Goal: Task Accomplishment & Management: Complete application form

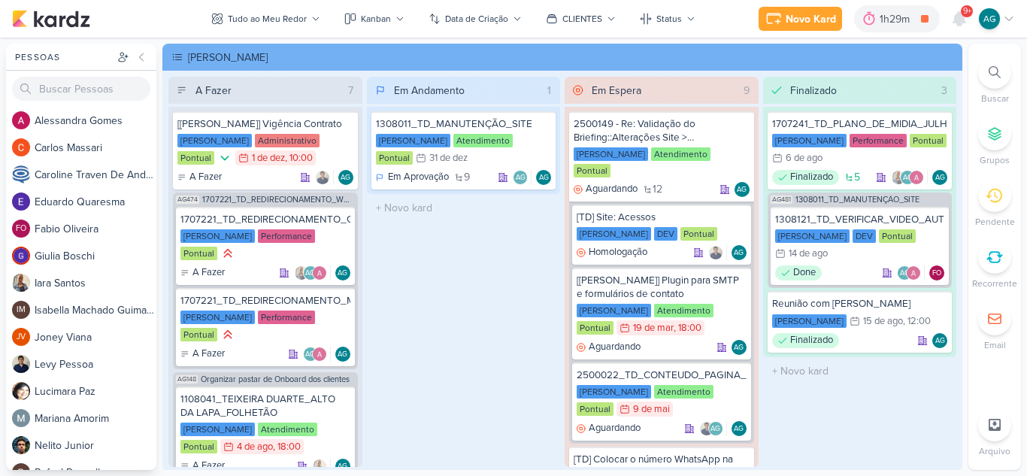
scroll to position [1116, 0]
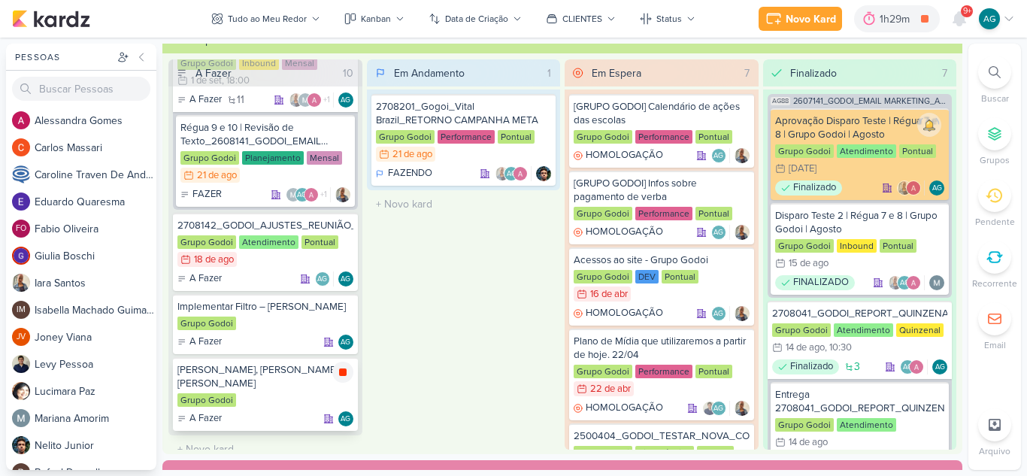
click at [341, 374] on icon at bounding box center [343, 372] width 8 height 8
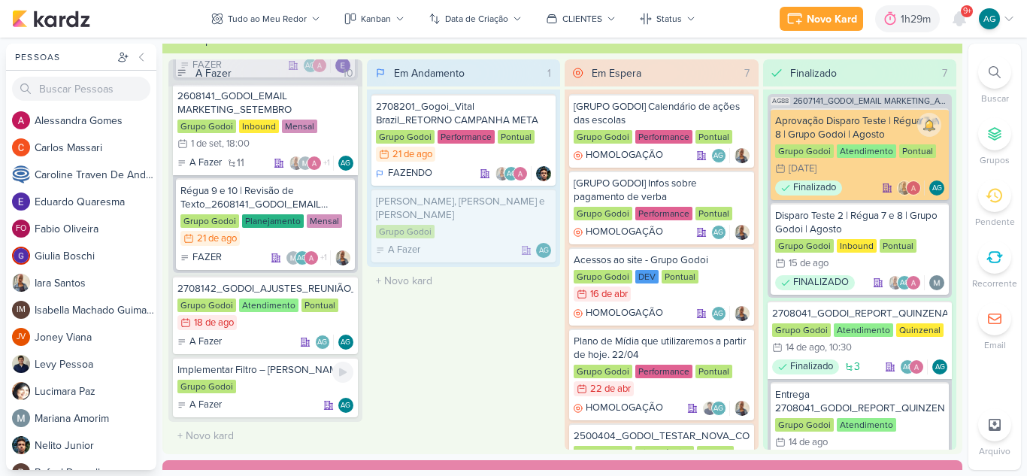
scroll to position [1053, 0]
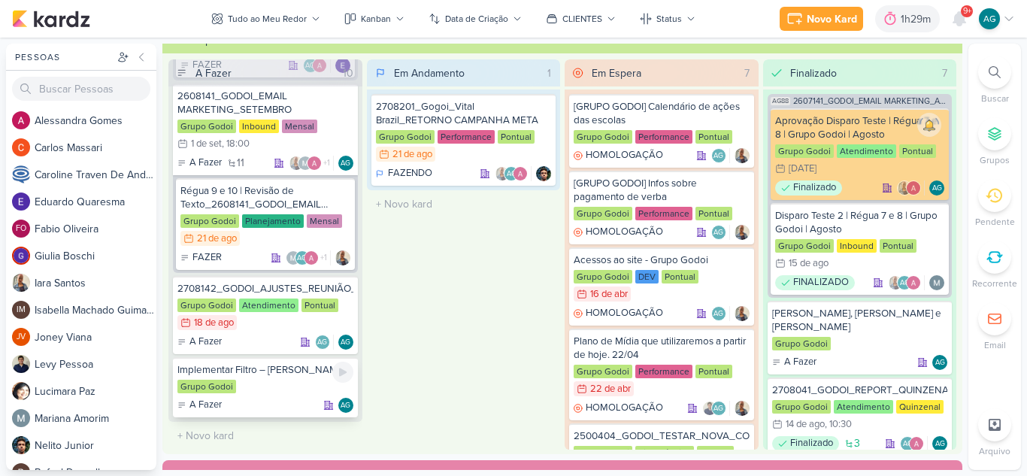
click at [244, 371] on div "Implementar Filtro – [PERSON_NAME]" at bounding box center [265, 370] width 176 height 14
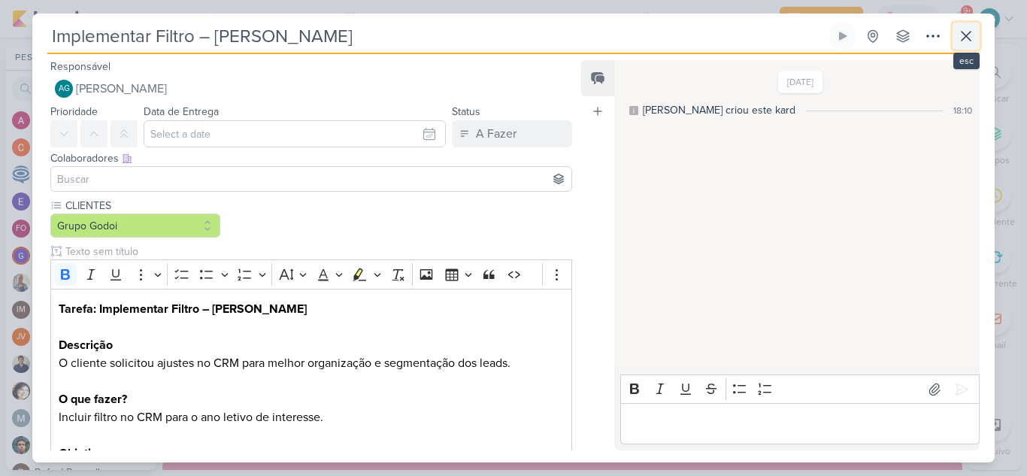
click at [963, 31] on icon at bounding box center [966, 36] width 18 height 18
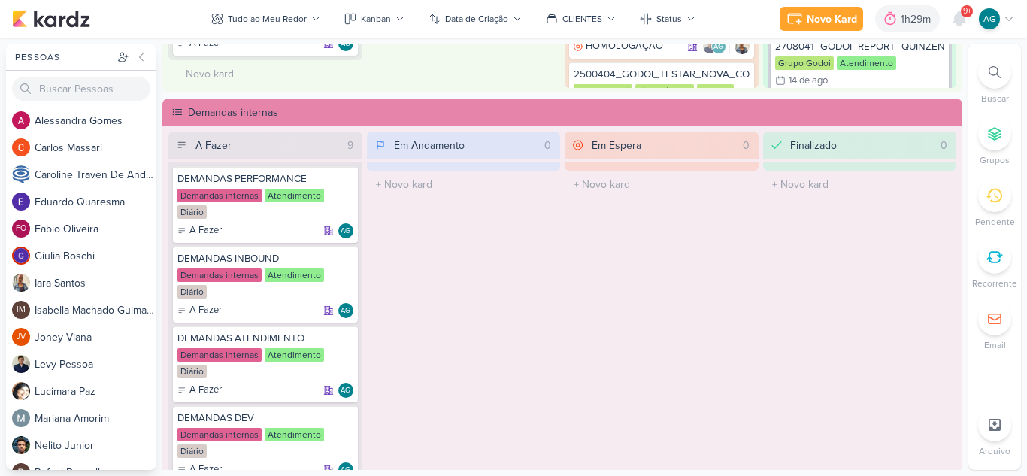
scroll to position [827, 0]
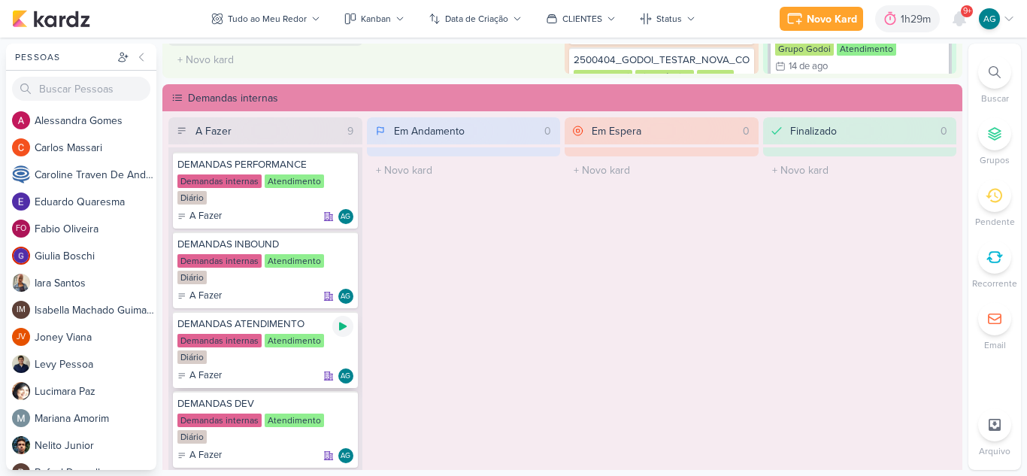
click at [339, 329] on icon at bounding box center [343, 327] width 8 height 8
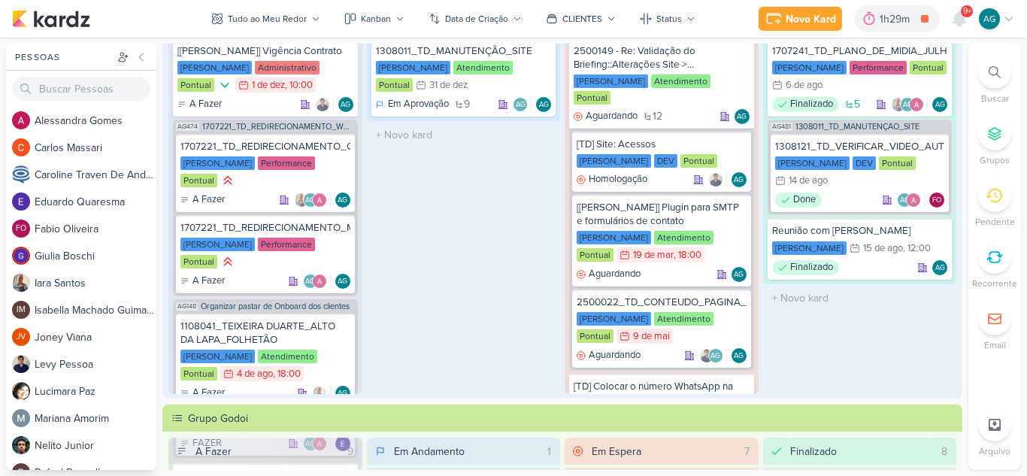
scroll to position [0, 0]
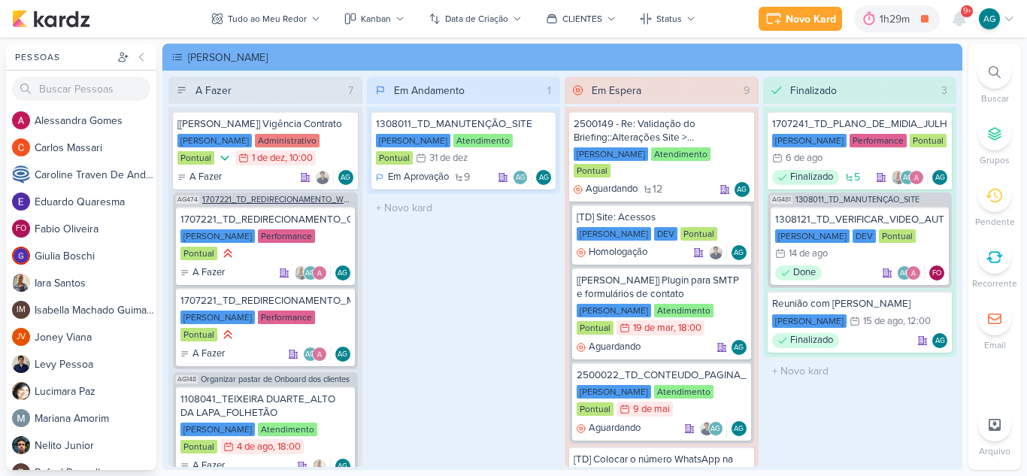
click at [284, 196] on span "1707221_TD_REDIRECIONAMENTO_WHATSAPP_GOOGLE_E_META" at bounding box center [278, 200] width 153 height 8
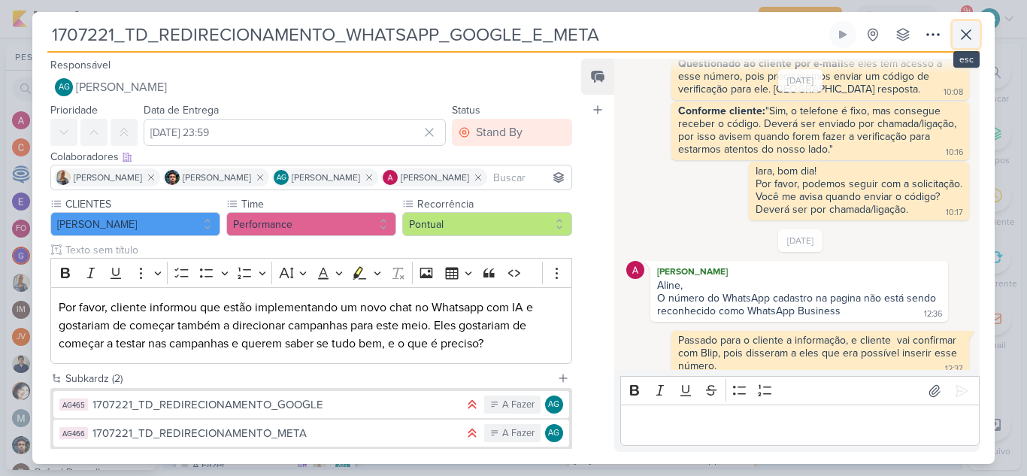
click at [971, 34] on icon at bounding box center [966, 35] width 18 height 18
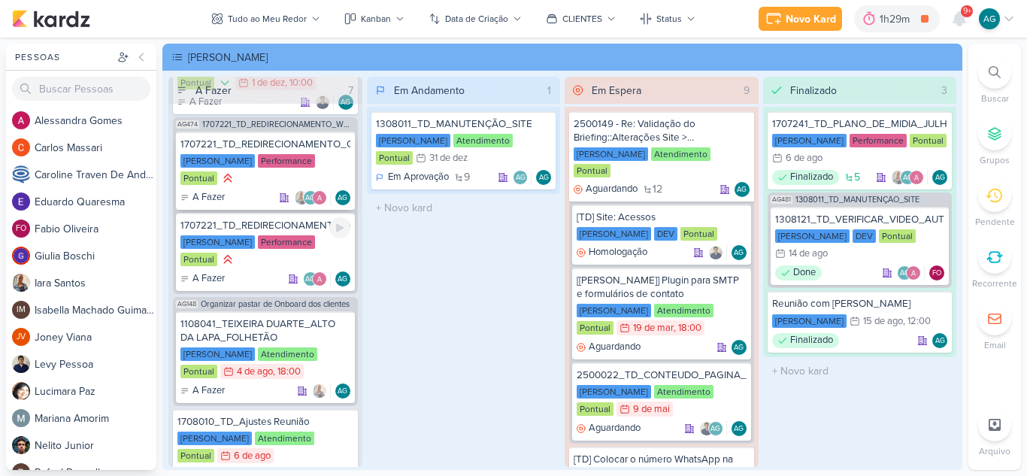
scroll to position [150, 0]
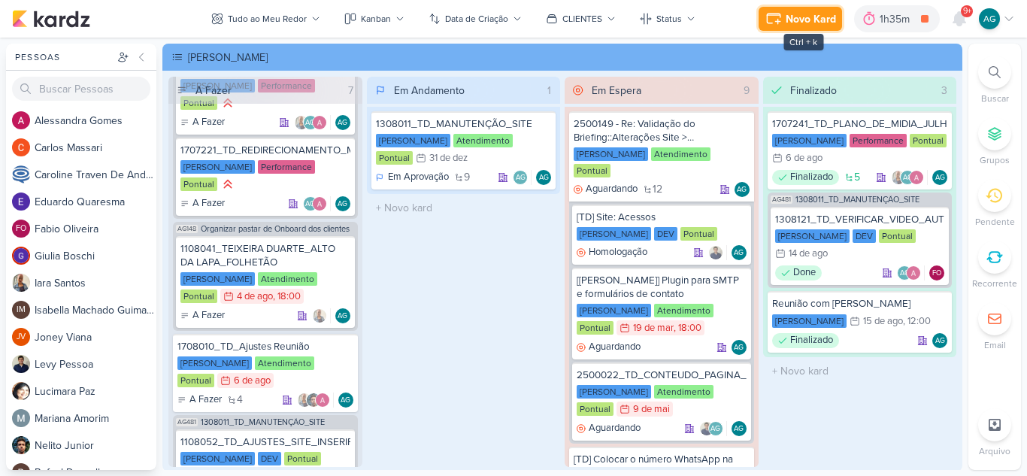
click at [784, 14] on button "Novo Kard" at bounding box center [800, 19] width 83 height 24
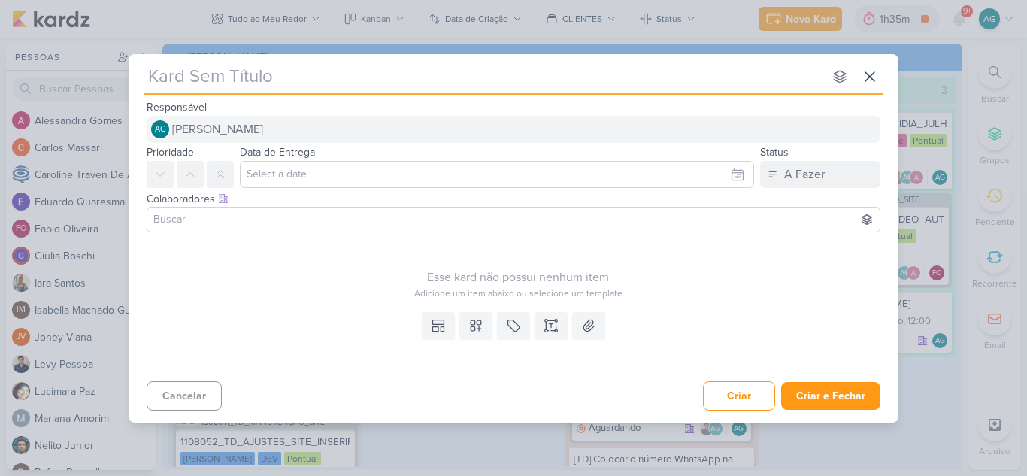
type input "1708211_TD_VERIFICAR_MENRES_DE_IDADE_LCSA"
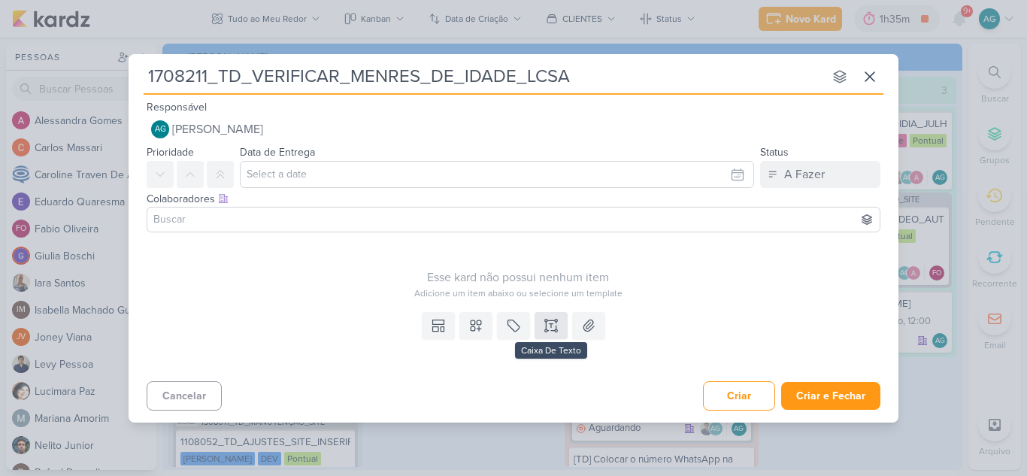
type input "1708211_TD_VERIFICAR_MENRES_DE_IDADE_LCSA"
click at [550, 330] on icon at bounding box center [551, 325] width 15 height 15
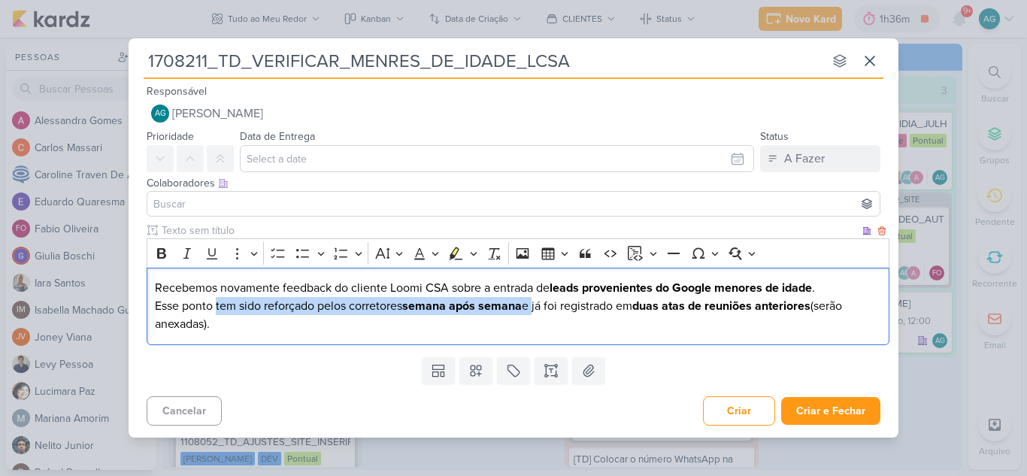
drag, startPoint x: 217, startPoint y: 305, endPoint x: 536, endPoint y: 307, distance: 319.6
click at [536, 307] on p "Recebemos novamente feedback do cliente Loomi CSA sobre a entrada de leads prov…" at bounding box center [518, 306] width 727 height 54
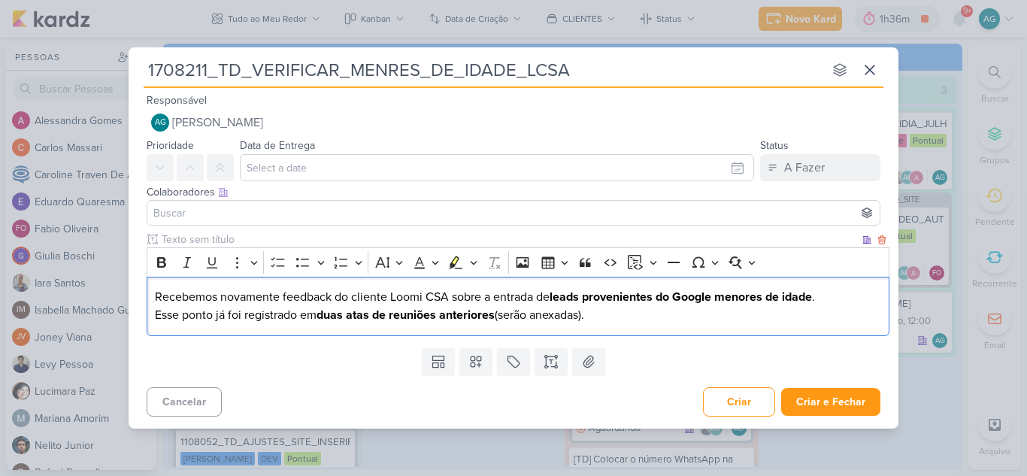
click at [634, 316] on p "Recebemos novamente feedback do cliente Loomi CSA sobre a entrada de leads prov…" at bounding box center [518, 306] width 727 height 36
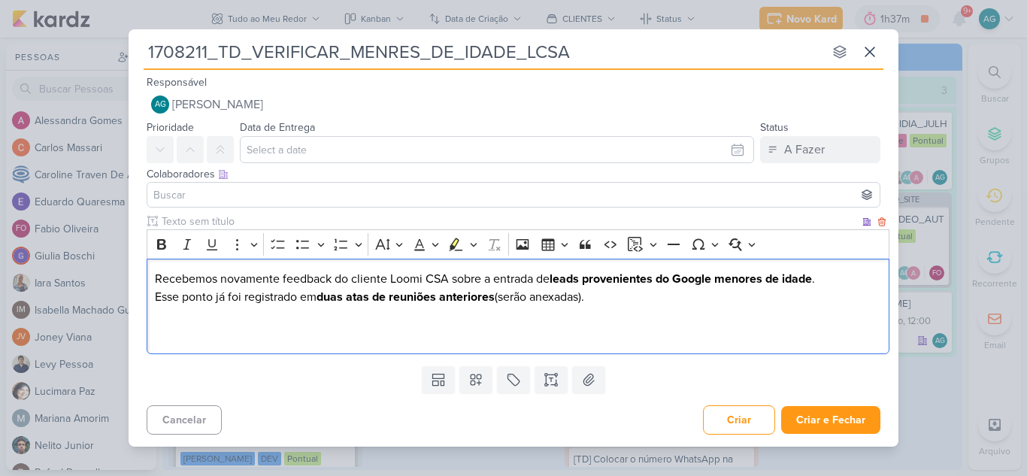
click at [155, 280] on p "Recebemos novamente feedback do cliente Loomi CSA sobre a entrada de leads prov…" at bounding box center [518, 306] width 727 height 72
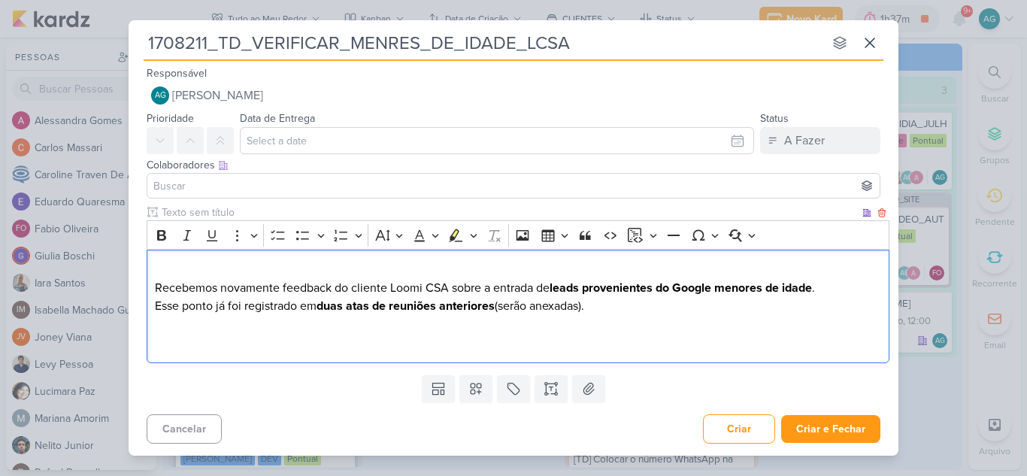
click at [168, 270] on p "Recebemos novamente feedback do cliente Loomi CSA sobre a entrada de leads prov…" at bounding box center [518, 306] width 727 height 90
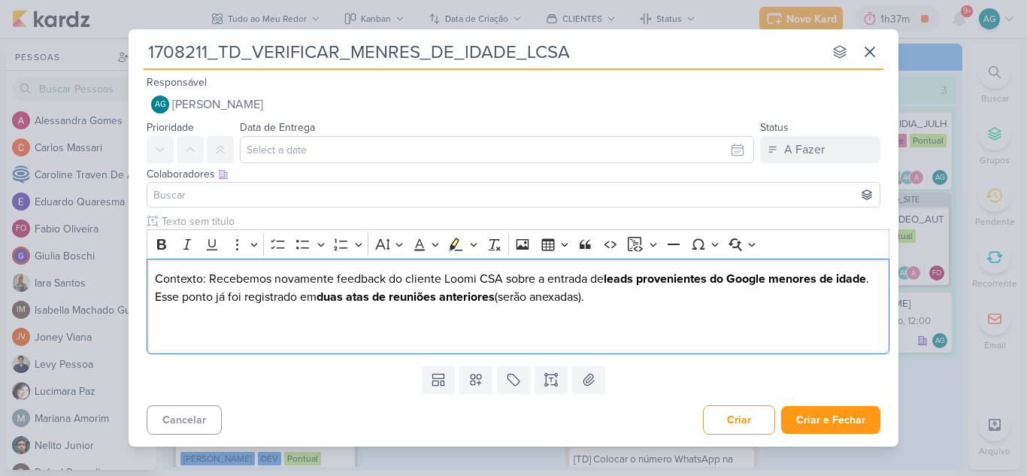
drag, startPoint x: 639, startPoint y: 300, endPoint x: 133, endPoint y: 264, distance: 507.4
click at [133, 264] on div "Clique para deixar o item visível somente à membros da sua organização Rich Tex…" at bounding box center [514, 287] width 770 height 146
click at [162, 243] on icon "Editor toolbar" at bounding box center [161, 244] width 15 height 15
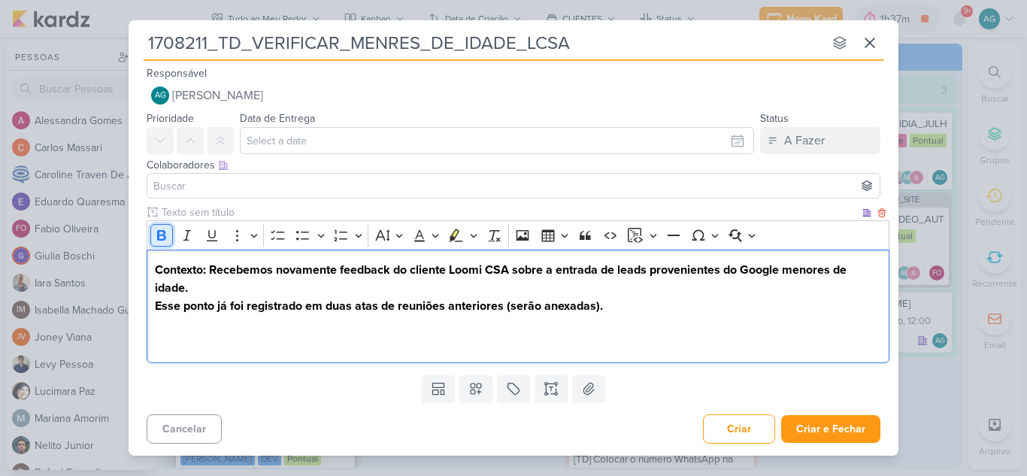
click at [162, 243] on button "Bold" at bounding box center [161, 235] width 23 height 23
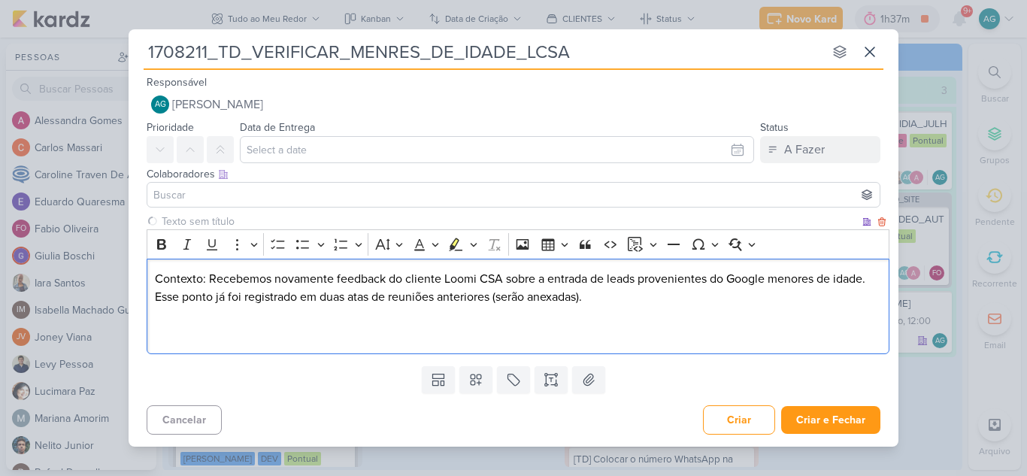
click at [228, 288] on p "Contexto: Recebemos novamente feedback do cliente Loomi CSA sobre a entrada de …" at bounding box center [518, 306] width 727 height 72
click at [286, 347] on div "Contexto: Recebemos novamente feedback do cliente Loomi CSA sobre a entrada de …" at bounding box center [518, 307] width 743 height 96
drag, startPoint x: 180, startPoint y: 278, endPoint x: 156, endPoint y: 274, distance: 23.6
click at [156, 278] on p "Contexto: Recebemos novamente feedback do cliente Loomi CSA sobre a entrada de …" at bounding box center [518, 306] width 727 height 72
click at [162, 248] on icon "Editor toolbar" at bounding box center [161, 244] width 9 height 11
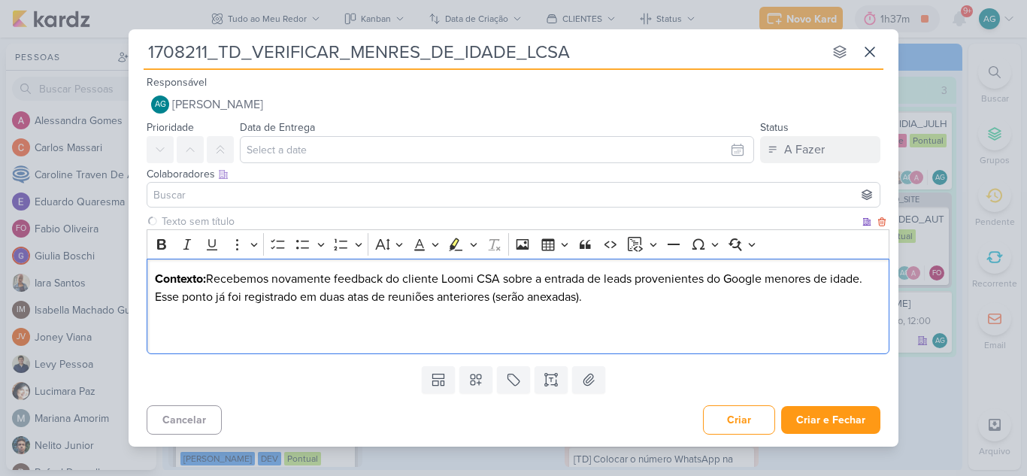
click at [594, 299] on p "Contexto: Recebemos novamente feedback do cliente Loomi CSA sobre a entrada de …" at bounding box center [518, 306] width 727 height 72
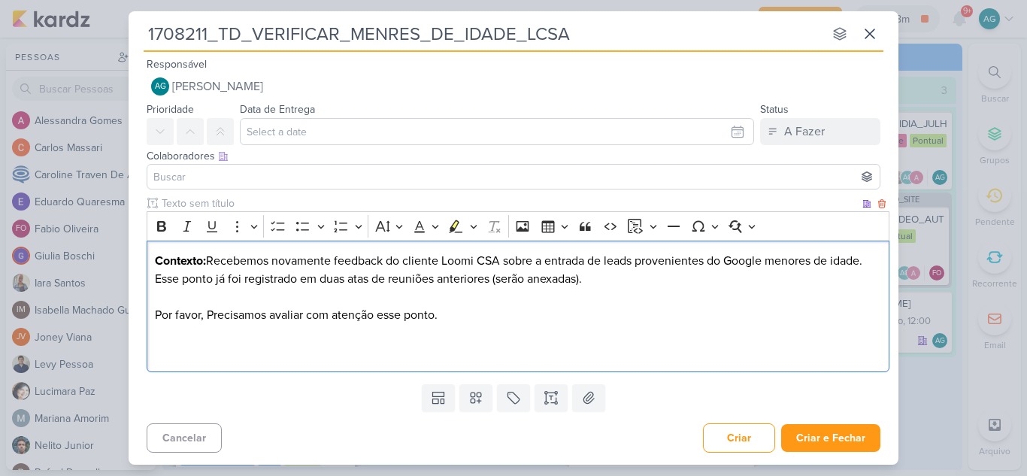
click at [232, 313] on p "Contexto: Recebemos novamente feedback do cliente Loomi CSA sobre a entrada de …" at bounding box center [518, 306] width 727 height 108
click at [387, 321] on p "Contexto: Recebemos novamente feedback do cliente Loomi CSA sobre a entrada de …" at bounding box center [518, 306] width 727 height 108
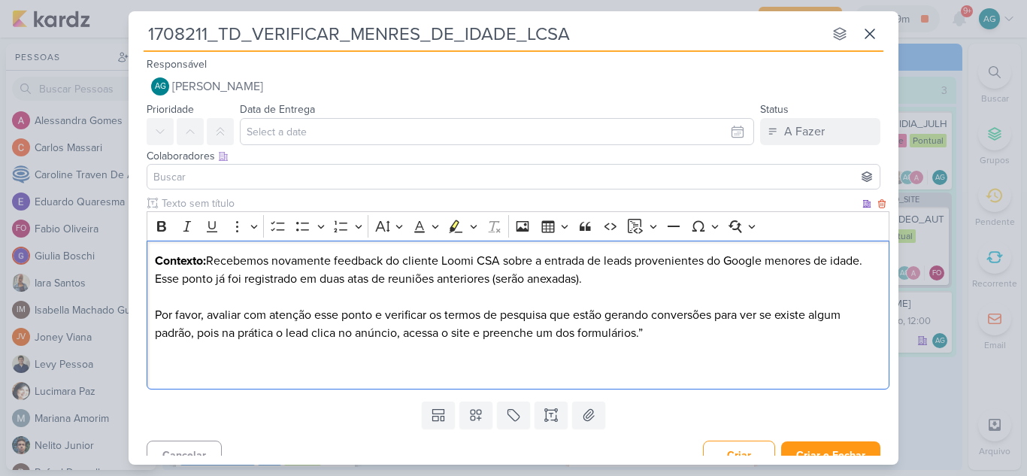
click at [385, 318] on p "Contexto: Recebemos novamente feedback do cliente Loomi CSA sobre a entrada de …" at bounding box center [518, 315] width 727 height 126
click at [220, 331] on p "Contexto: Recebemos novamente feedback do cliente Loomi CSA sobre a entrada de …" at bounding box center [518, 315] width 727 height 126
click at [838, 333] on p "Contexto: Recebemos novamente feedback do cliente Loomi CSA sobre a entrada de …" at bounding box center [518, 315] width 727 height 126
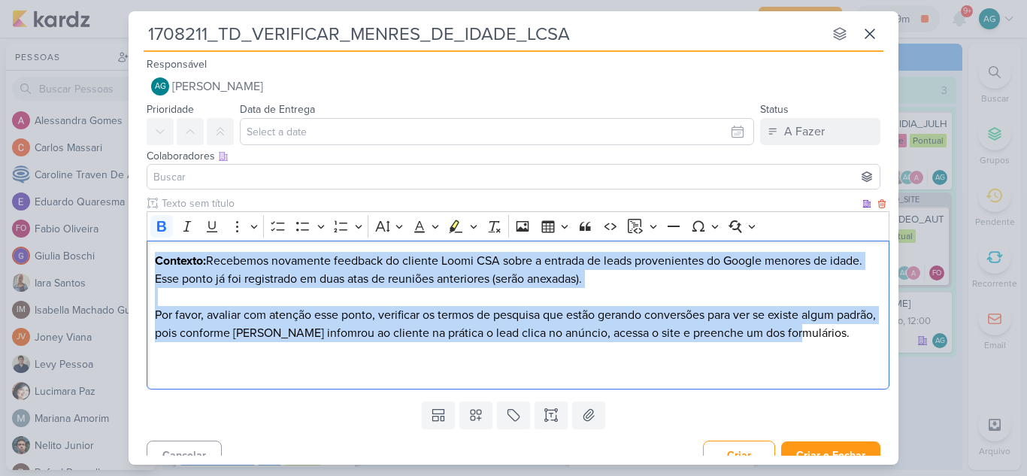
drag, startPoint x: 838, startPoint y: 333, endPoint x: 156, endPoint y: 259, distance: 686.1
click at [156, 259] on p "Contexto: Recebemos novamente feedback do cliente Loomi CSA sobre a entrada de …" at bounding box center [518, 315] width 727 height 126
copy p "Contexto: Recebemos novamente feedback do cliente Loomi CSA sobre a entrada de …"
click at [490, 351] on p "Contexto: Recebemos novamente feedback do cliente Loomi CSA sobre a entrada de …" at bounding box center [518, 315] width 727 height 126
drag, startPoint x: 848, startPoint y: 337, endPoint x: 34, endPoint y: 244, distance: 819.8
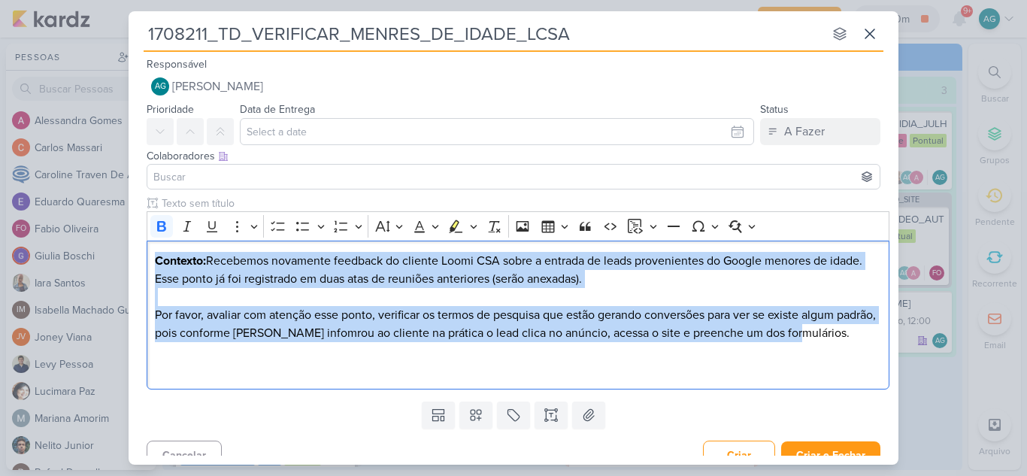
click at [34, 244] on div "1708211_TD_VERIFICAR_MENRES_DE_IDADE_LCSA nenhum grupo disponível esc Responsáv…" at bounding box center [513, 238] width 1027 height 476
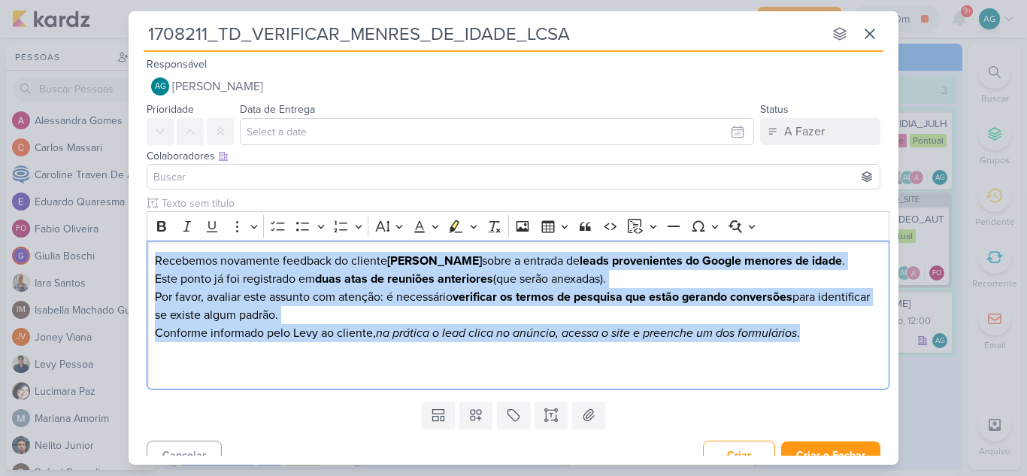
drag, startPoint x: 821, startPoint y: 331, endPoint x: 121, endPoint y: 244, distance: 705.5
click at [121, 244] on div "1708211_TD_VERIFICAR_MENRES_DE_IDADE_LCSA nenhum grupo disponível esc Responsáv…" at bounding box center [513, 238] width 1027 height 476
click at [159, 225] on icon "Editor toolbar" at bounding box center [161, 226] width 9 height 11
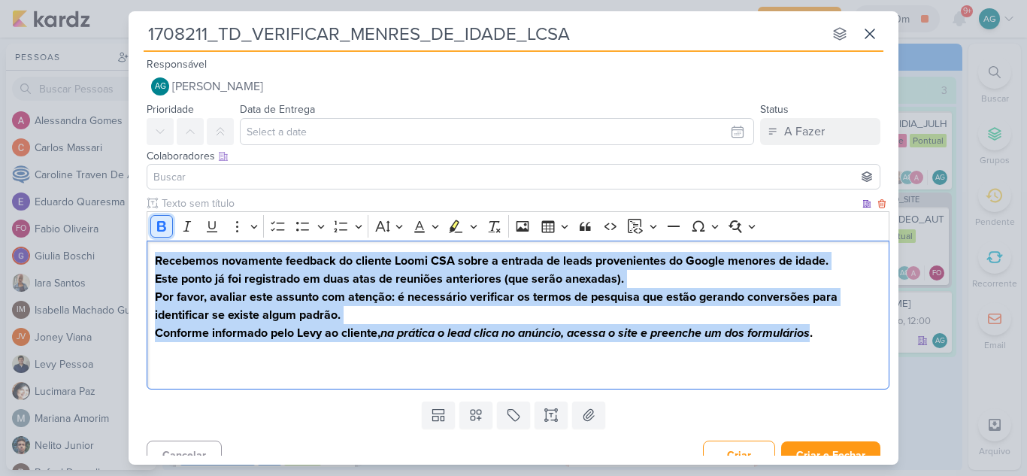
click at [166, 230] on icon "Editor toolbar" at bounding box center [161, 226] width 15 height 15
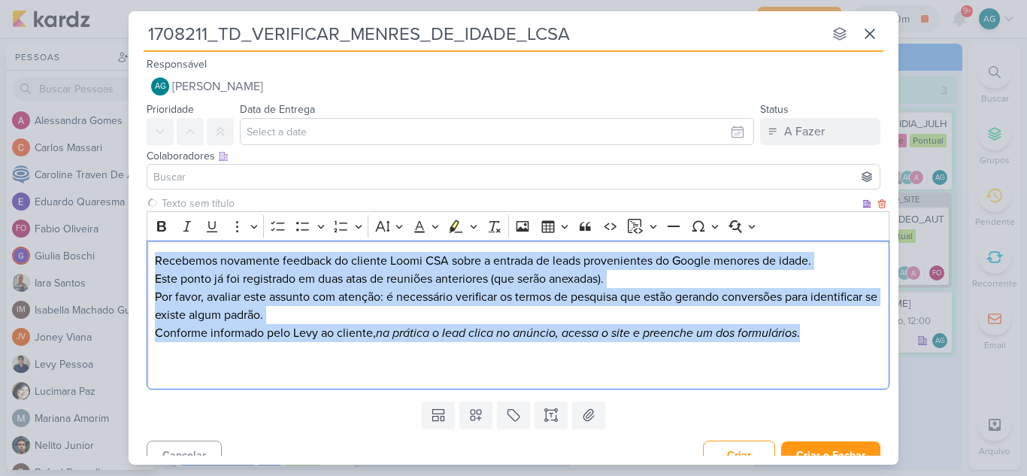
click at [182, 264] on p "Recebemos novamente feedback do cliente Loomi CSA sobre a entrada de leads prov…" at bounding box center [518, 270] width 727 height 36
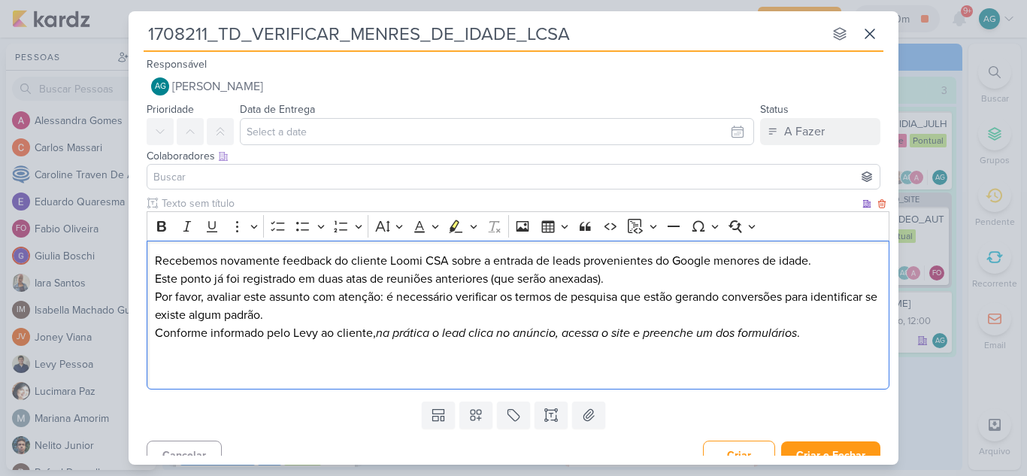
click at [625, 275] on p "Recebemos novamente feedback do cliente Loomi CSA sobre a entrada de leads prov…" at bounding box center [518, 270] width 727 height 36
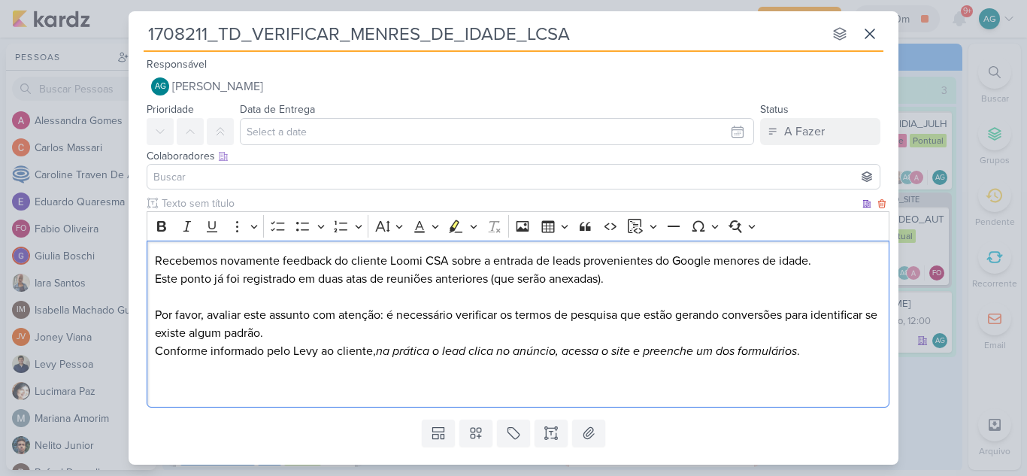
click at [332, 335] on p "Por favor, avaliar este assunto com atenção: é necessário verificar os termos d…" at bounding box center [518, 324] width 727 height 36
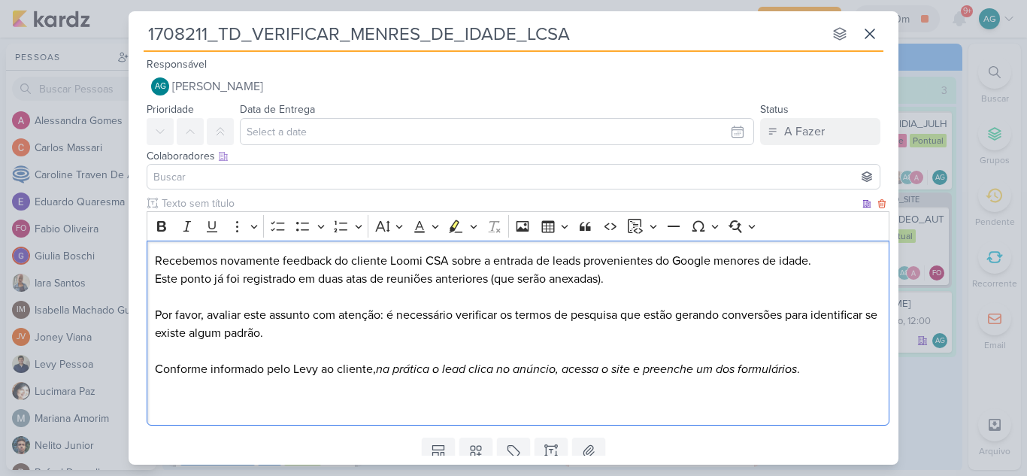
click at [154, 258] on div "Recebemos novamente feedback do cliente Loomi CSA sobre a entrada de leads prov…" at bounding box center [518, 334] width 743 height 186
click at [157, 316] on p "Por favor, avaliar este assunto com atenção: é necessário verificar os termos d…" at bounding box center [518, 333] width 727 height 54
drag, startPoint x: 208, startPoint y: 263, endPoint x: 129, endPoint y: 259, distance: 79.1
click at [129, 259] on div "Clique para deixar o item visível somente à membros da sua organização Rich Tex…" at bounding box center [514, 314] width 770 height 236
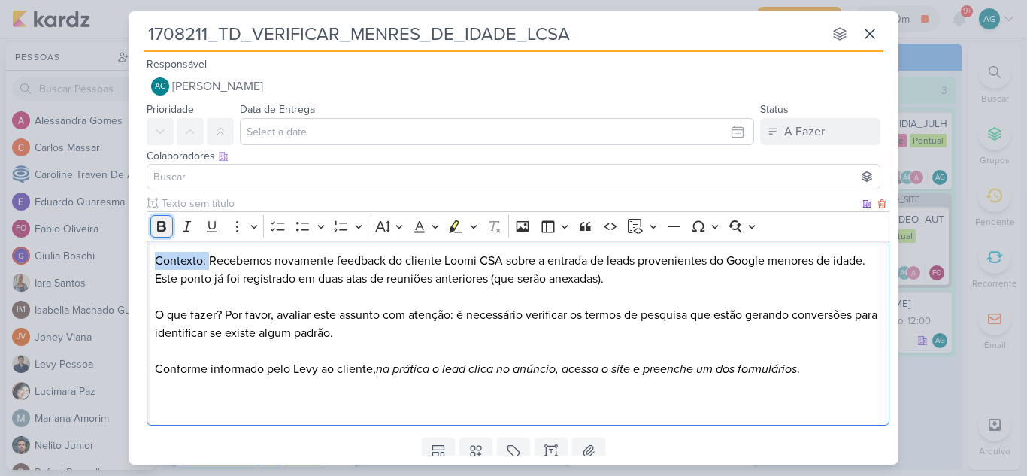
click at [164, 227] on icon "Editor toolbar" at bounding box center [161, 226] width 9 height 11
drag, startPoint x: 223, startPoint y: 313, endPoint x: 132, endPoint y: 308, distance: 90.4
click at [132, 311] on div "Clique para deixar o item visível somente à membros da sua organização Rich Tex…" at bounding box center [514, 314] width 770 height 236
click at [161, 227] on icon "Editor toolbar" at bounding box center [161, 226] width 15 height 15
click at [411, 345] on p "O que fazer? Por favor, avaliar este assunto com atenção: é necessário verifica…" at bounding box center [518, 333] width 727 height 54
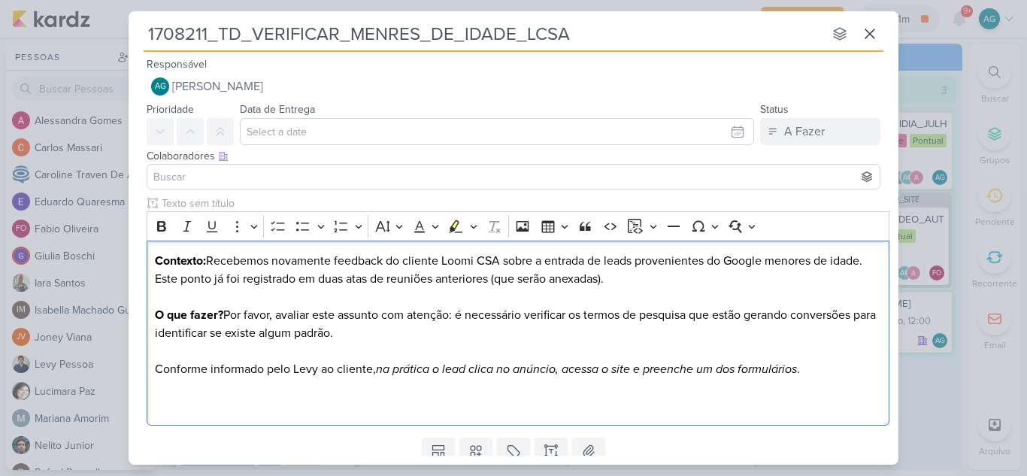
scroll to position [53, 0]
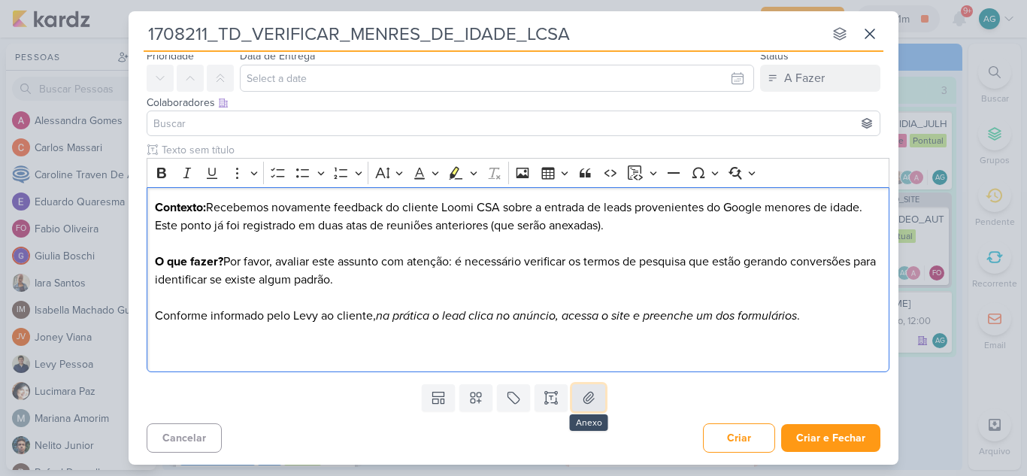
click at [589, 405] on icon at bounding box center [588, 397] width 15 height 15
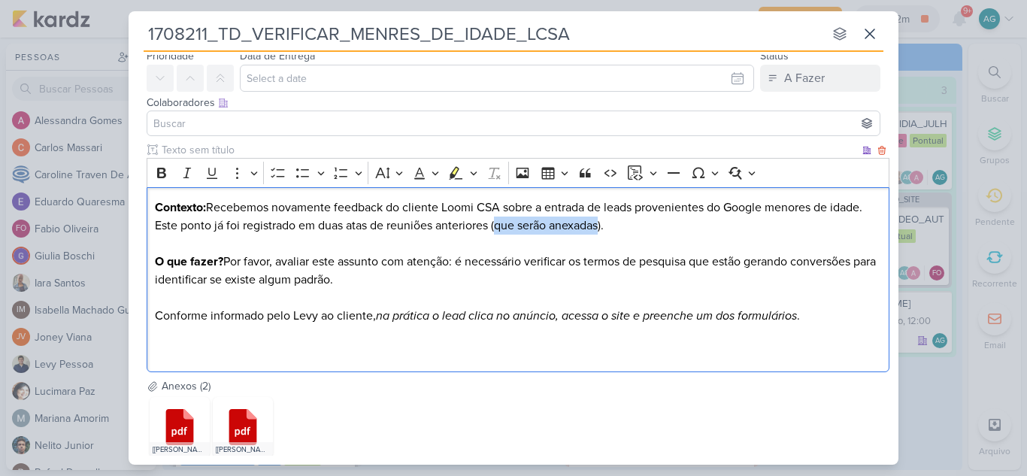
drag, startPoint x: 499, startPoint y: 226, endPoint x: 605, endPoint y: 226, distance: 106.0
click at [605, 226] on p "Contexto: Recebemos novamente feedback do cliente Loomi CSA sobre a entrada de …" at bounding box center [518, 226] width 727 height 54
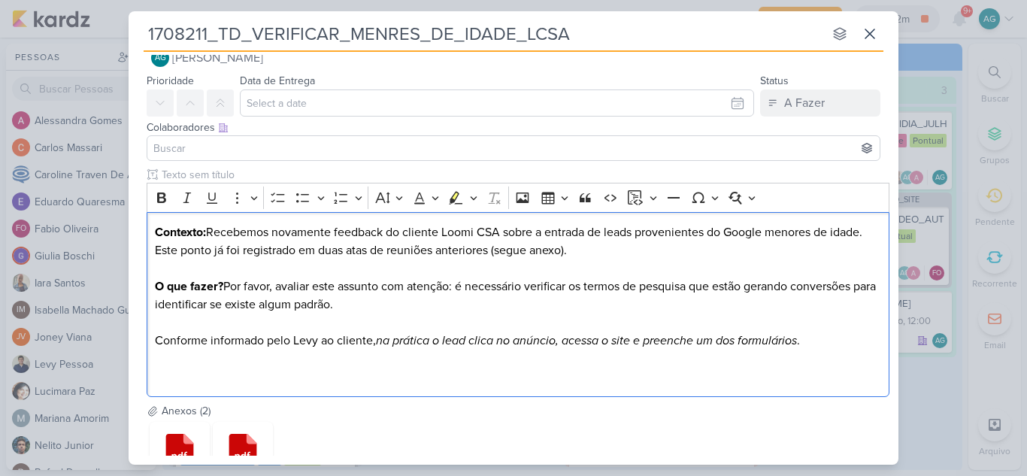
scroll to position [0, 0]
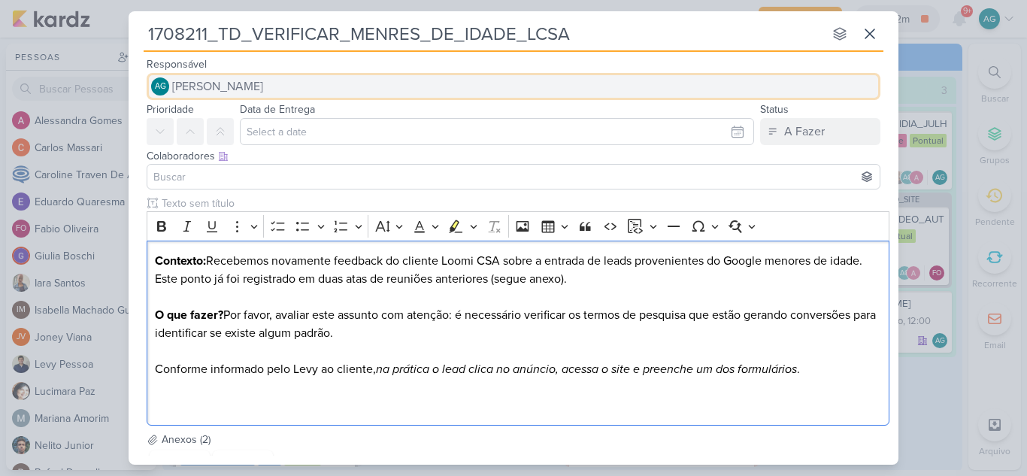
click at [256, 88] on span "[PERSON_NAME]" at bounding box center [217, 86] width 91 height 18
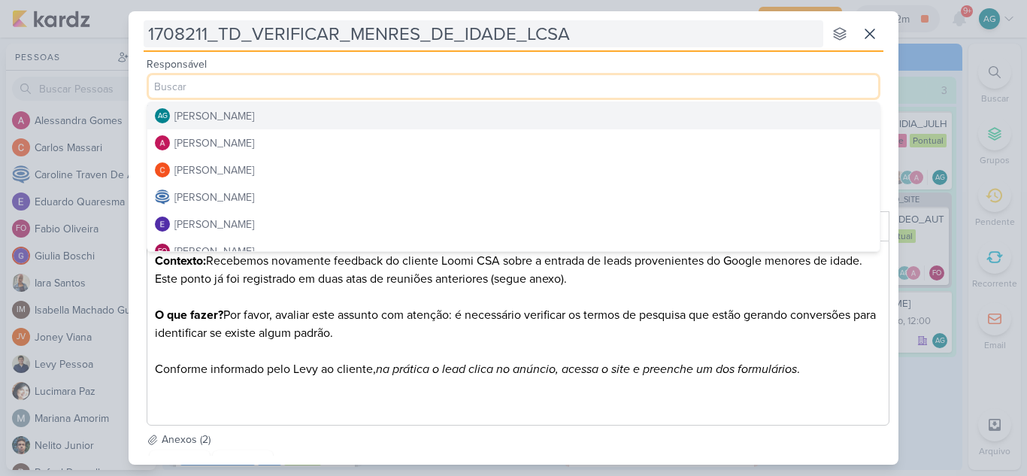
click at [389, 29] on input "1708211_TD_VERIFICAR_MENRES_DE_IDADE_LCSA" at bounding box center [484, 33] width 680 height 27
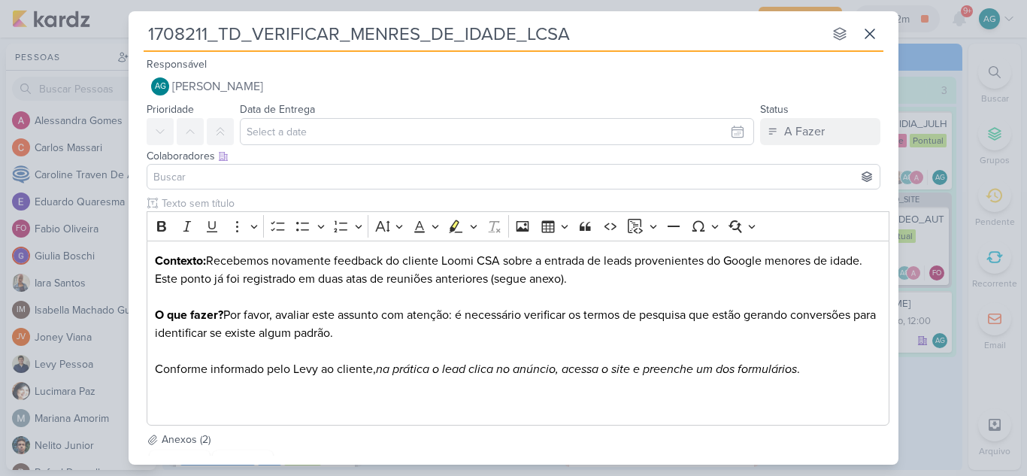
type input "1708211_TD_VERIFICAR_MENoRES_DE_IDADE_LCSA"
type input "1708211_TD_VERIFICAR_MENORES_DE_IDADE_LCSA"
drag, startPoint x: 597, startPoint y: 34, endPoint x: 124, endPoint y: 35, distance: 473.0
click at [124, 35] on div "1708211_TD_VERIFICAR_MENORES_DE_IDADE_LCSA nenhum grupo disponível esc Responsá…" at bounding box center [513, 238] width 1027 height 476
type input "1708211_TD_VERIFICAR_MENORES_DE_IDADE_LCSA"
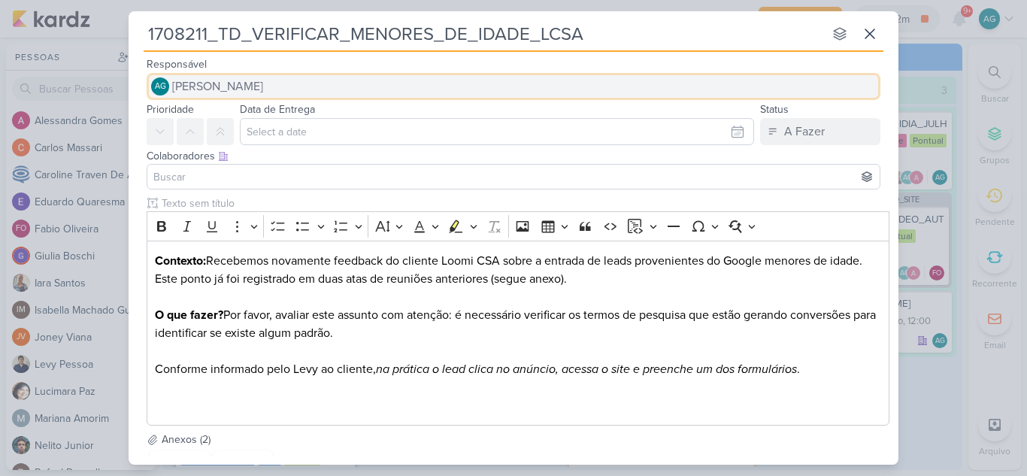
click at [248, 86] on span "[PERSON_NAME]" at bounding box center [217, 86] width 91 height 18
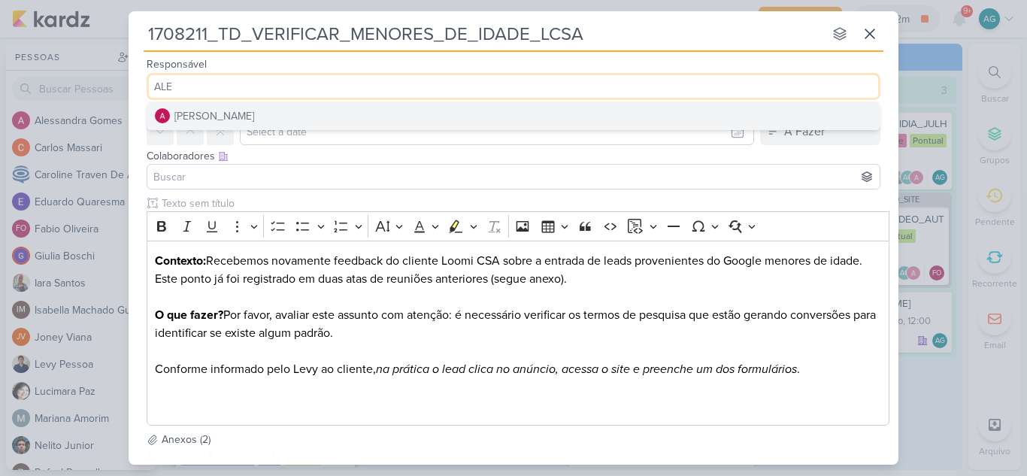
type input "ALE"
click at [254, 110] on div "[PERSON_NAME]" at bounding box center [214, 116] width 80 height 16
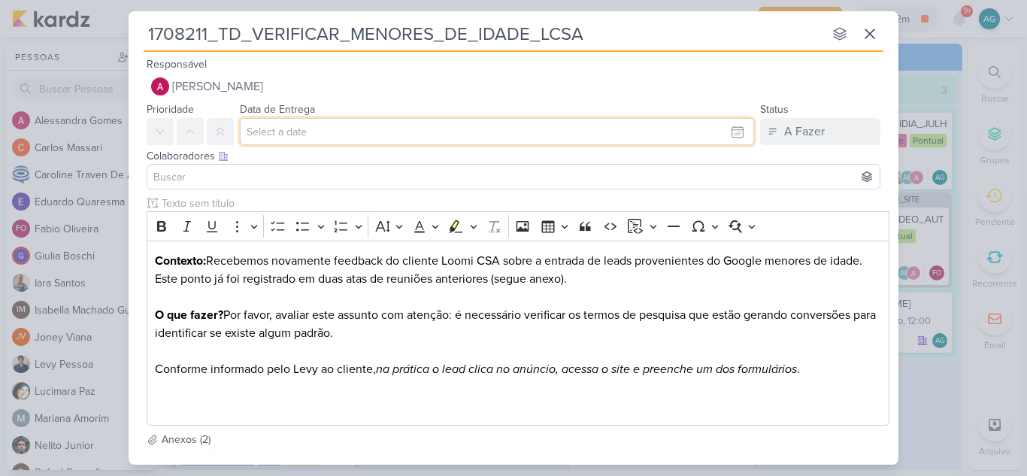
click at [287, 134] on input "text" at bounding box center [497, 131] width 514 height 27
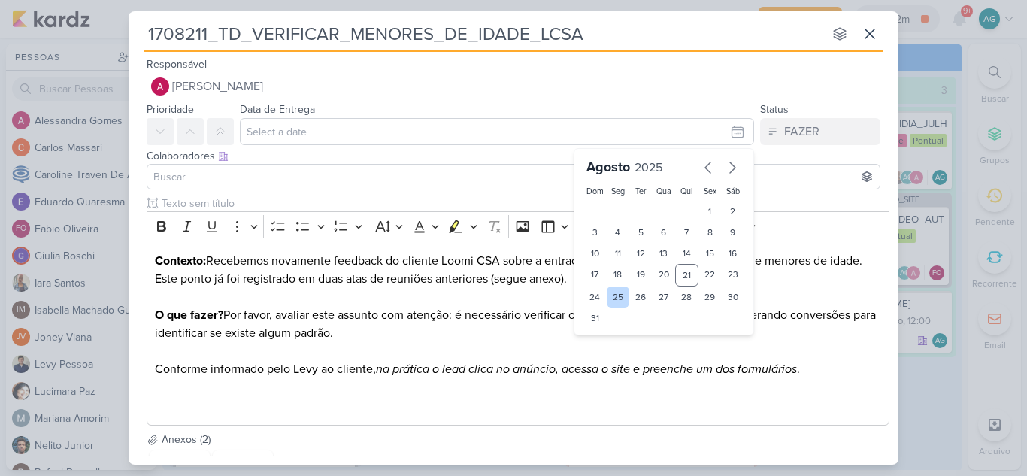
click at [614, 301] on div "25" at bounding box center [618, 297] width 23 height 21
type input "[DATE] 23:59"
click at [287, 183] on input at bounding box center [513, 177] width 726 height 18
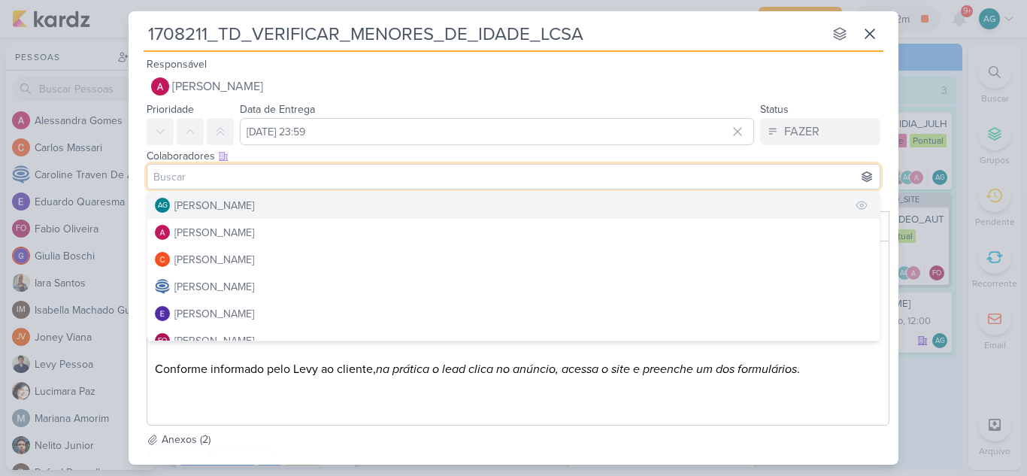
click at [254, 199] on div "[PERSON_NAME]" at bounding box center [214, 206] width 80 height 16
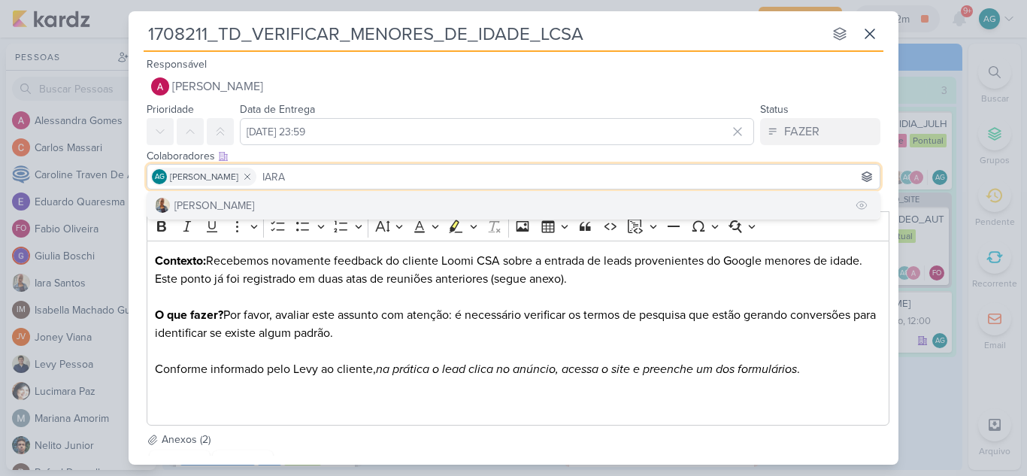
type input "IARA"
click at [299, 211] on button "[PERSON_NAME]" at bounding box center [513, 205] width 732 height 27
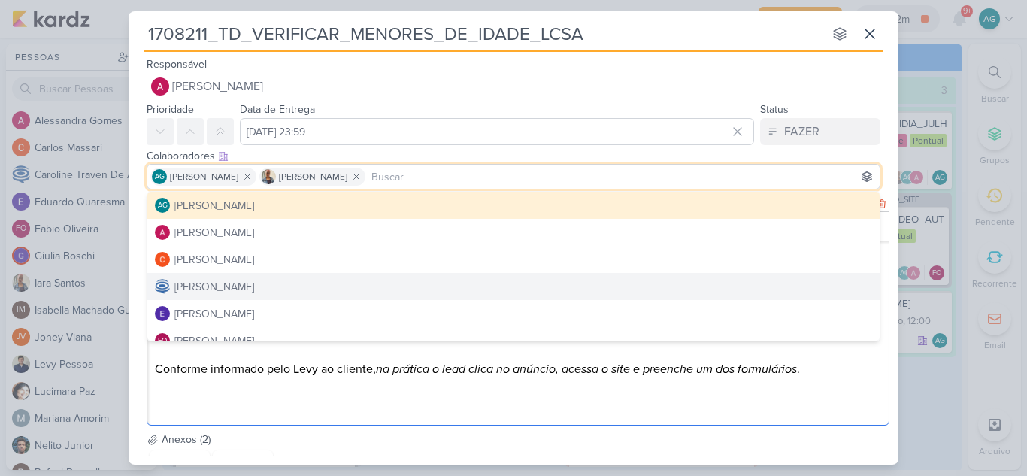
click at [476, 411] on p "Conforme informado pelo Levy ao cliente, na prática o lead clica no anúncio, ac…" at bounding box center [518, 387] width 727 height 54
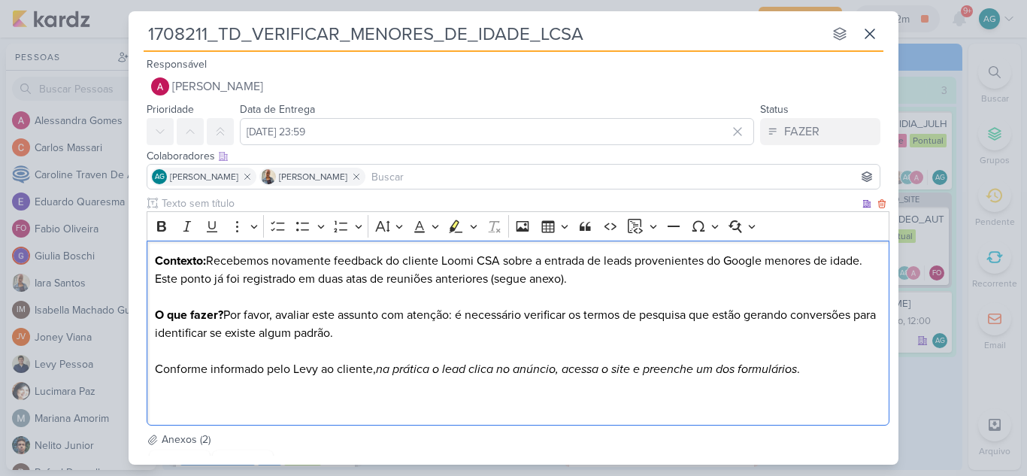
scroll to position [141, 0]
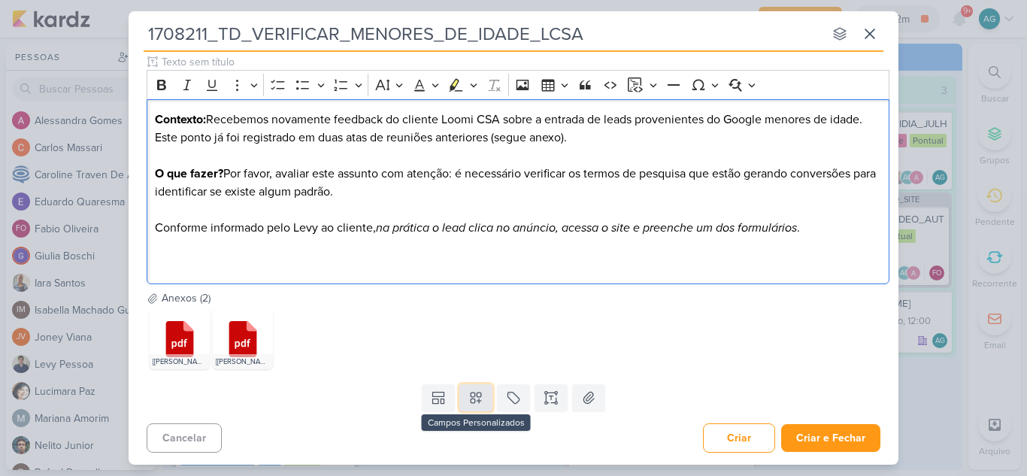
click at [472, 402] on icon at bounding box center [476, 398] width 11 height 11
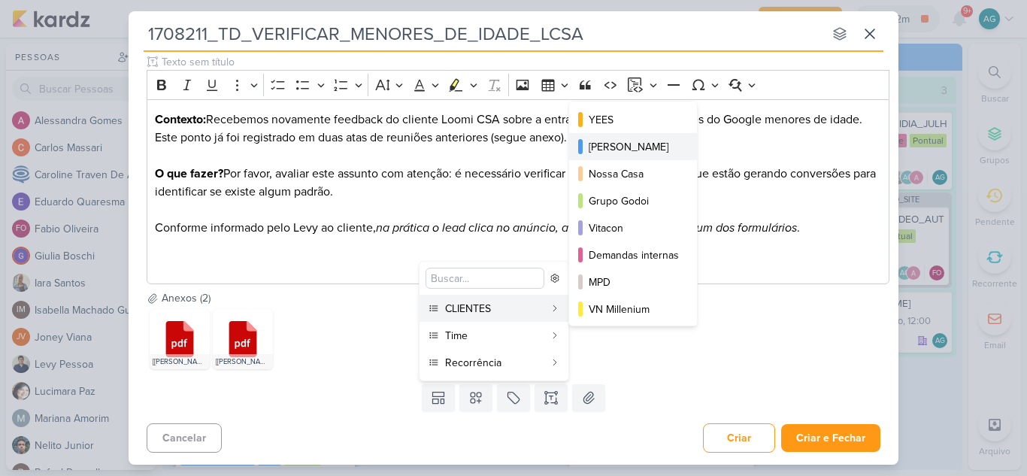
click at [636, 150] on div "[PERSON_NAME]" at bounding box center [634, 147] width 90 height 16
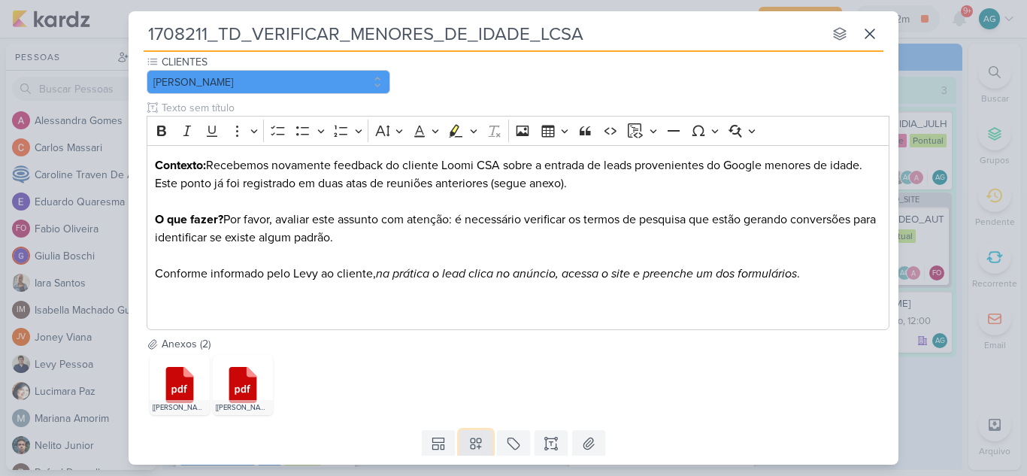
click at [477, 443] on icon at bounding box center [476, 444] width 11 height 11
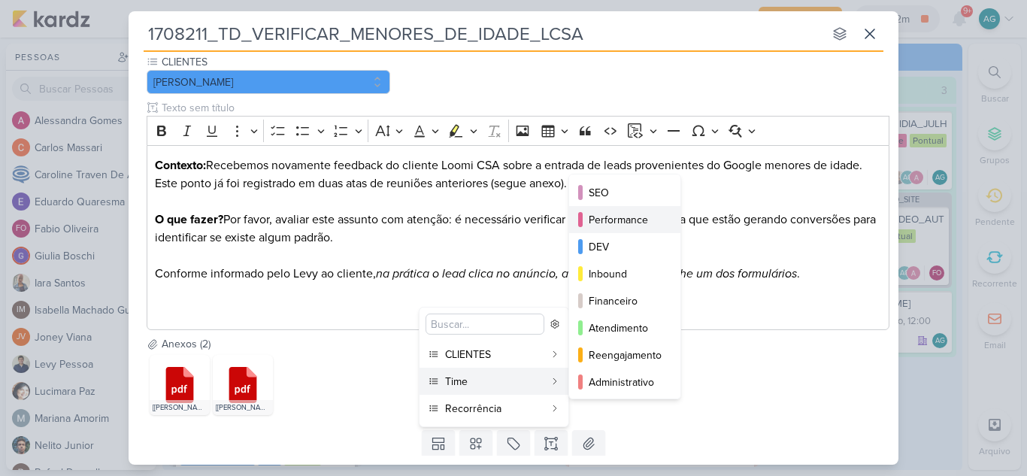
click at [612, 226] on div "Performance" at bounding box center [626, 220] width 74 height 16
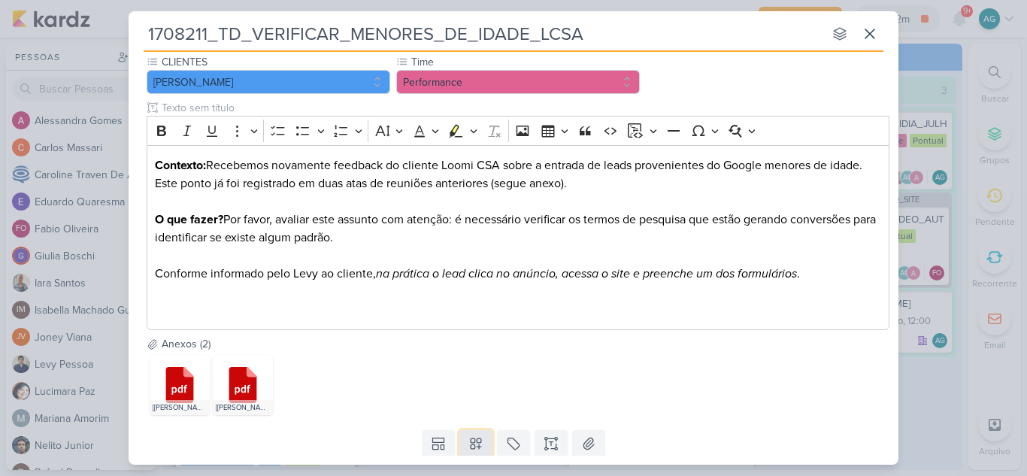
click at [476, 444] on icon at bounding box center [476, 443] width 15 height 15
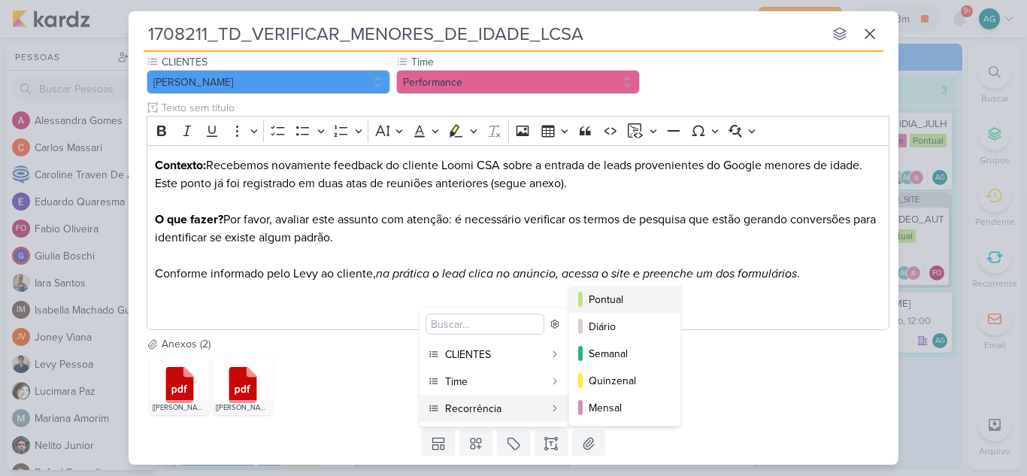
click at [623, 300] on div "Pontual" at bounding box center [626, 300] width 74 height 16
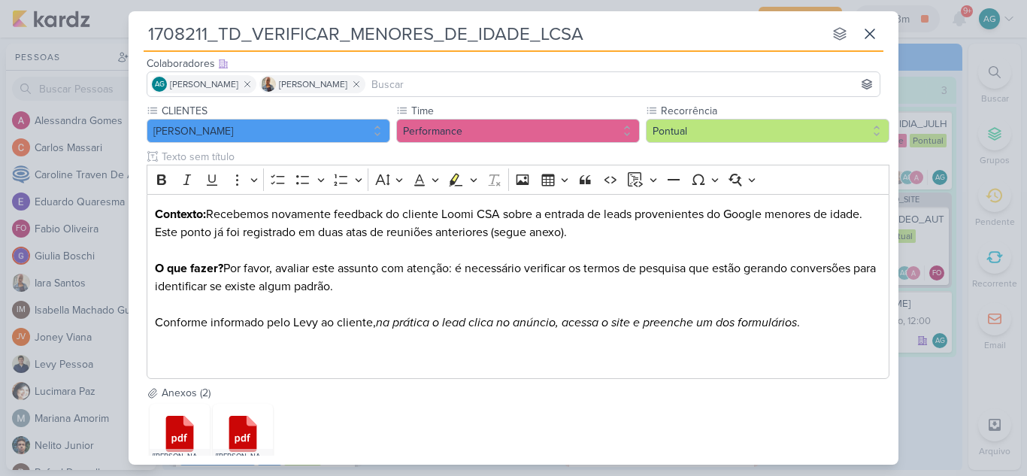
scroll to position [187, 0]
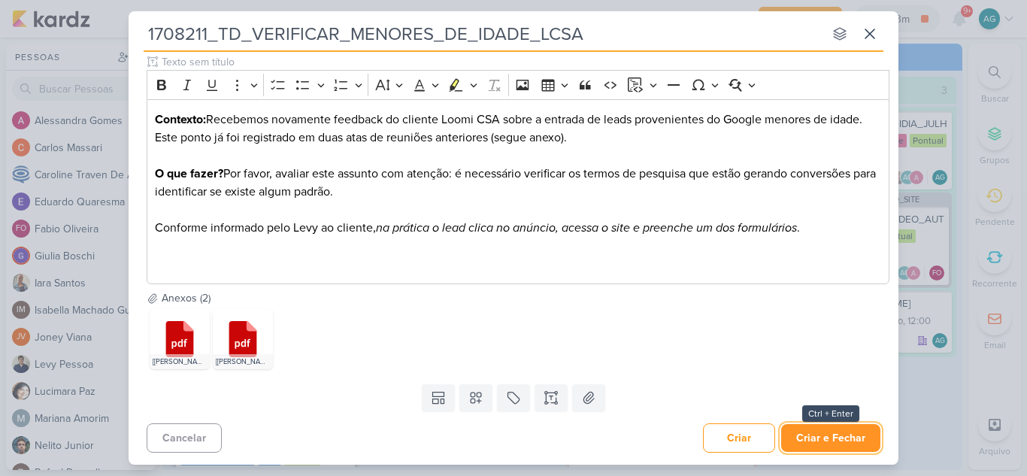
click at [829, 437] on button "Criar e Fechar" at bounding box center [830, 438] width 99 height 28
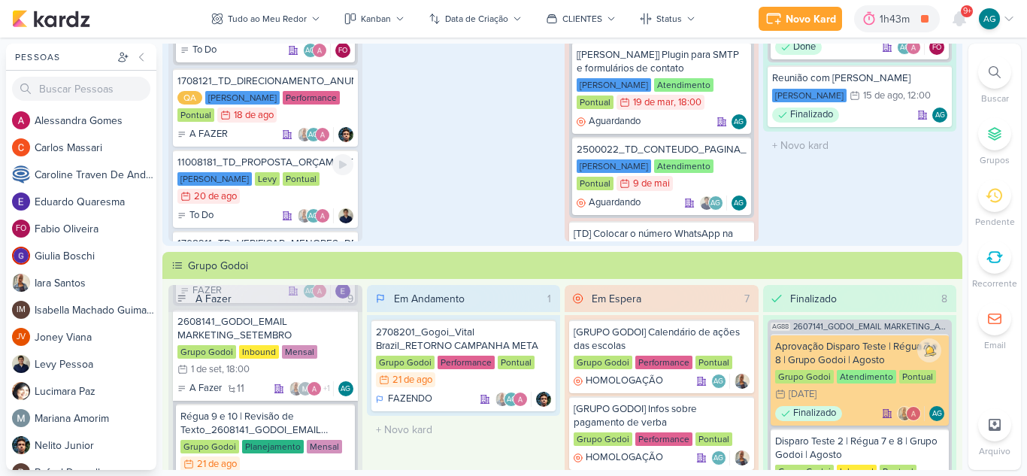
scroll to position [551, 0]
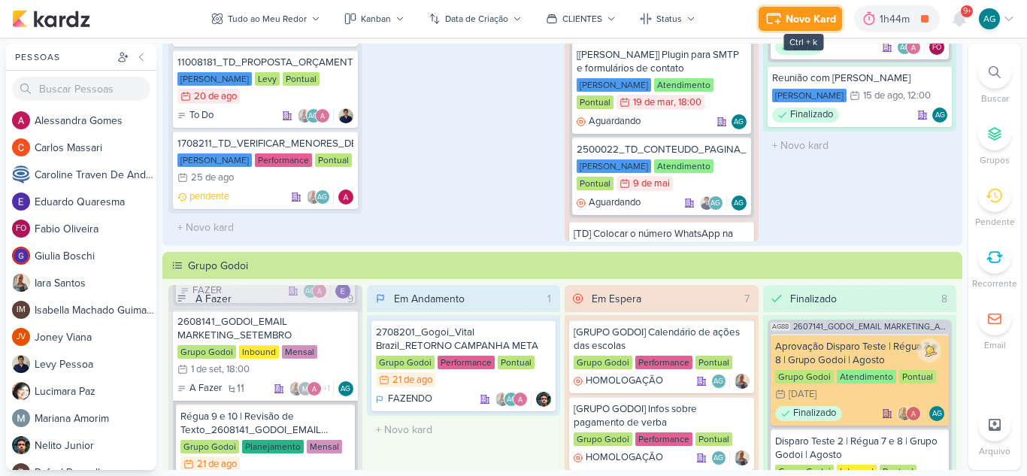
click at [794, 22] on div "Novo Kard" at bounding box center [811, 19] width 50 height 16
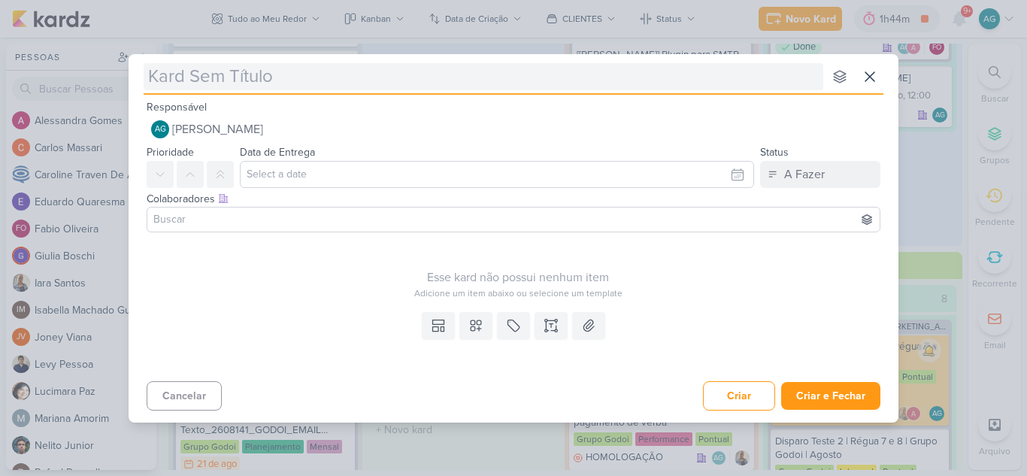
type input "1708212_TD_ACESSOS"
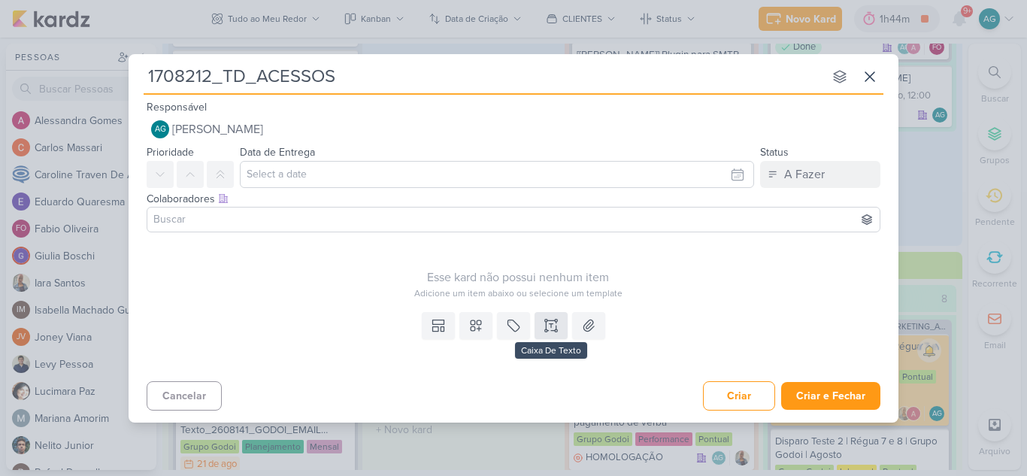
type input "1708212_TD_ACESSOS"
click at [550, 325] on icon at bounding box center [551, 325] width 15 height 15
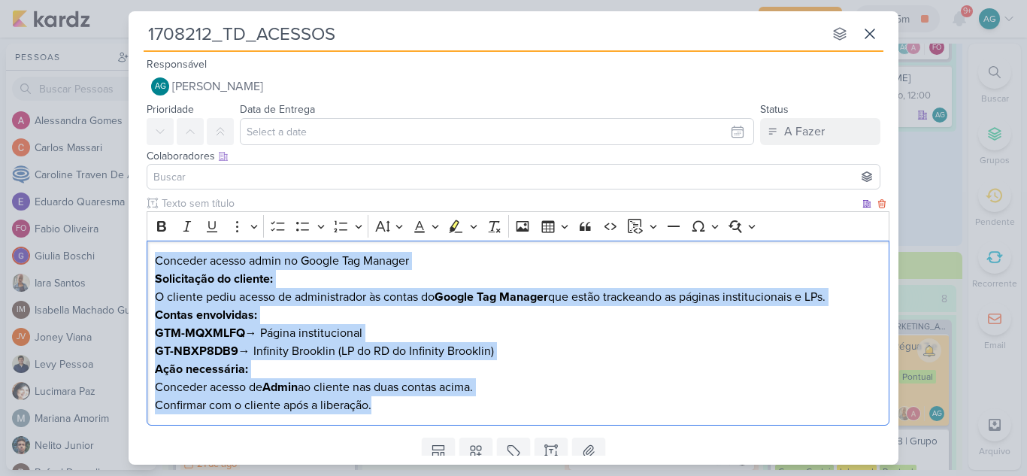
drag, startPoint x: 368, startPoint y: 405, endPoint x: 158, endPoint y: 253, distance: 260.1
click at [158, 253] on div "Conceder acesso admin no Google Tag Manager Solicitação do cliente: O cliente p…" at bounding box center [518, 334] width 743 height 186
click at [165, 223] on icon "Editor toolbar" at bounding box center [161, 226] width 9 height 11
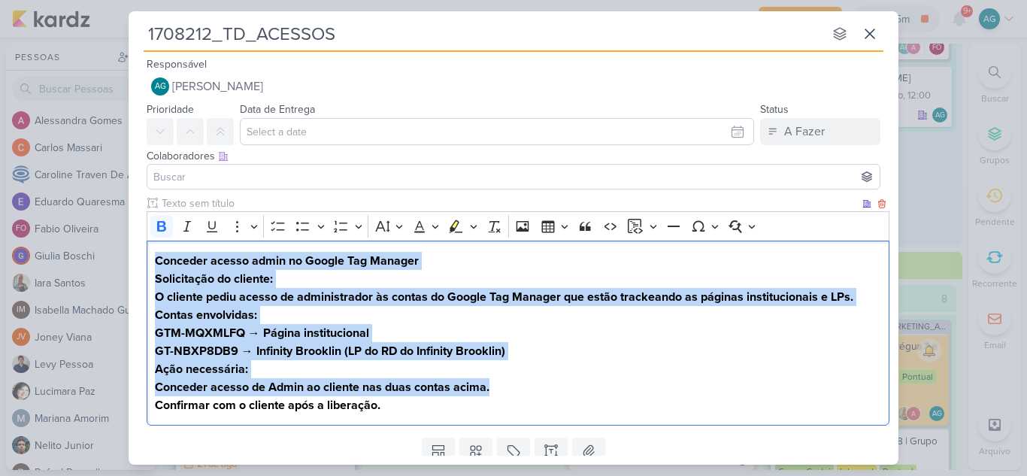
click at [317, 281] on p "Solicitação do cliente: O cliente pediu acesso de administrador às contas do Go…" at bounding box center [518, 288] width 727 height 36
click at [165, 226] on icon "Editor toolbar" at bounding box center [161, 226] width 15 height 15
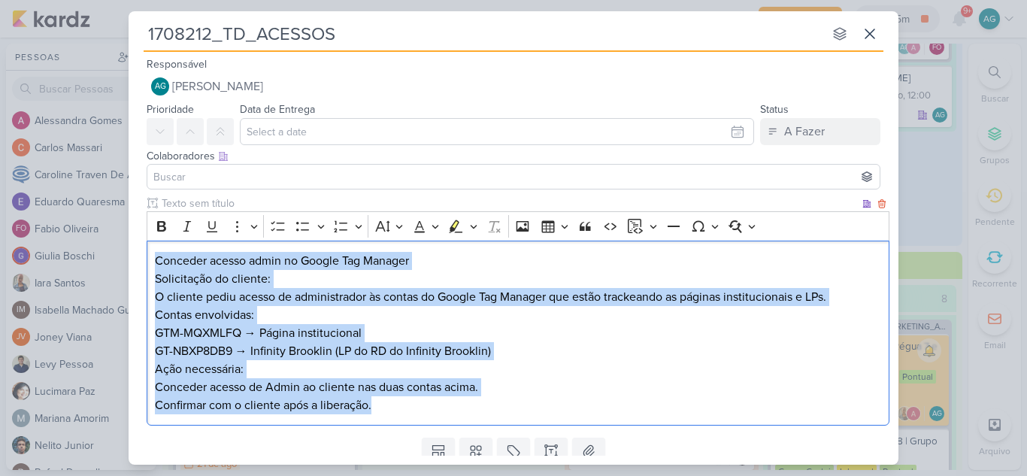
click at [406, 297] on p "Solicitação do cliente: O cliente pediu acesso de administrador às contas do Go…" at bounding box center [518, 288] width 727 height 36
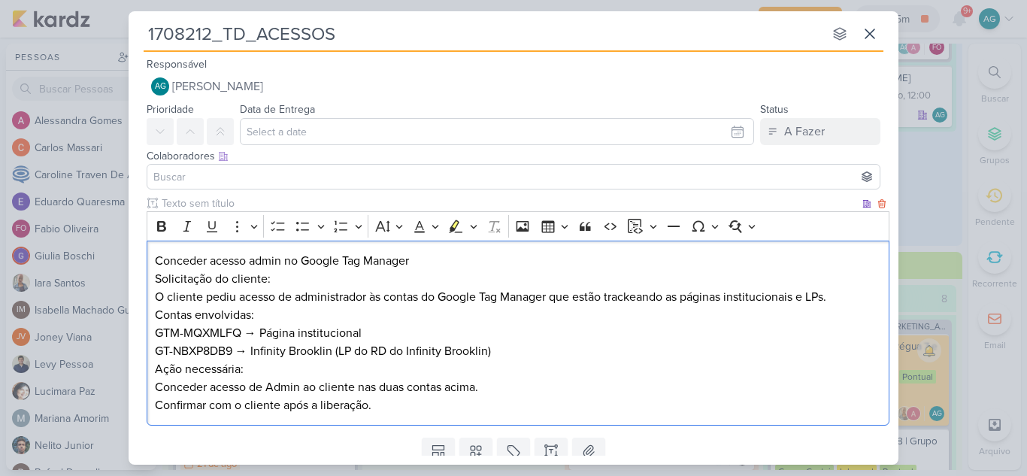
click at [420, 262] on h3 "Conceder acesso admin no Google Tag Manager" at bounding box center [518, 261] width 727 height 18
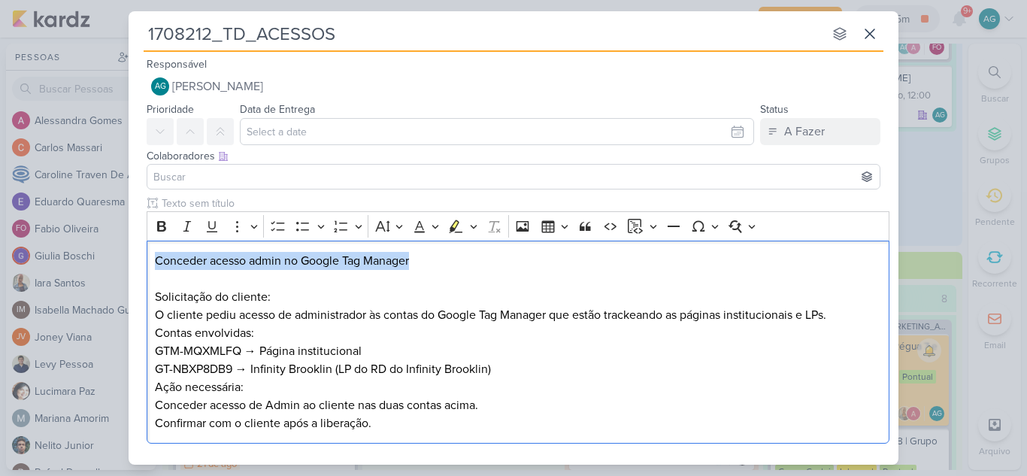
drag, startPoint x: 423, startPoint y: 263, endPoint x: 132, endPoint y: 247, distance: 291.5
click at [130, 255] on div "Clique para deixar o item visível somente à membros da sua organização Rich Tex…" at bounding box center [514, 323] width 770 height 254
drag, startPoint x: 156, startPoint y: 225, endPoint x: 166, endPoint y: 240, distance: 17.9
click at [157, 225] on icon "Editor toolbar" at bounding box center [161, 226] width 15 height 15
click at [296, 295] on p "Solicitação do cliente: O cliente pediu acesso de administrador às contas do Go…" at bounding box center [518, 306] width 727 height 36
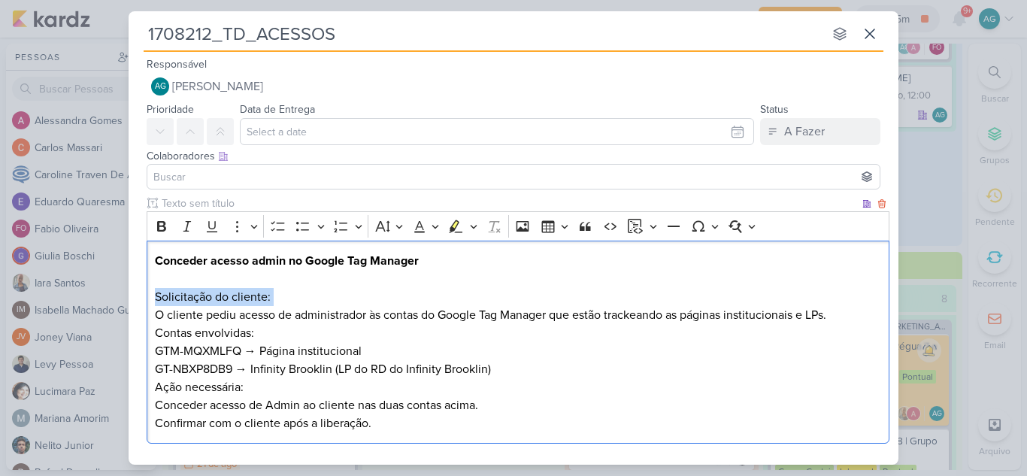
drag, startPoint x: 174, startPoint y: 299, endPoint x: 151, endPoint y: 299, distance: 22.6
click at [151, 299] on div "Conceder acesso admin no Google Tag Manager Solicitação do cliente: O cliente p…" at bounding box center [518, 343] width 743 height 204
click at [161, 226] on icon "Editor toolbar" at bounding box center [161, 226] width 9 height 11
click at [291, 298] on p "Solicitação do cliente: O cliente pediu acesso de administrador às contas do Go…" at bounding box center [518, 306] width 727 height 36
click at [310, 334] on p "Contas envolvidas:" at bounding box center [518, 333] width 727 height 18
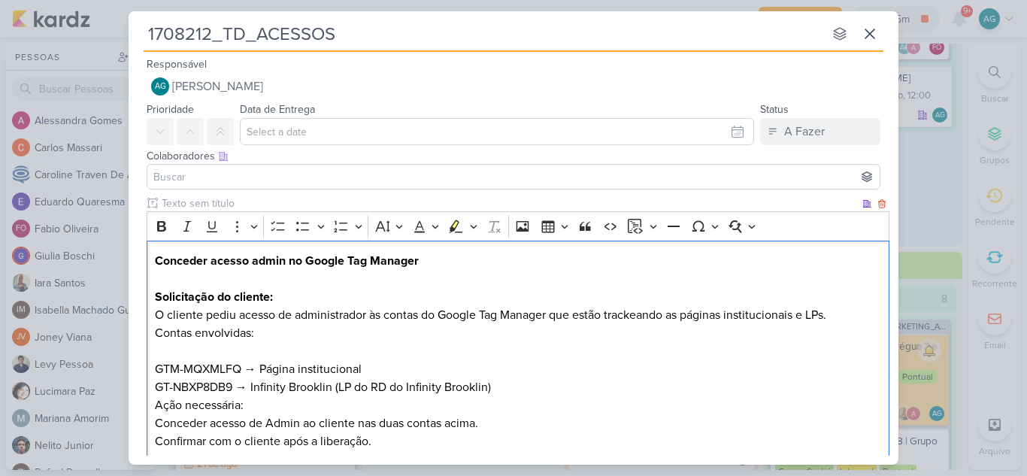
click at [511, 388] on p "GT-NBXP8DB9 → Infinity Brooklin (LP do RD do Infinity Brooklin)" at bounding box center [518, 387] width 727 height 18
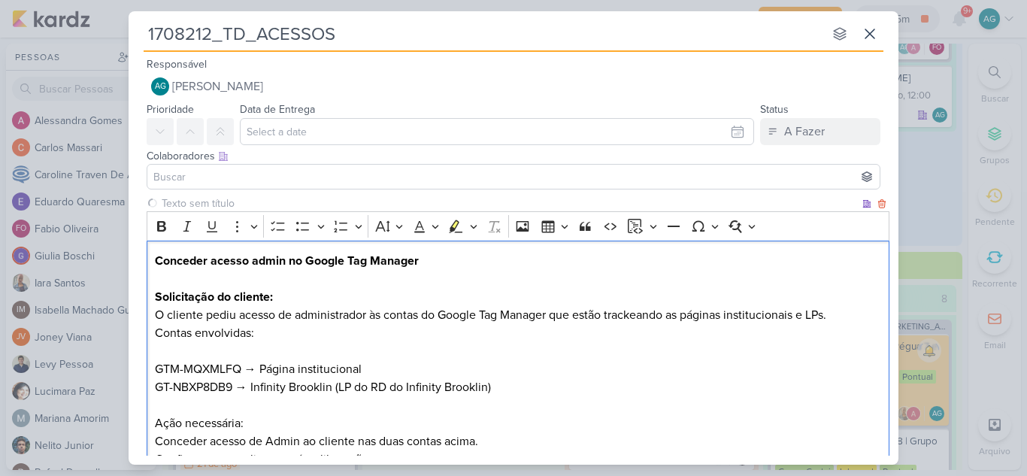
scroll to position [75, 0]
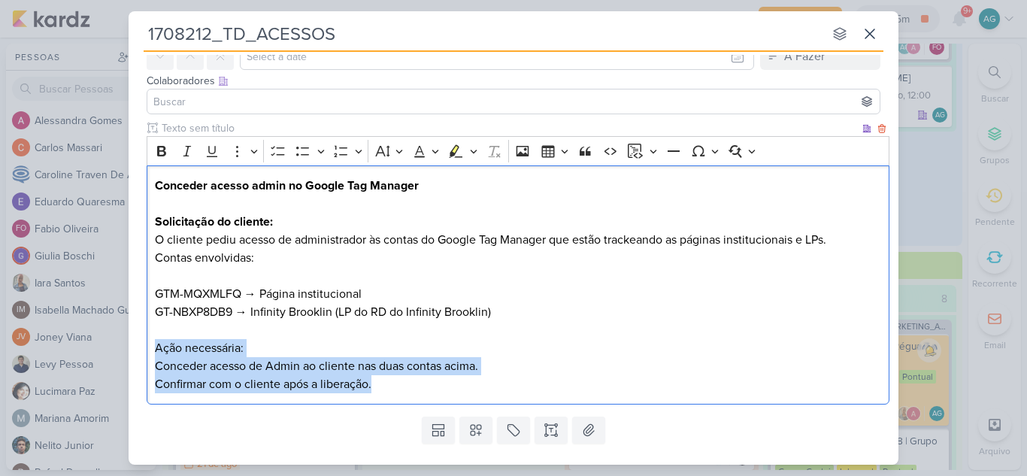
drag, startPoint x: 396, startPoint y: 388, endPoint x: 137, endPoint y: 349, distance: 262.4
click at [138, 353] on div "Clique para deixar o item visível somente à membros da sua organização Rich Tex…" at bounding box center [514, 265] width 770 height 290
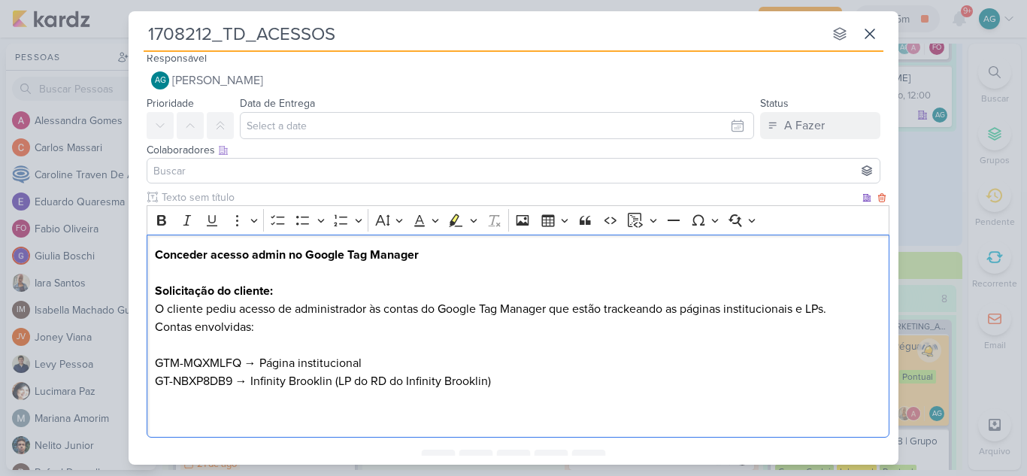
scroll to position [0, 0]
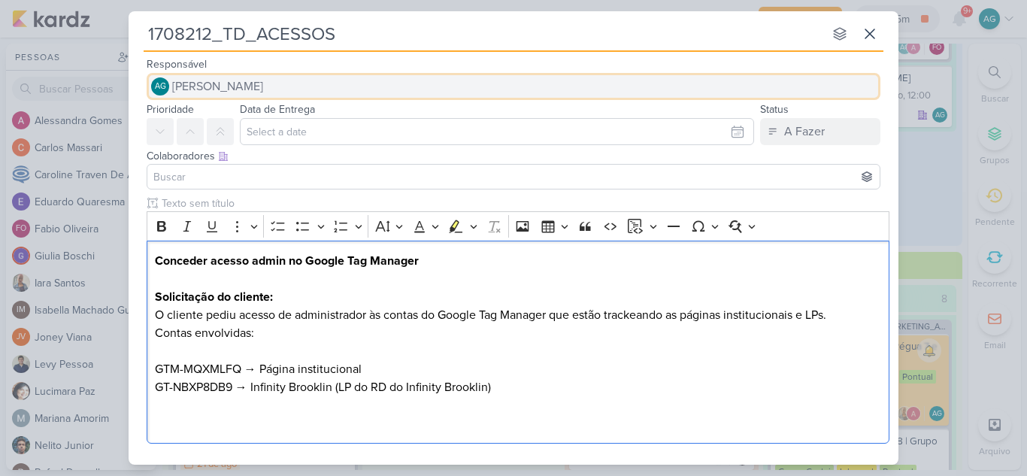
click at [263, 86] on span "[PERSON_NAME]" at bounding box center [217, 86] width 91 height 18
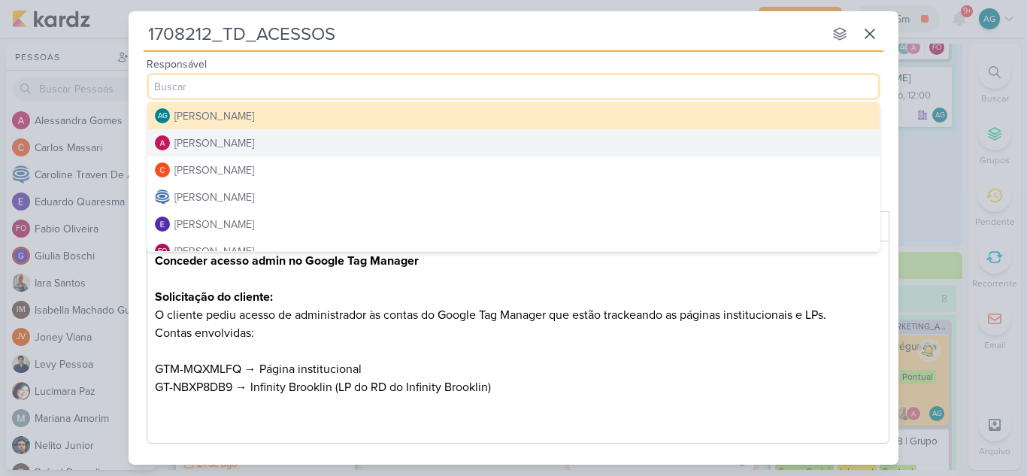
click at [274, 143] on button "[PERSON_NAME]" at bounding box center [513, 142] width 732 height 27
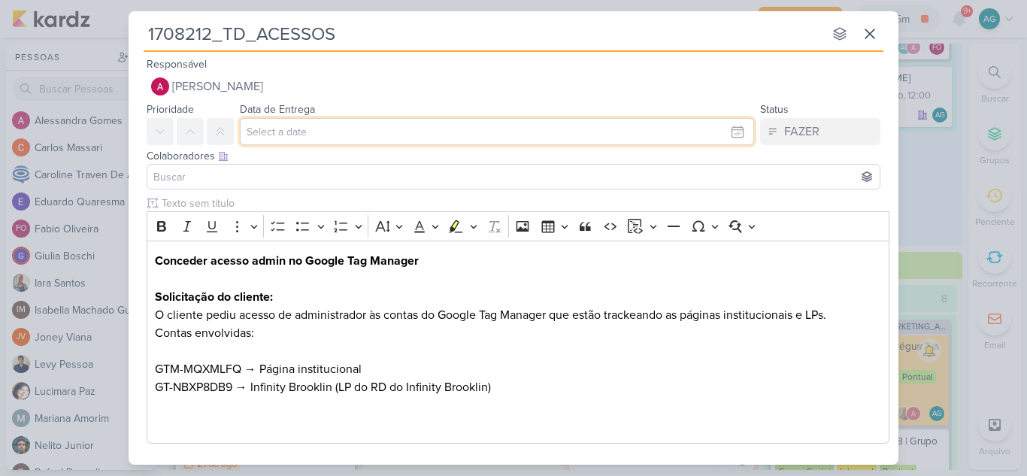
click at [306, 136] on input "text" at bounding box center [497, 131] width 514 height 27
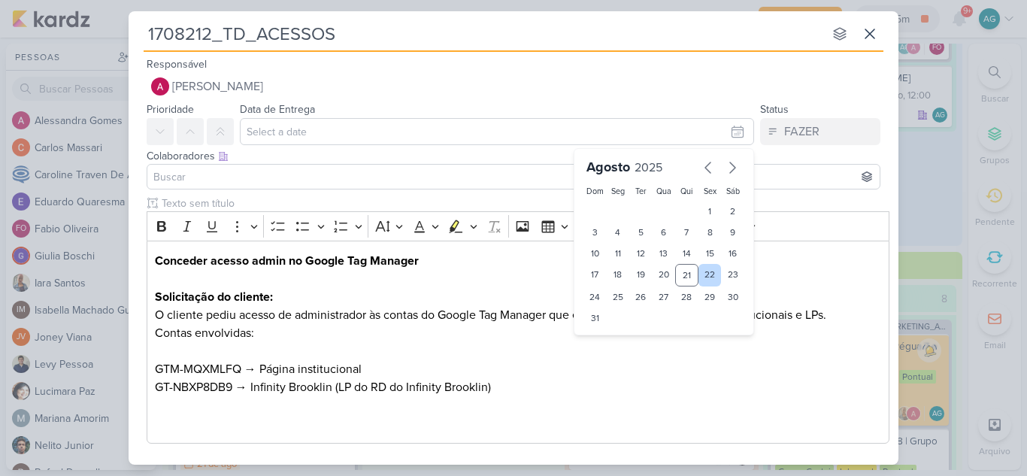
click at [708, 276] on div "22" at bounding box center [710, 275] width 23 height 23
type input "[DATE] 23:59"
click at [256, 177] on input at bounding box center [513, 177] width 726 height 18
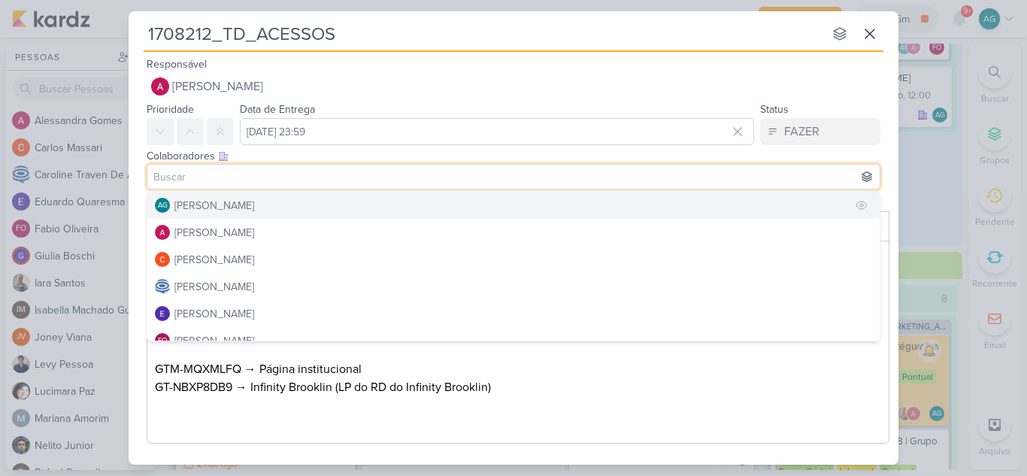
click at [242, 202] on div "[PERSON_NAME]" at bounding box center [214, 206] width 80 height 16
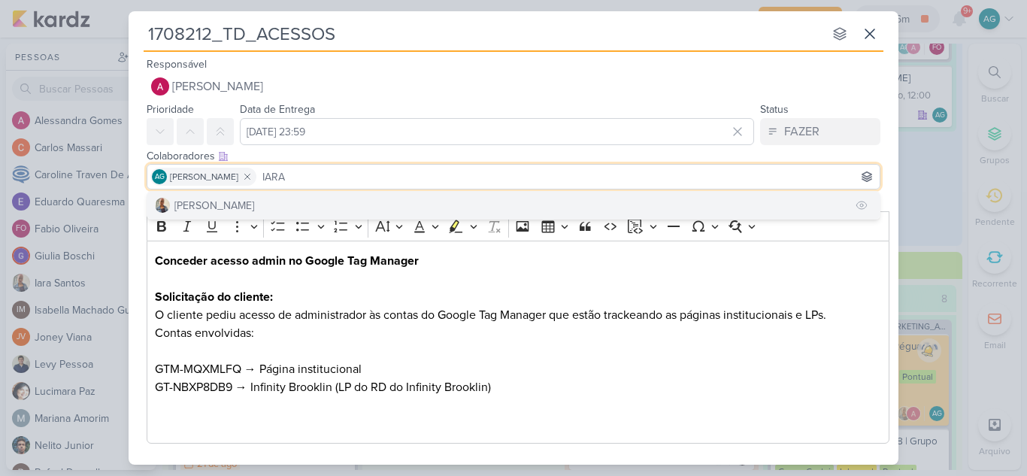
type input "IARA"
click at [255, 202] on button "[PERSON_NAME]" at bounding box center [513, 205] width 732 height 27
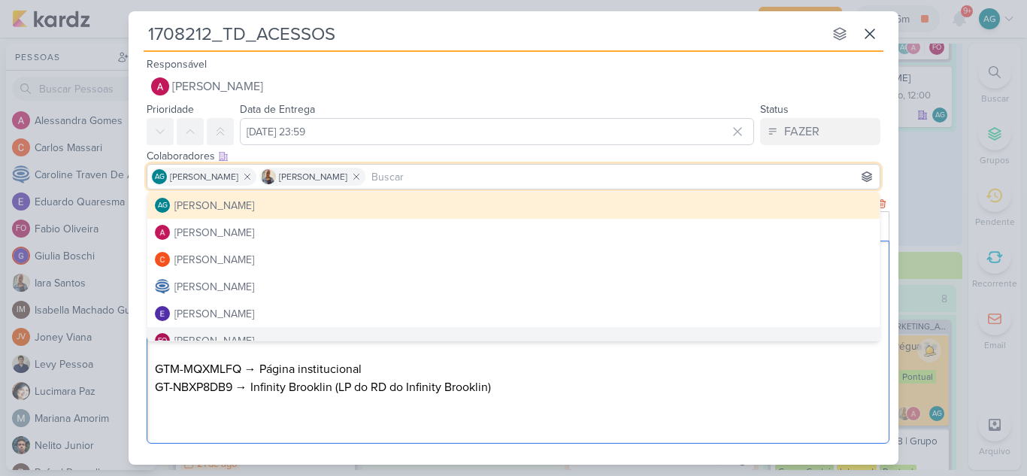
click at [569, 384] on p "GT-NBXP8DB9 → Infinity Brooklin (LP do RD do Infinity Brooklin)" at bounding box center [518, 396] width 727 height 36
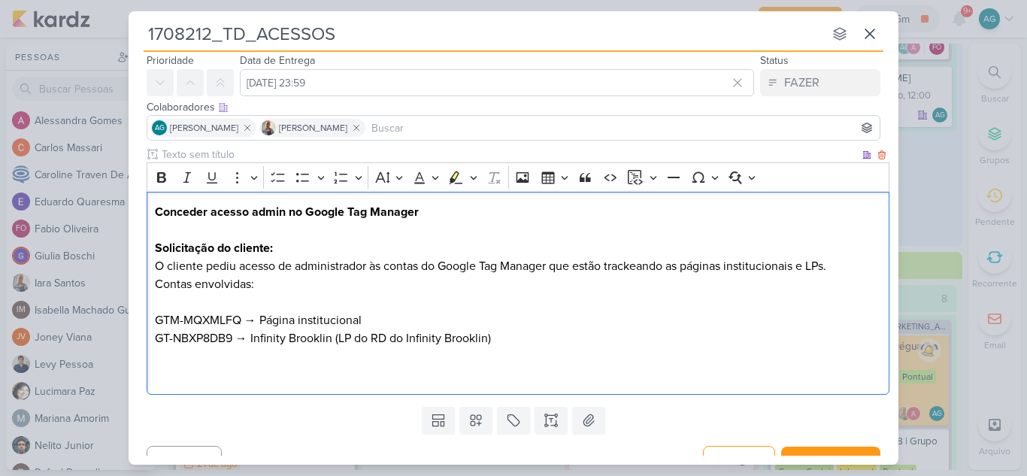
scroll to position [71, 0]
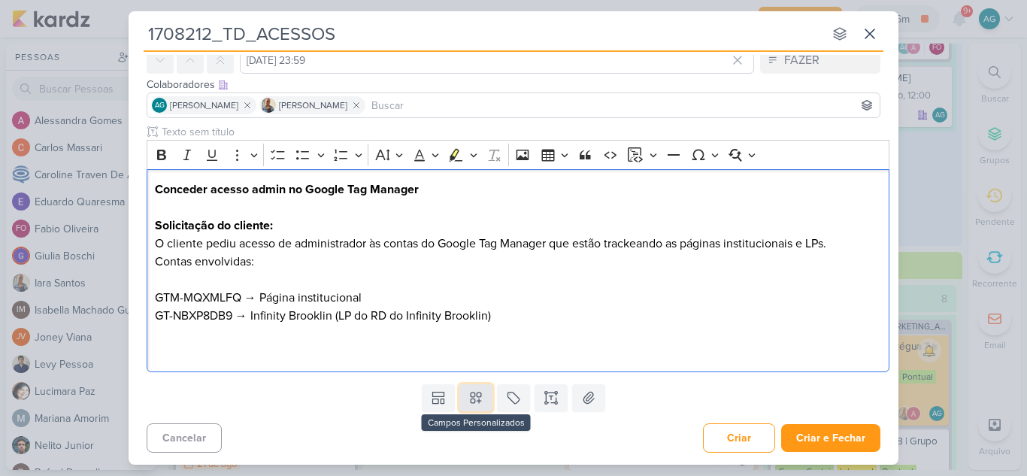
click at [478, 399] on icon at bounding box center [476, 397] width 15 height 15
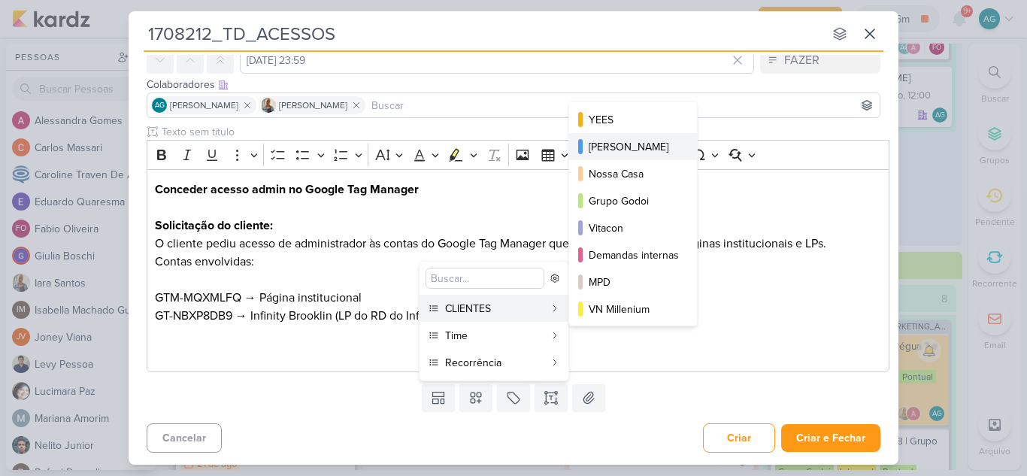
click at [641, 148] on div "[PERSON_NAME]" at bounding box center [634, 147] width 90 height 16
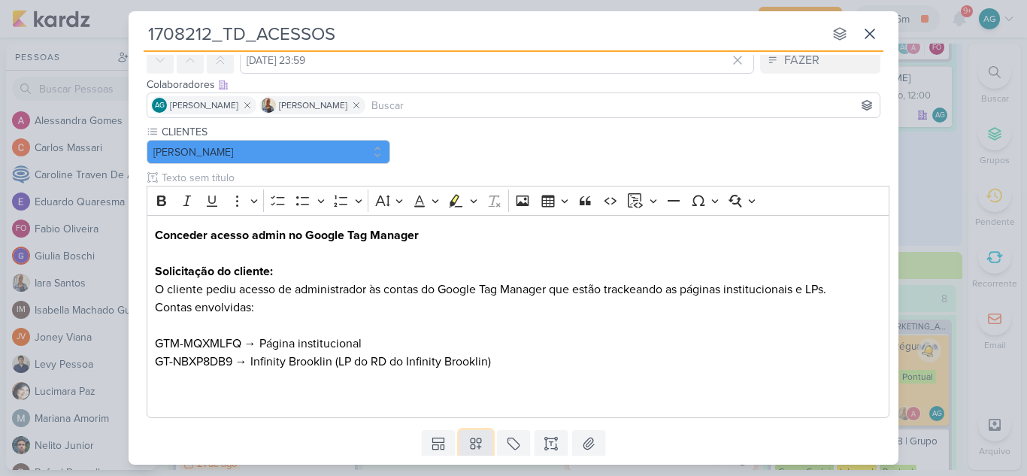
drag, startPoint x: 476, startPoint y: 443, endPoint x: 475, endPoint y: 425, distance: 18.1
click at [475, 443] on icon at bounding box center [476, 444] width 11 height 11
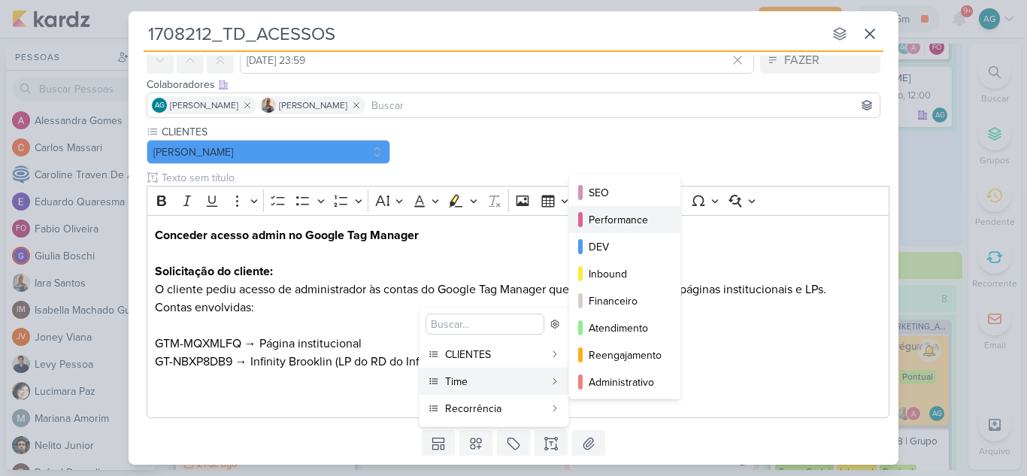
click at [641, 223] on div "Performance" at bounding box center [626, 220] width 74 height 16
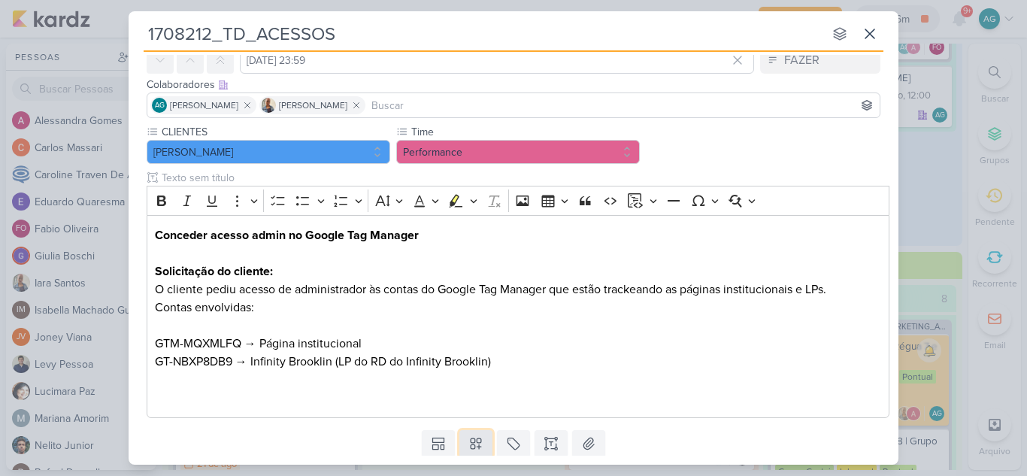
click at [477, 446] on icon at bounding box center [476, 443] width 15 height 15
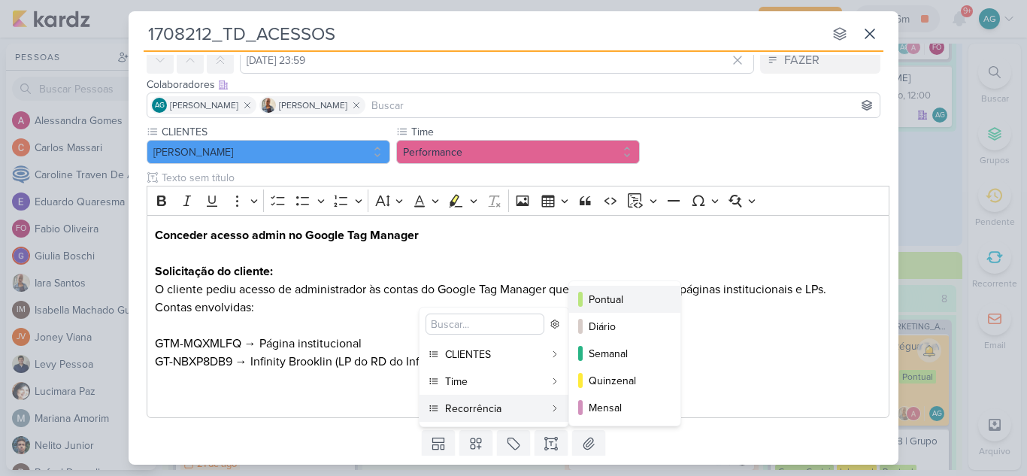
click at [616, 302] on div "Pontual" at bounding box center [626, 300] width 74 height 16
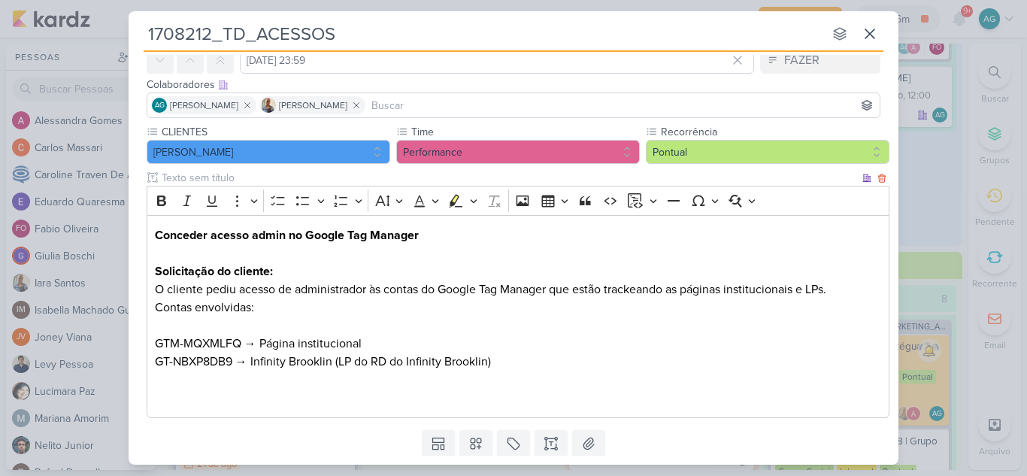
click at [153, 305] on div "Conceder acesso admin no Google Tag Manager Solicitação do cliente: O cliente p…" at bounding box center [518, 317] width 743 height 204
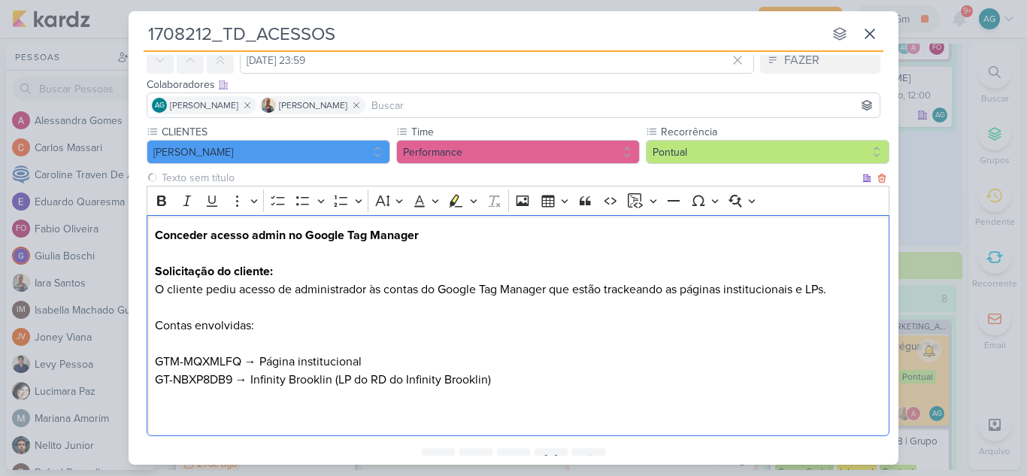
click at [263, 320] on p "Contas envolvidas:" at bounding box center [518, 326] width 727 height 54
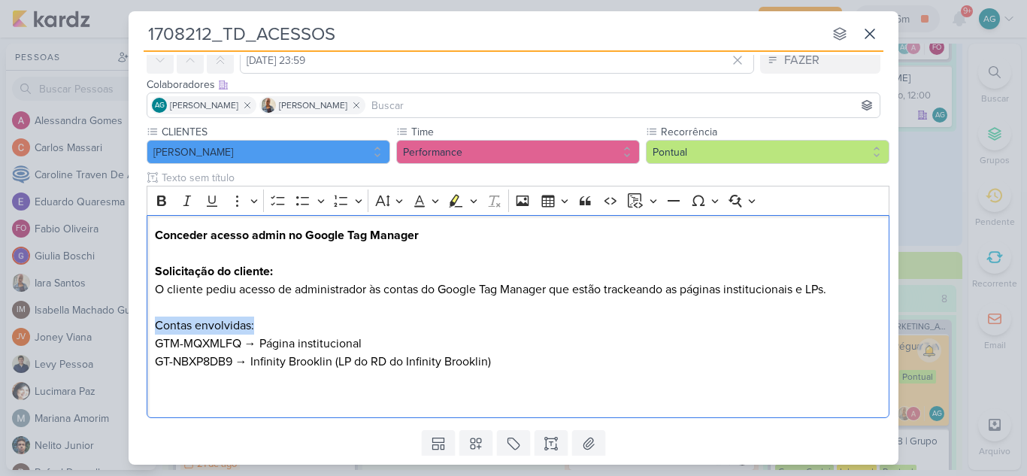
drag, startPoint x: 265, startPoint y: 330, endPoint x: 145, endPoint y: 326, distance: 119.7
click at [145, 326] on div "CLIENTES [PERSON_NAME] Time" at bounding box center [514, 274] width 770 height 300
click at [159, 198] on icon "Editor toolbar" at bounding box center [161, 201] width 9 height 11
click at [335, 305] on p "Contas envolvidas:" at bounding box center [518, 317] width 727 height 36
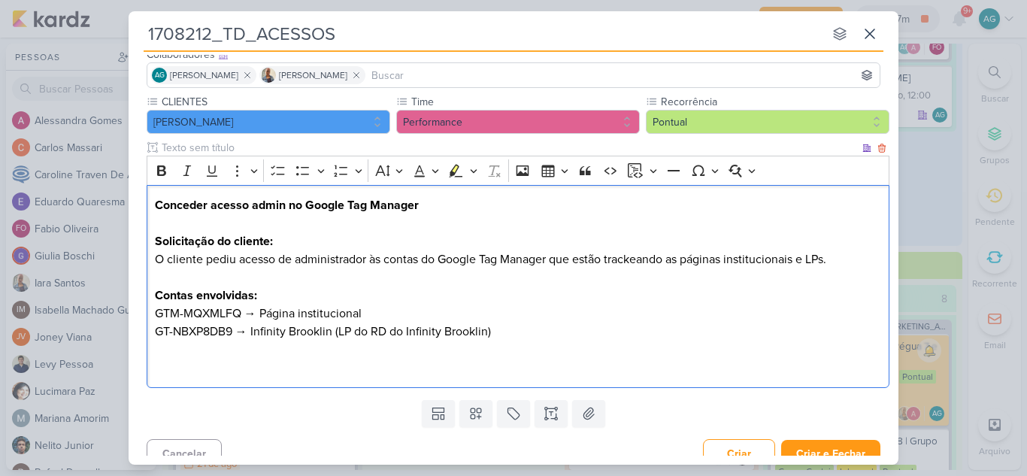
scroll to position [117, 0]
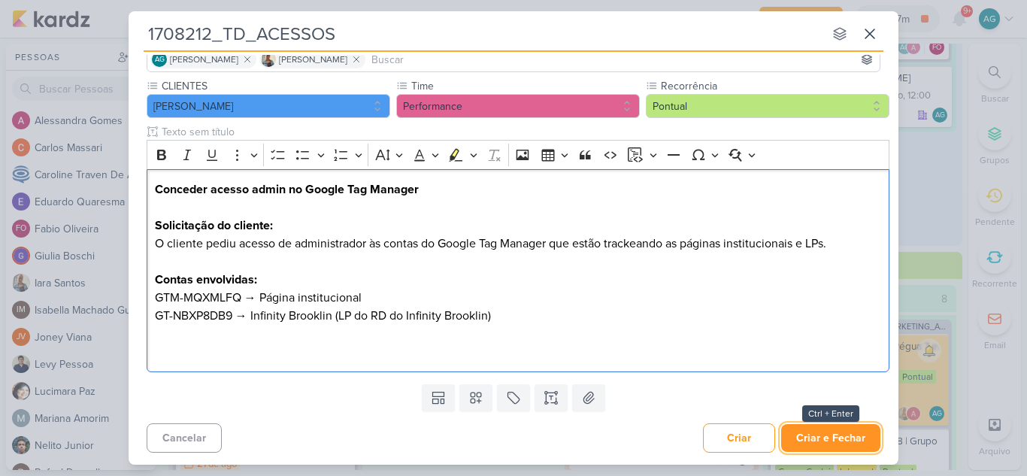
click at [826, 445] on button "Criar e Fechar" at bounding box center [830, 438] width 99 height 28
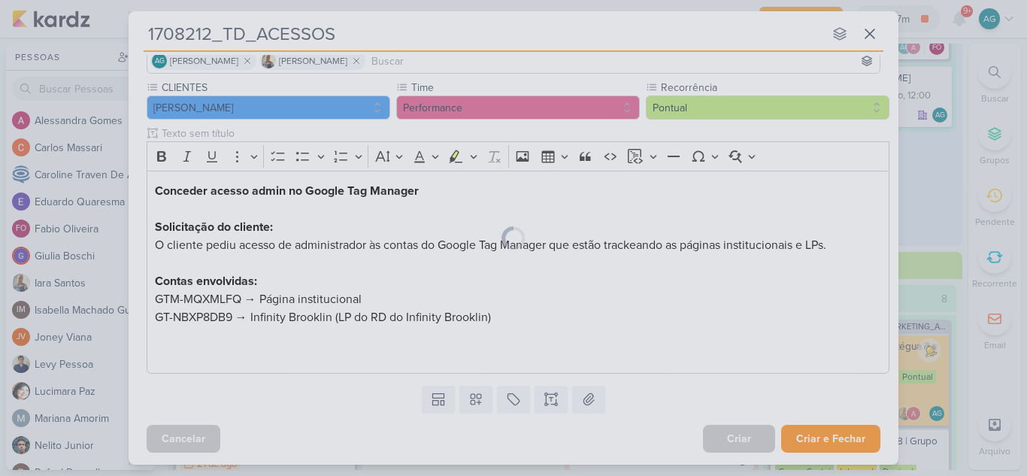
scroll to position [116, 0]
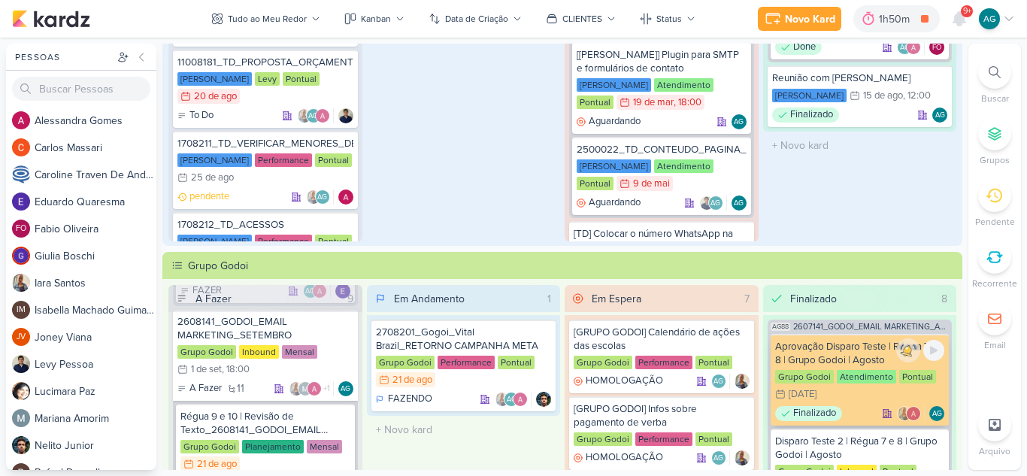
click at [855, 354] on div "Aprovação Disparo Teste | Régua 7 e 8 | Grupo Godoi | Agosto" at bounding box center [860, 353] width 170 height 27
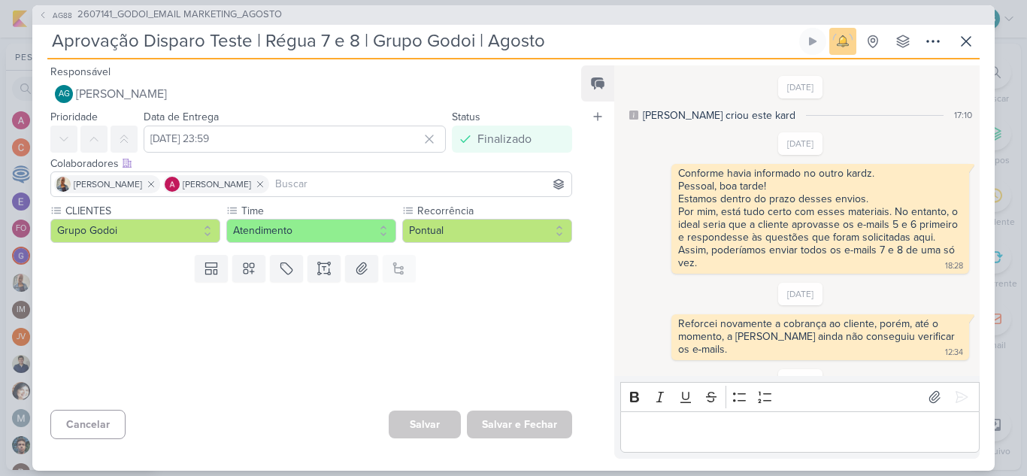
scroll to position [102, 0]
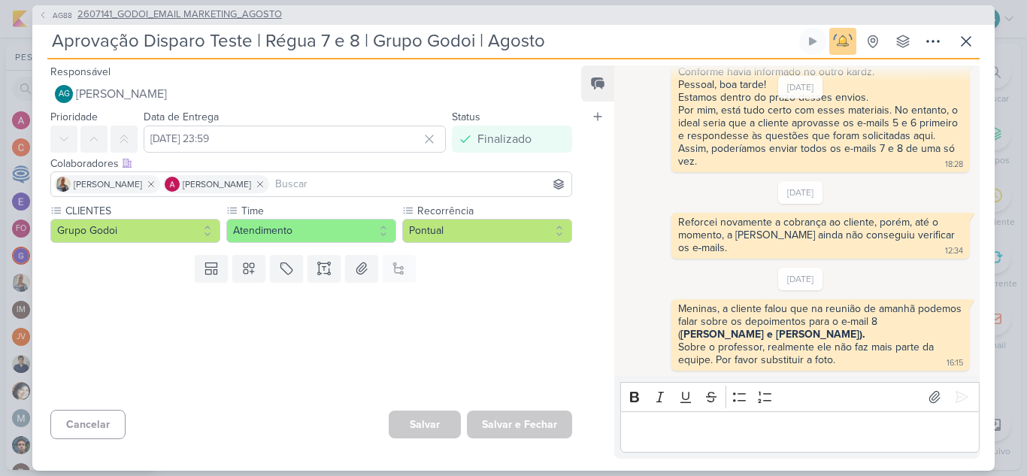
click at [238, 17] on span "2607141_GODOI_EMAIL MARKETING_AGOSTO" at bounding box center [179, 15] width 205 height 15
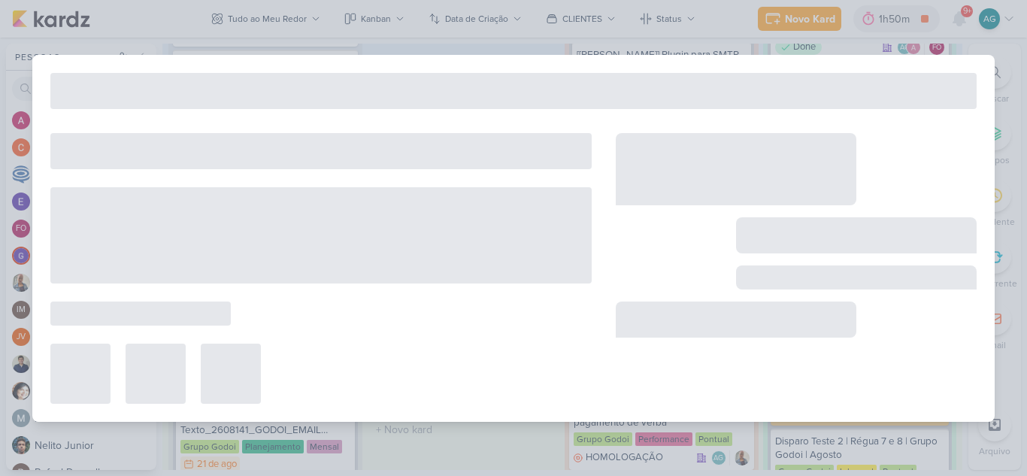
type input "2607141_GODOI_EMAIL MARKETING_AGOSTO"
type input "[DATE] 23:59"
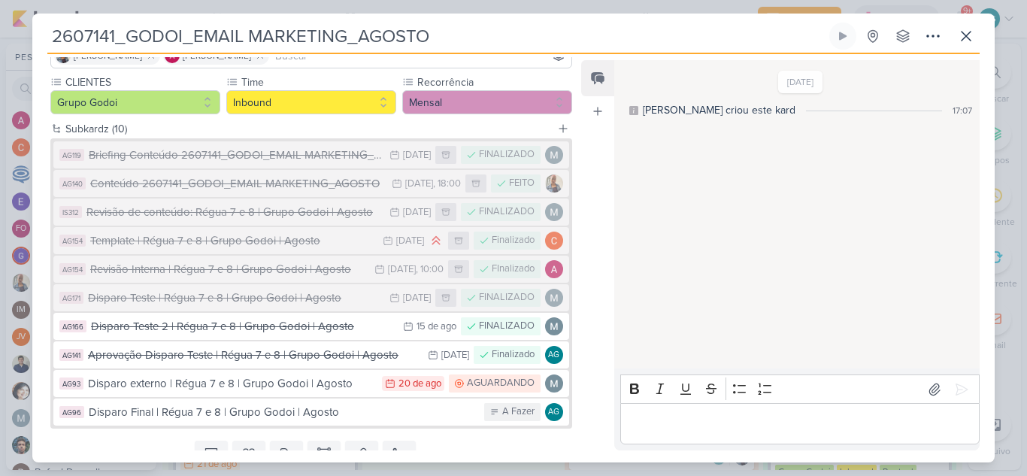
scroll to position [150, 0]
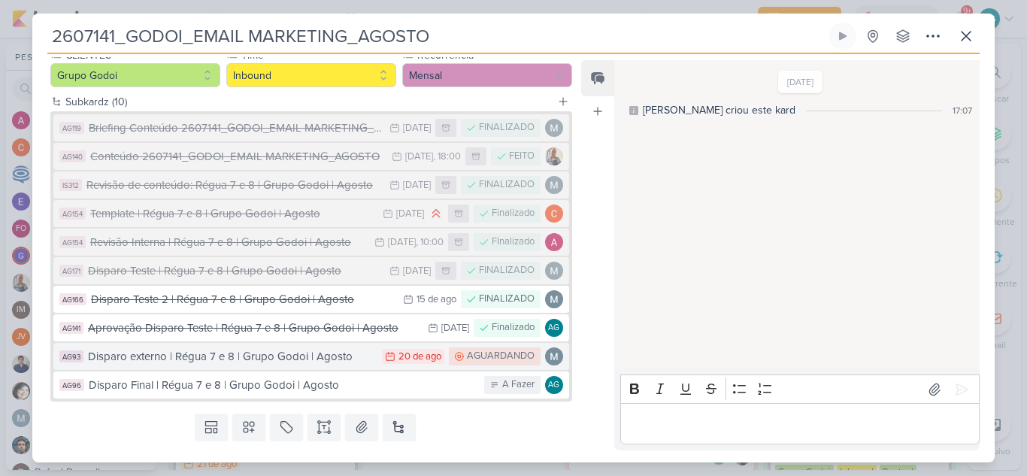
click at [270, 359] on div "Disparo externo | Régua 7 e 8 | Grupo Godoi | Agosto" at bounding box center [231, 356] width 287 height 17
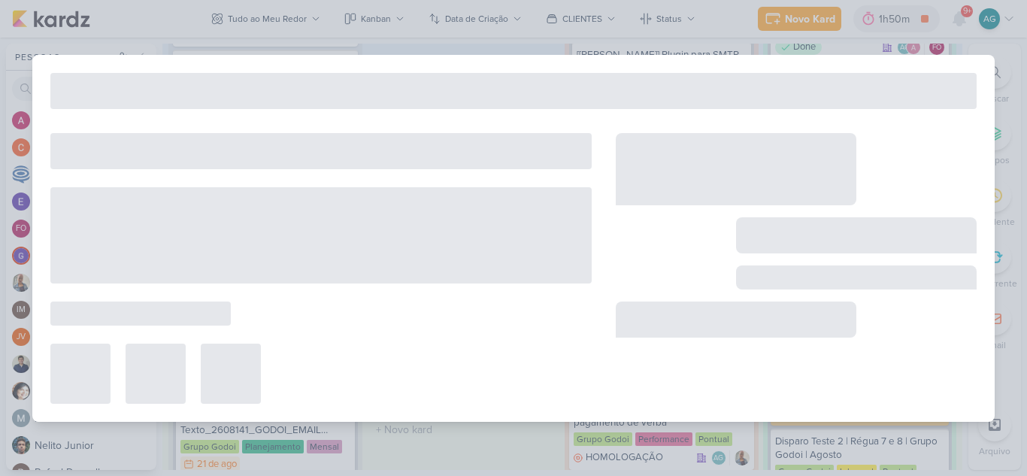
type input "Disparo externo | Régua 7 e 8 | Grupo Godoi | Agosto"
type input "[DATE] 23:59"
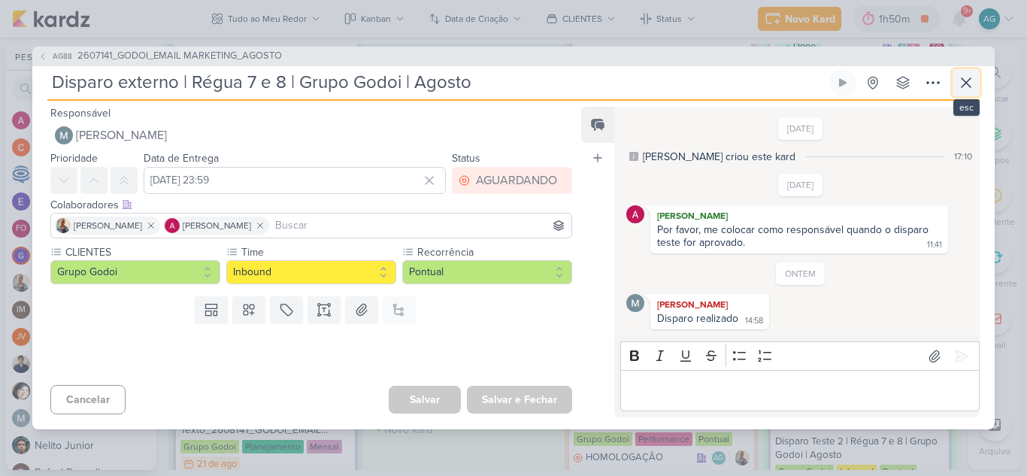
click at [976, 81] on button at bounding box center [966, 82] width 27 height 27
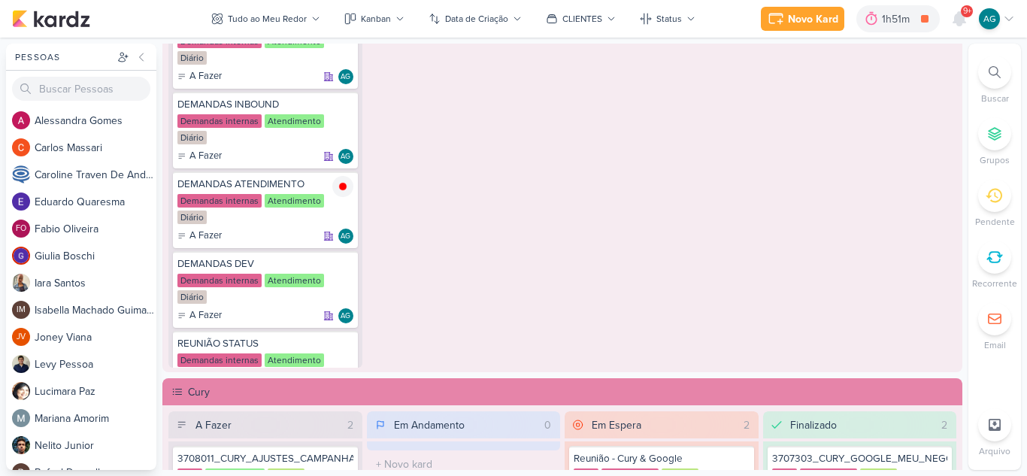
scroll to position [978, 0]
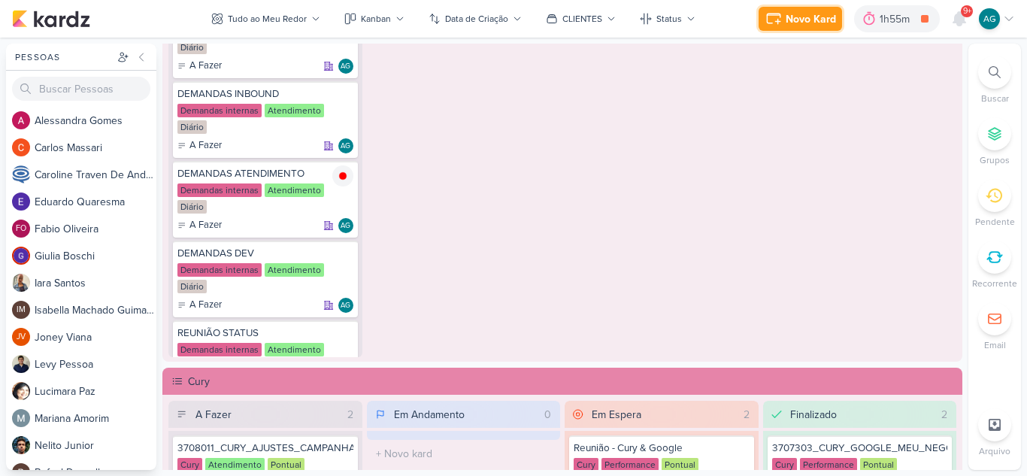
click at [792, 24] on div "Novo Kard" at bounding box center [811, 19] width 50 height 16
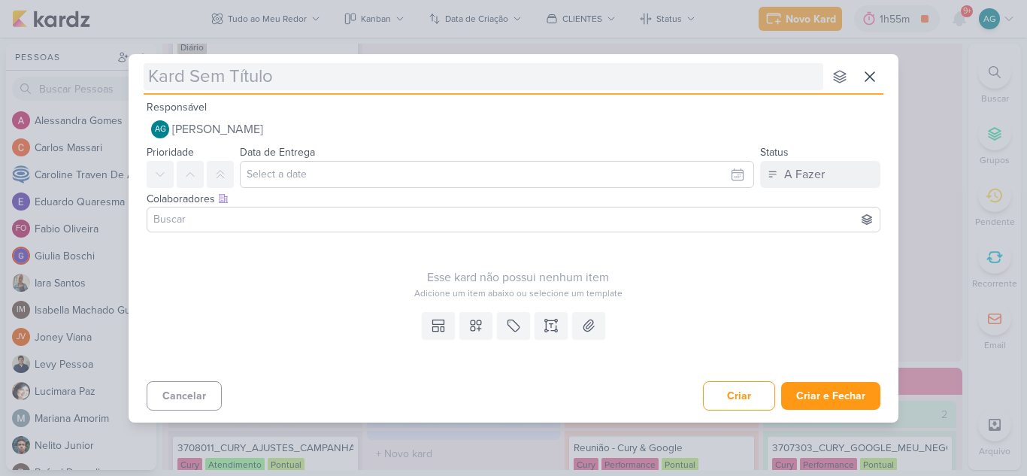
type input "3708211_TD_RELATÓRIO_SEMANAL_CAMPANHA_CONTRATAÇÃO_RJ"
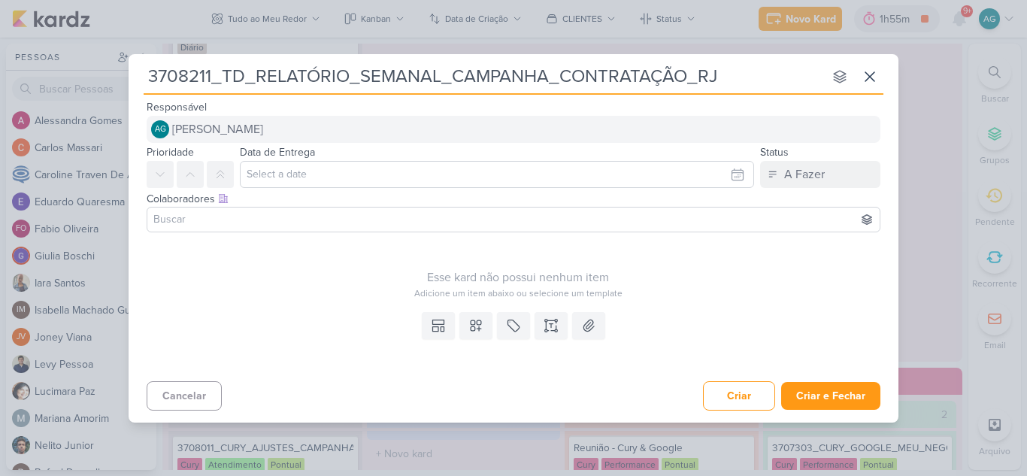
type input "3708211_TD_RELATÓRIO_SEMANAL_CAMPANHA_CONTRATAÇÃO_RJ"
click at [263, 128] on span "[PERSON_NAME]" at bounding box center [217, 129] width 91 height 18
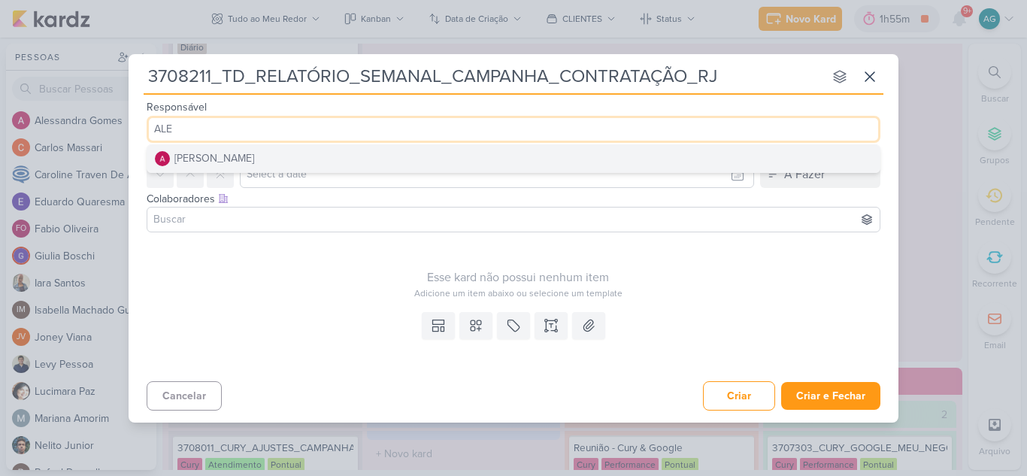
type input "ALE"
click at [284, 152] on button "[PERSON_NAME]" at bounding box center [513, 158] width 732 height 27
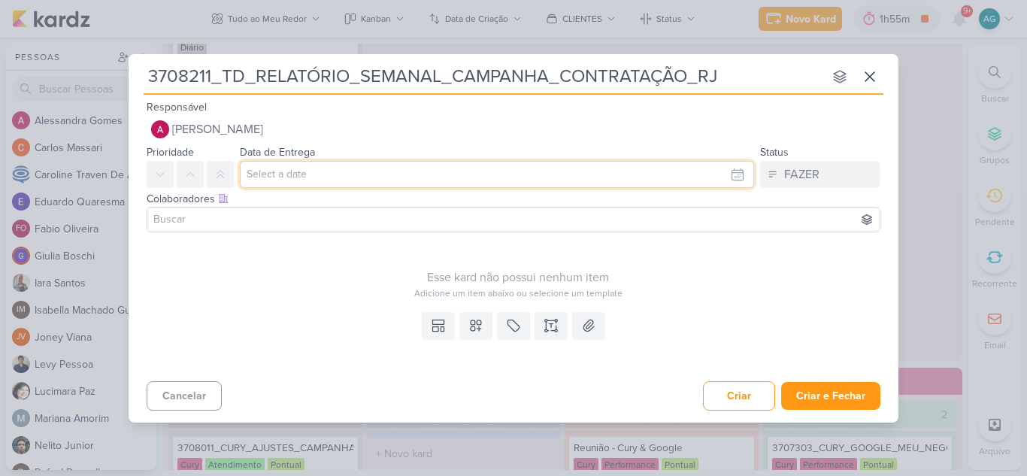
click at [290, 168] on input "text" at bounding box center [497, 174] width 514 height 27
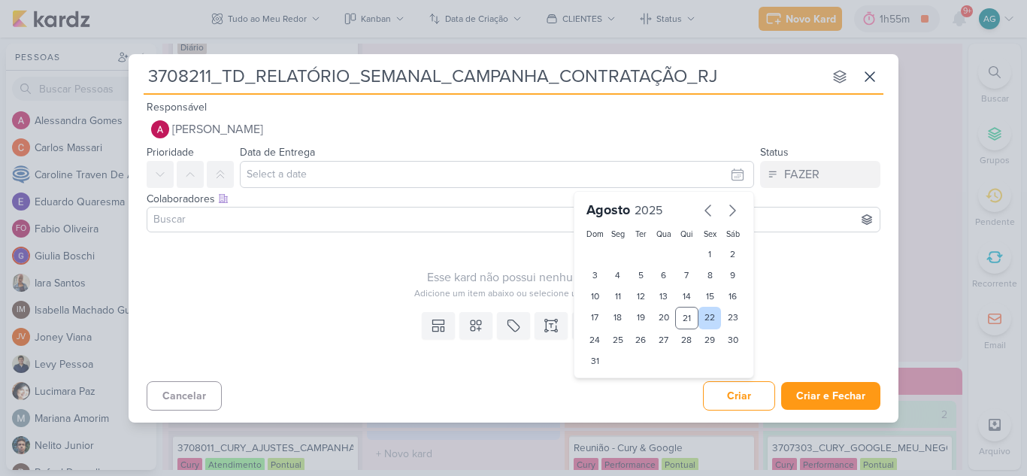
click at [710, 320] on div "22" at bounding box center [710, 318] width 23 height 23
type input "[DATE] 23:59"
click at [328, 211] on input at bounding box center [513, 220] width 726 height 18
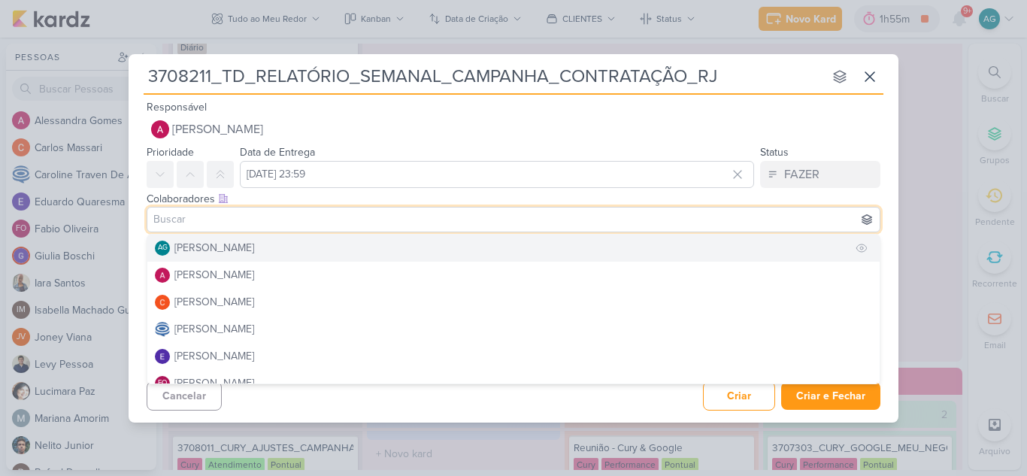
click at [251, 249] on div "[PERSON_NAME]" at bounding box center [214, 248] width 80 height 16
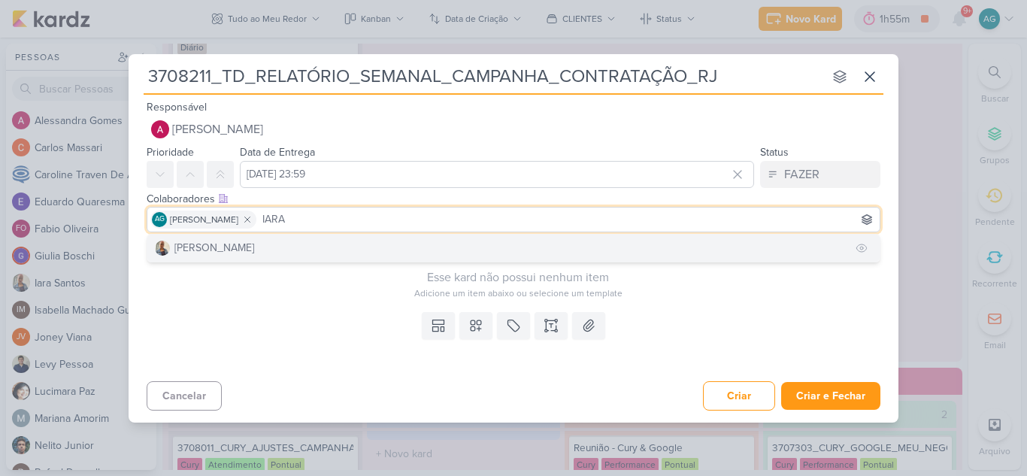
type input "IARA"
click at [276, 254] on button "[PERSON_NAME]" at bounding box center [513, 248] width 732 height 27
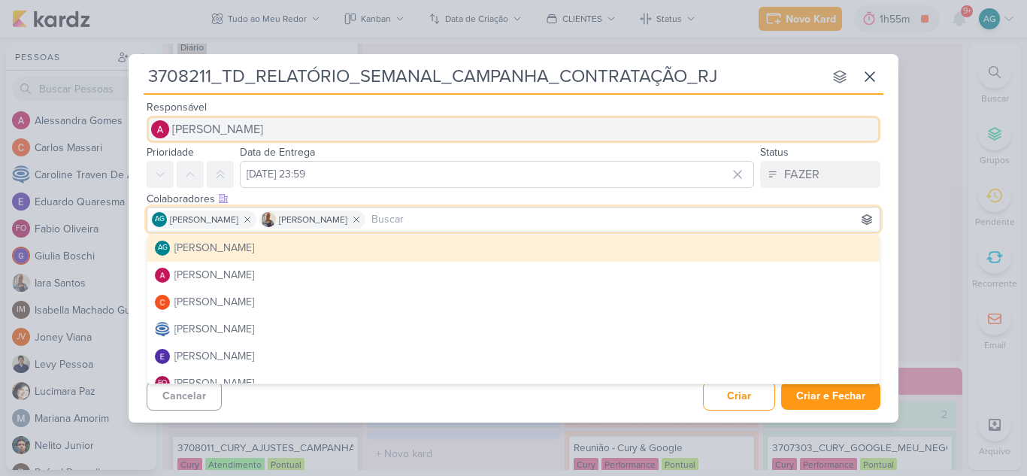
click at [599, 139] on button "[PERSON_NAME]" at bounding box center [514, 129] width 734 height 27
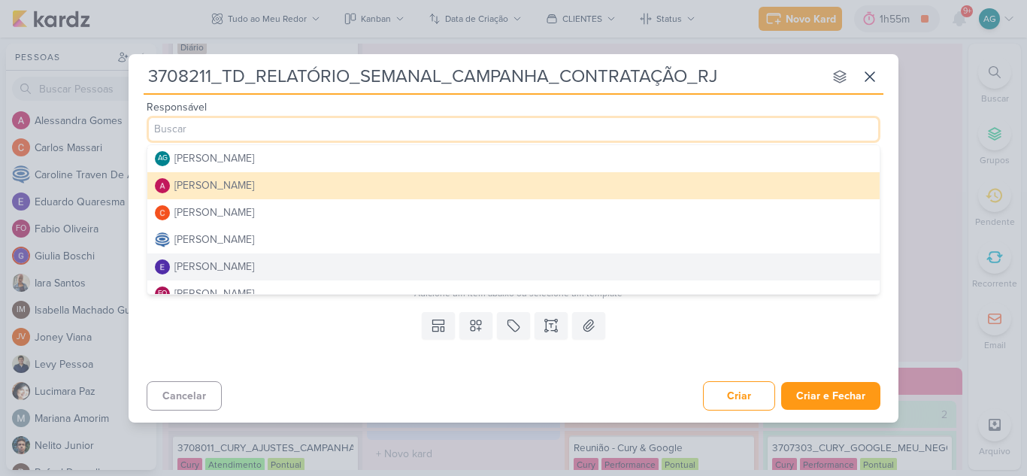
click at [623, 362] on div "Templates Campos Personalizados Marcadores Caixa De Texto Anexo" at bounding box center [514, 340] width 770 height 69
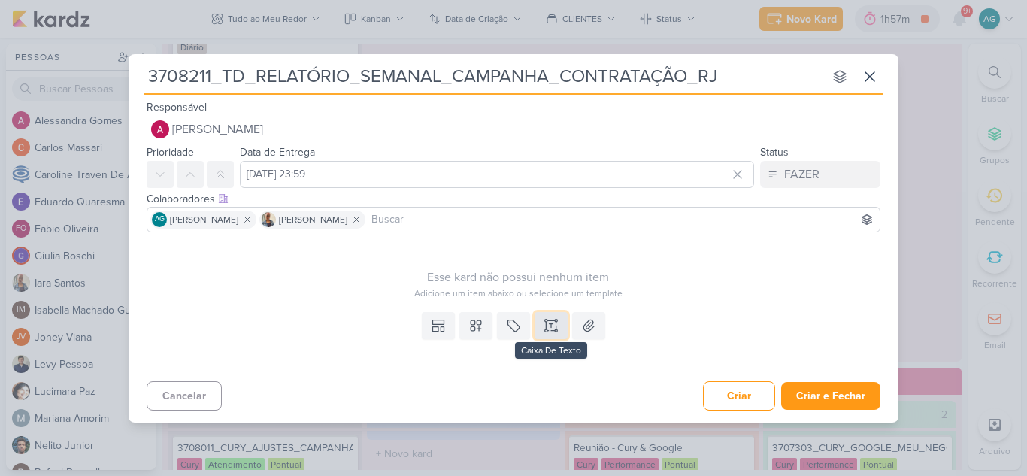
click at [548, 323] on icon at bounding box center [551, 325] width 15 height 15
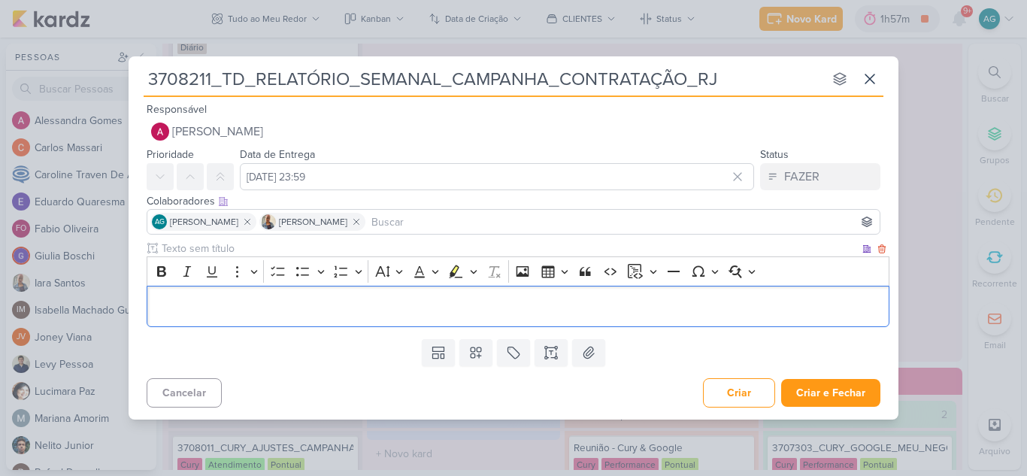
click at [430, 299] on p "Editor editing area: main" at bounding box center [518, 306] width 727 height 18
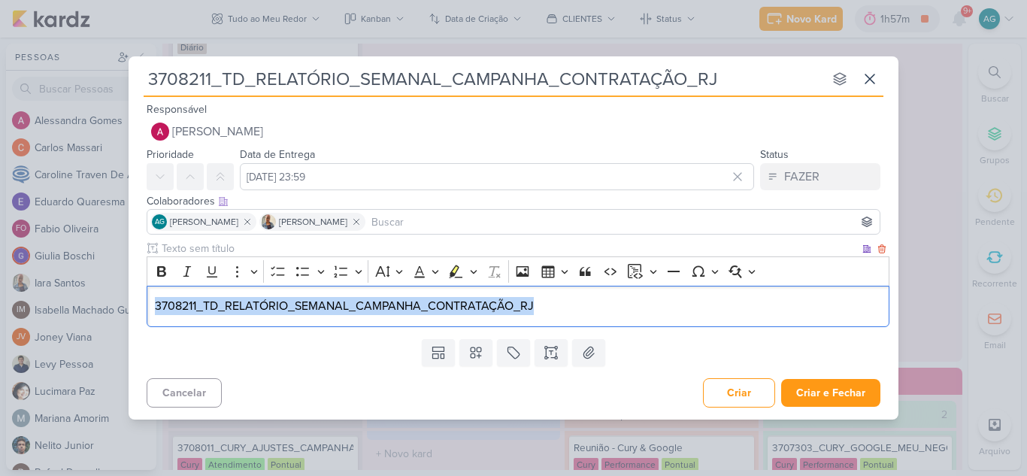
drag, startPoint x: 585, startPoint y: 300, endPoint x: 115, endPoint y: 309, distance: 470.1
click at [115, 309] on div "3708211_TD_RELATÓRIO_SEMANAL_CAMPANHA_CONTRATAÇÃO_RJ nenhum grupo disponível es…" at bounding box center [513, 238] width 1027 height 476
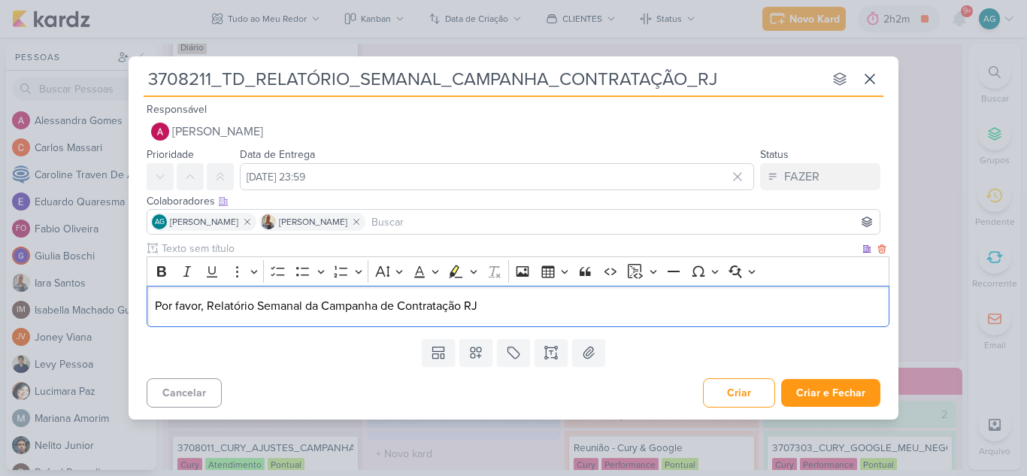
click at [209, 308] on p "Por favor, Relatório Semanal da Campanha de Contratação RJ" at bounding box center [518, 306] width 727 height 18
click at [521, 304] on p "Por favor, enviar Relatório Semanal da Campanha de Contratação RJ" at bounding box center [518, 306] width 727 height 18
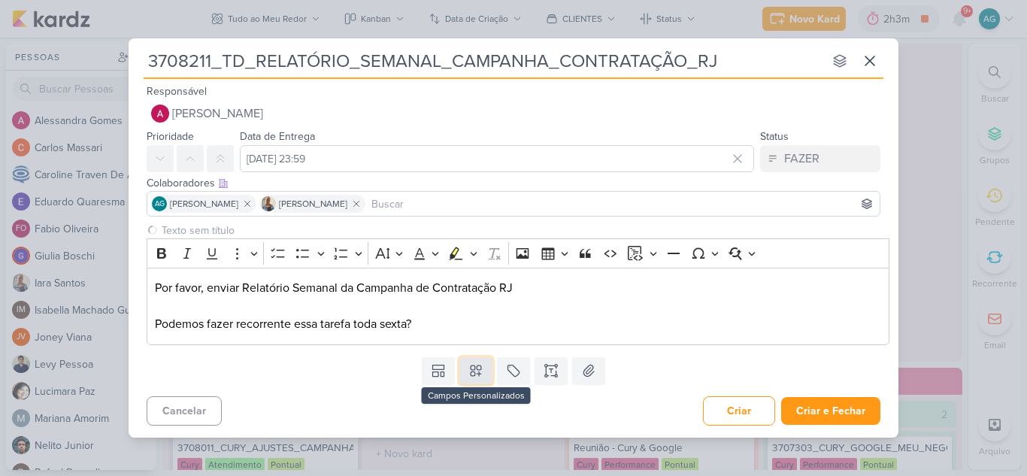
click at [469, 369] on icon at bounding box center [476, 370] width 15 height 15
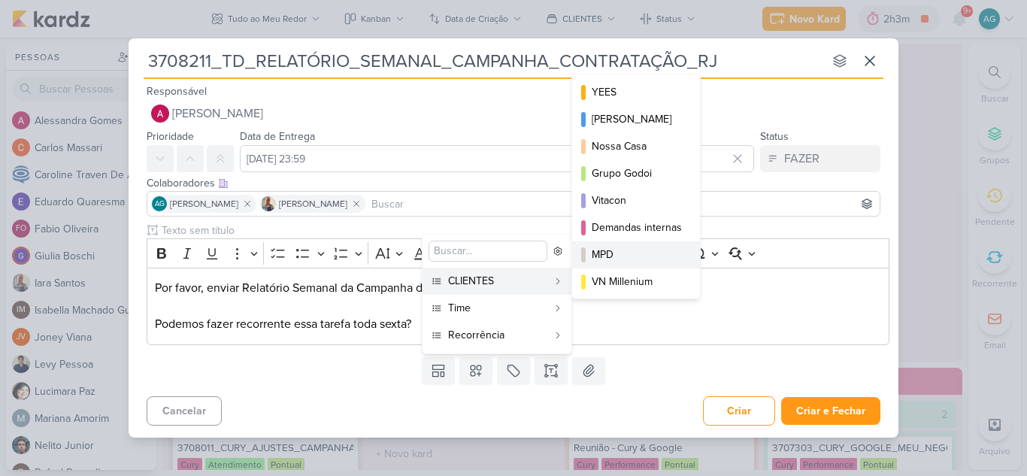
scroll to position [75, 0]
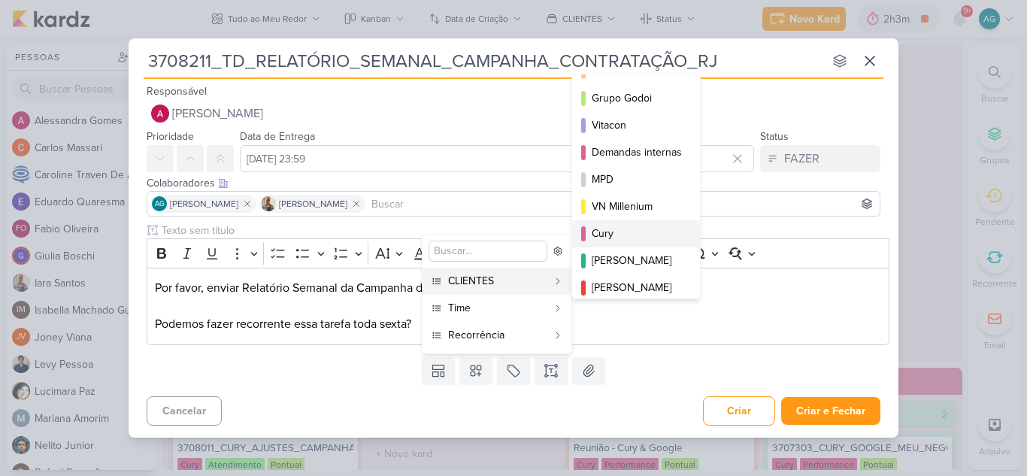
click at [631, 239] on div "Cury" at bounding box center [637, 234] width 90 height 16
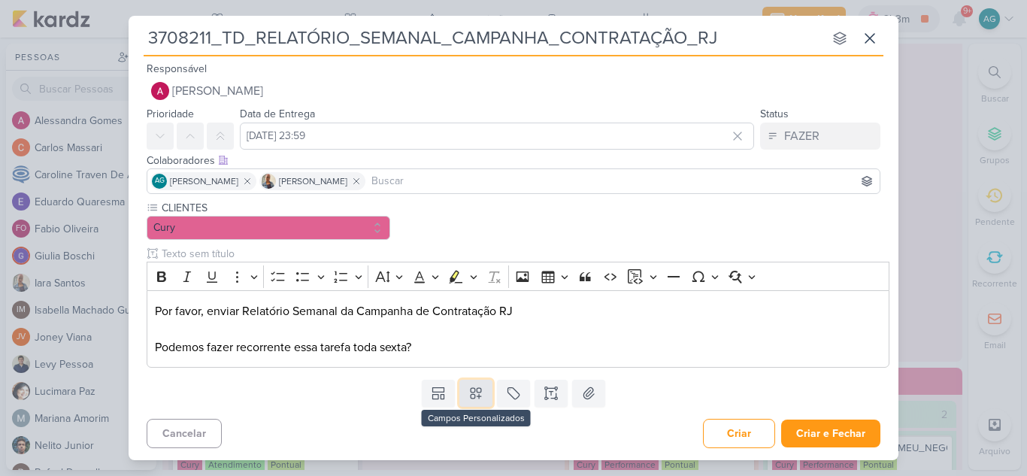
click at [478, 387] on icon at bounding box center [476, 393] width 15 height 15
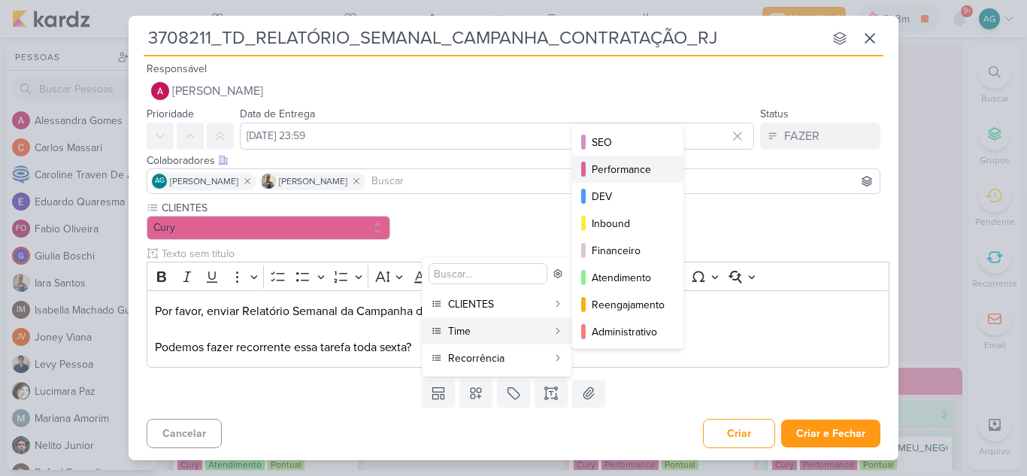
click at [626, 170] on div "Performance" at bounding box center [629, 170] width 74 height 16
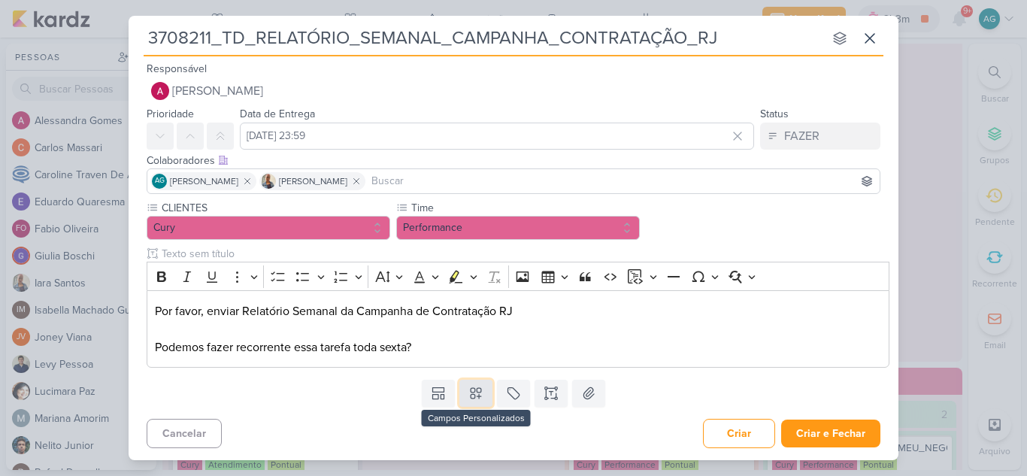
click at [482, 399] on icon at bounding box center [476, 393] width 15 height 15
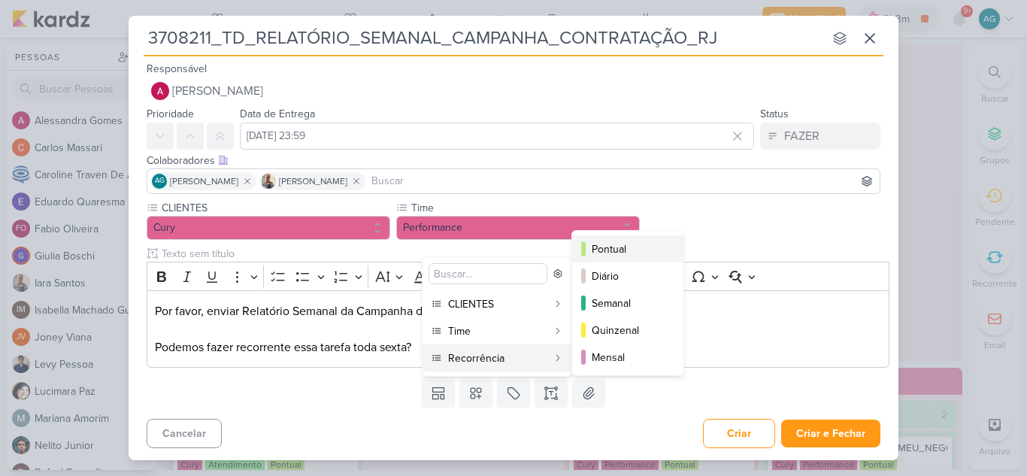
click at [603, 244] on div "Pontual" at bounding box center [629, 249] width 74 height 16
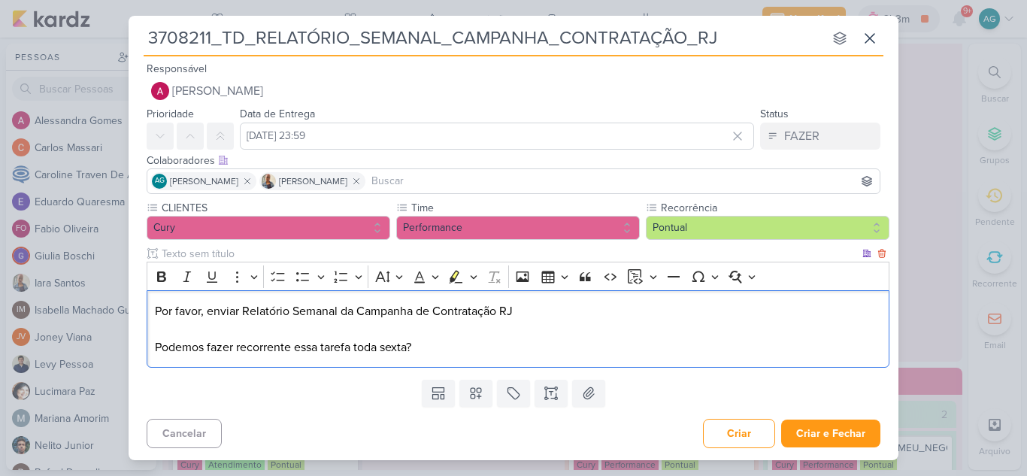
click at [415, 327] on p "Por favor, enviar Relatório Semanal da Campanha de Contratação [PERSON_NAME] fa…" at bounding box center [518, 329] width 727 height 54
click at [410, 346] on p "Por favor, enviar Relatório Semanal da Campanha de Contratação RJ ⁠⁠⁠⁠⁠⁠⁠ Podem…" at bounding box center [518, 329] width 727 height 54
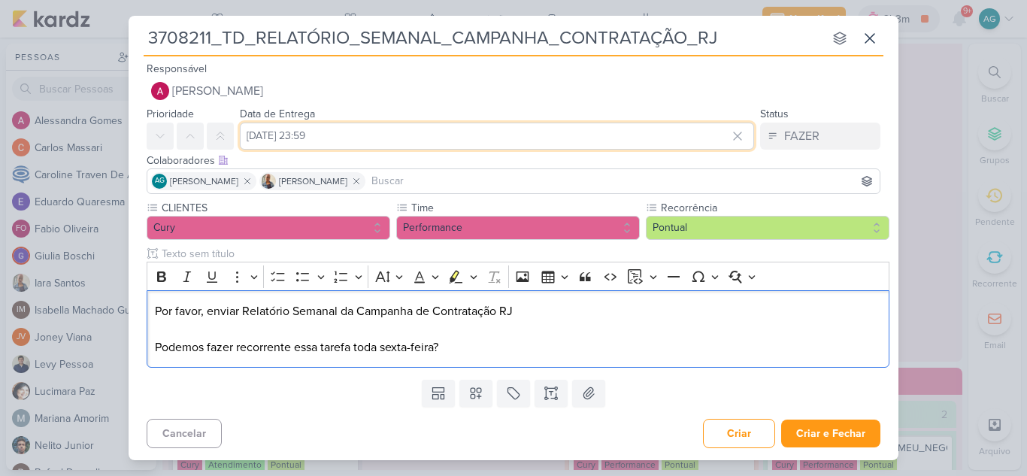
click at [532, 144] on input "[DATE] 23:59" at bounding box center [497, 136] width 514 height 27
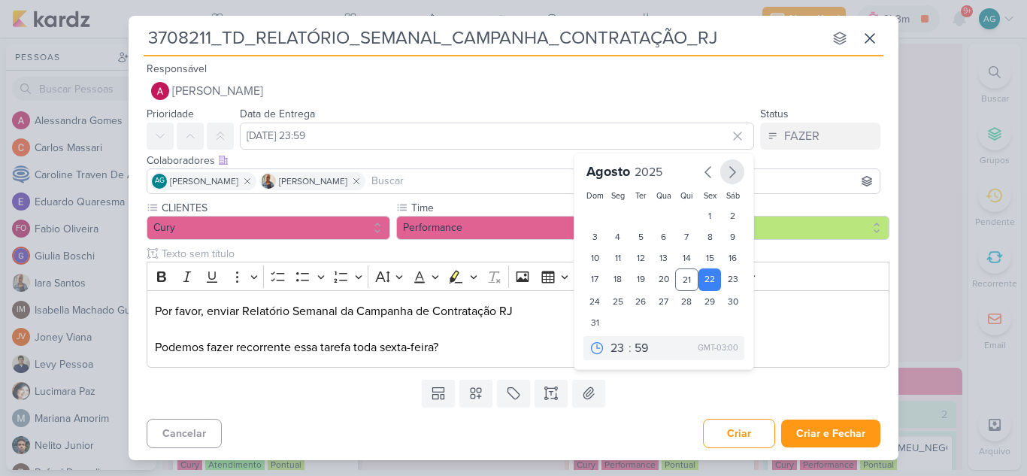
click at [730, 177] on icon "button" at bounding box center [732, 172] width 5 height 11
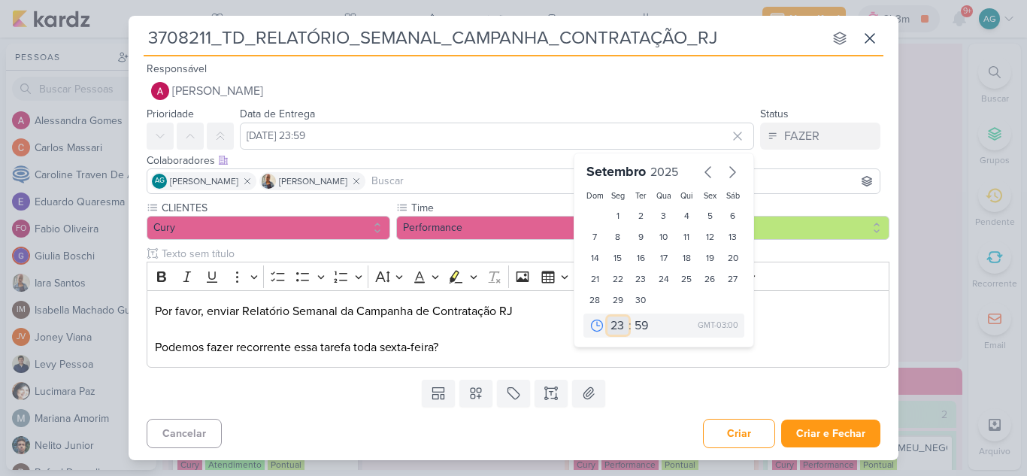
click at [618, 328] on select "00 01 02 03 04 05 06 07 08 09 10 11 12 13 14 15 16 17 18 19 20 21 22 23" at bounding box center [618, 326] width 21 height 18
select select "15"
click at [608, 317] on select "00 01 02 03 04 05 06 07 08 09 10 11 12 13 14 15 16 17 18 19 20 21 22 23" at bounding box center [618, 326] width 21 height 18
type input "[DATE] 15:59"
click at [641, 323] on select "00 05 10 15 20 25 30 35 40 45 50 55 59" at bounding box center [642, 326] width 21 height 18
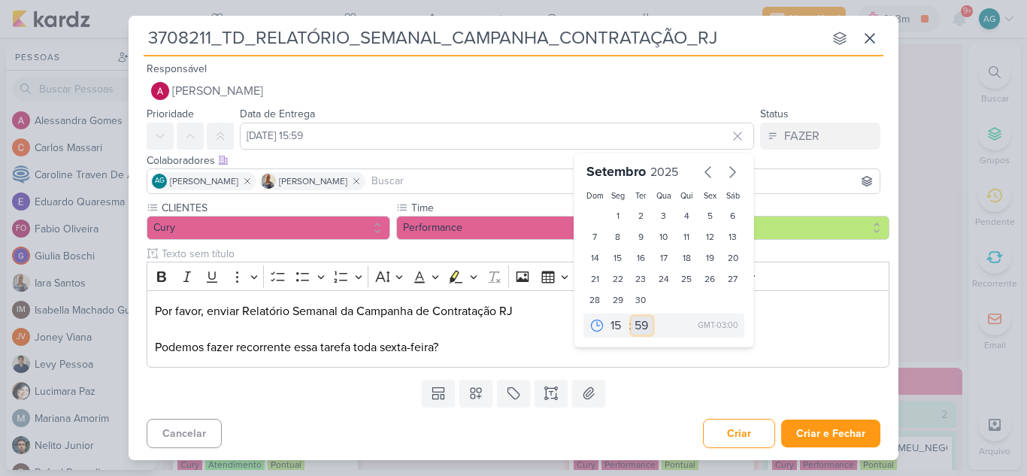
select select "0"
click at [632, 317] on select "00 05 10 15 20 25 30 35 40 45 50 55 59" at bounding box center [642, 326] width 21 height 18
type input "[DATE] 15:00"
click at [820, 250] on input "text" at bounding box center [509, 254] width 701 height 16
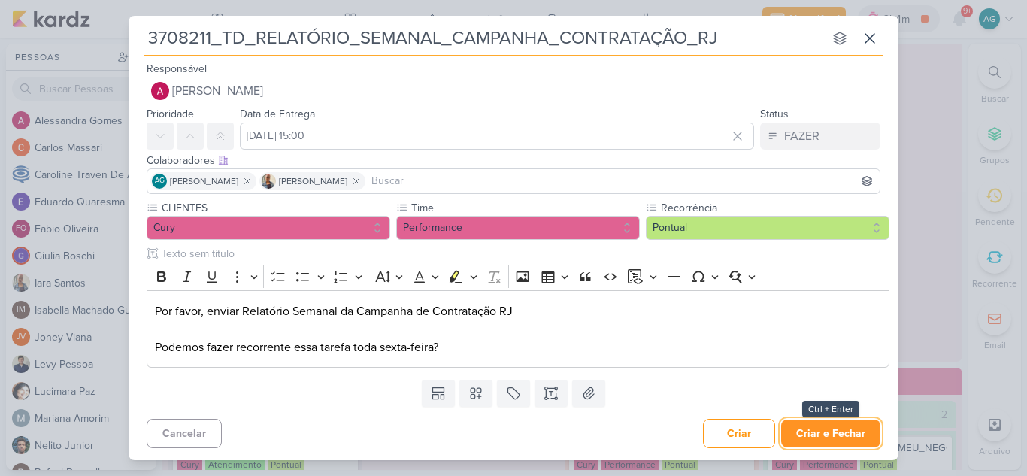
click at [820, 438] on button "Criar e Fechar" at bounding box center [830, 434] width 99 height 28
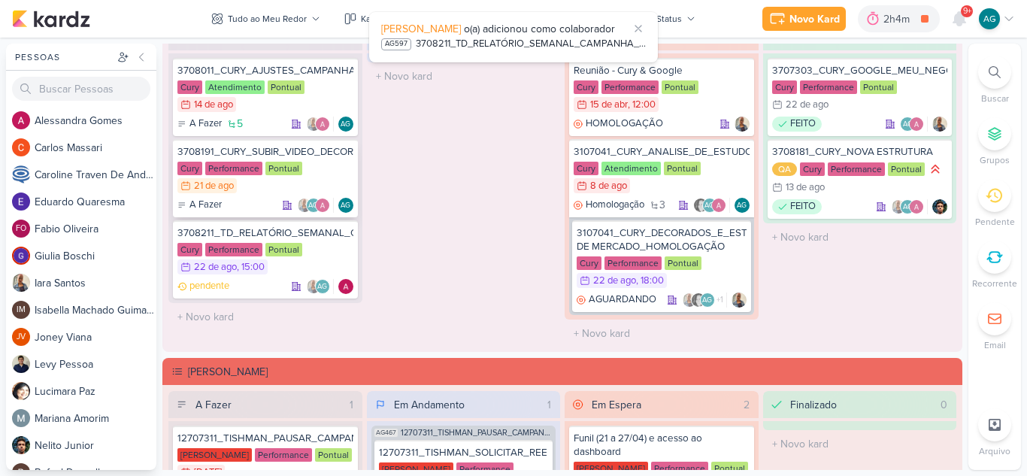
scroll to position [1354, 0]
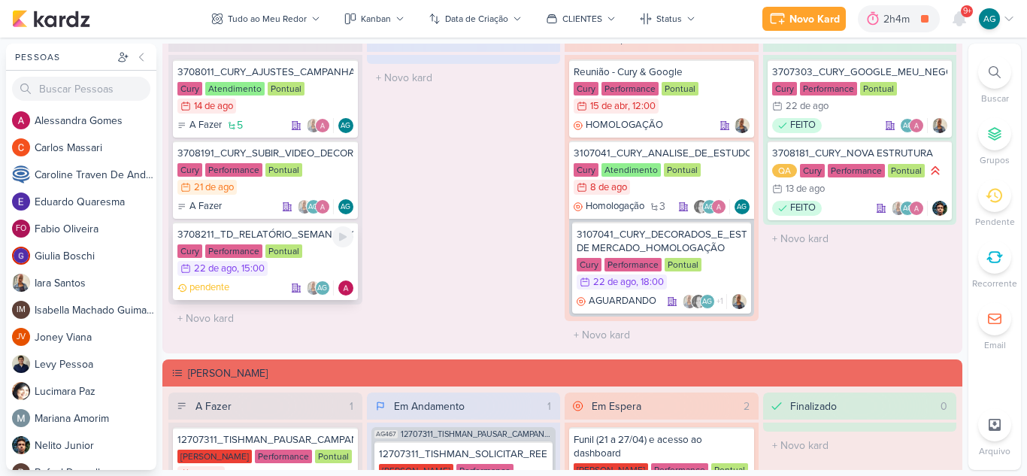
click at [293, 232] on div "3708211_TD_RELATÓRIO_SEMANAL_CAMPANHA_CONTRATAÇÃO_RJ" at bounding box center [265, 235] width 176 height 14
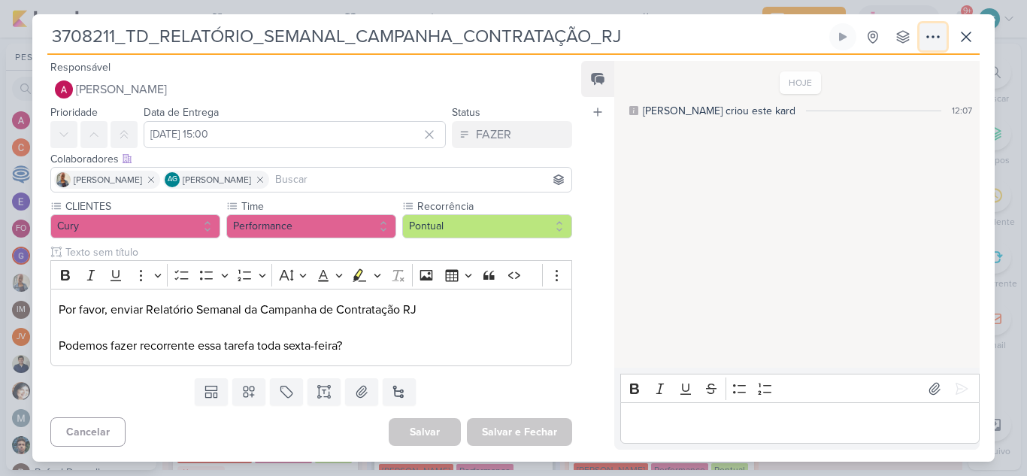
click at [929, 39] on icon at bounding box center [933, 37] width 18 height 18
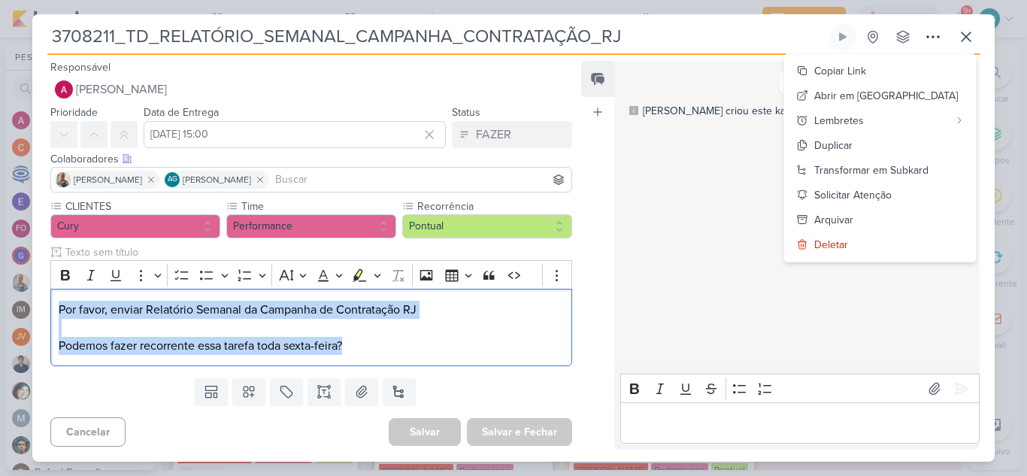
drag, startPoint x: 382, startPoint y: 347, endPoint x: 50, endPoint y: 308, distance: 334.6
click at [50, 308] on div "CLIENTES Cury Time" at bounding box center [305, 286] width 546 height 174
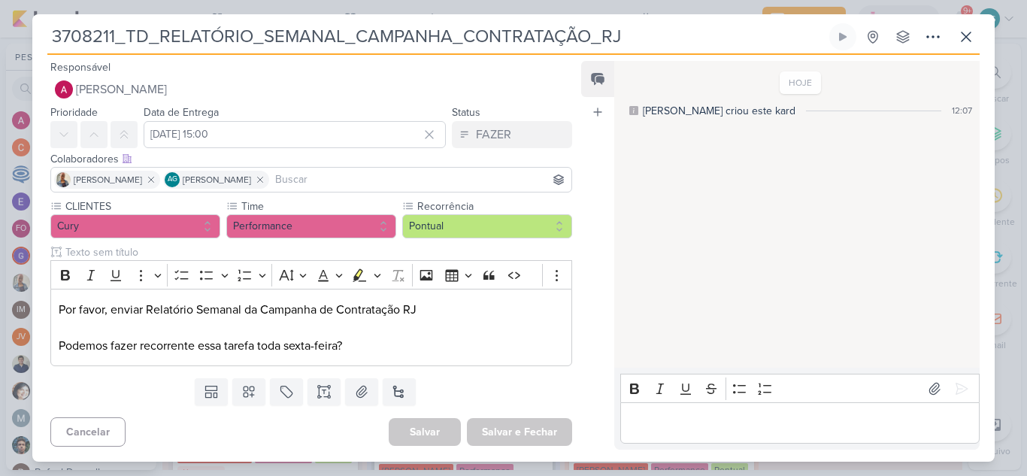
drag, startPoint x: 635, startPoint y: 35, endPoint x: 47, endPoint y: 32, distance: 588.8
click at [47, 32] on div "3708211_TD_RELATÓRIO_SEMANAL_CAMPANHA_CONTRATAÇÃO_RJ Criado por mim nenhum grup…" at bounding box center [513, 242] width 963 height 438
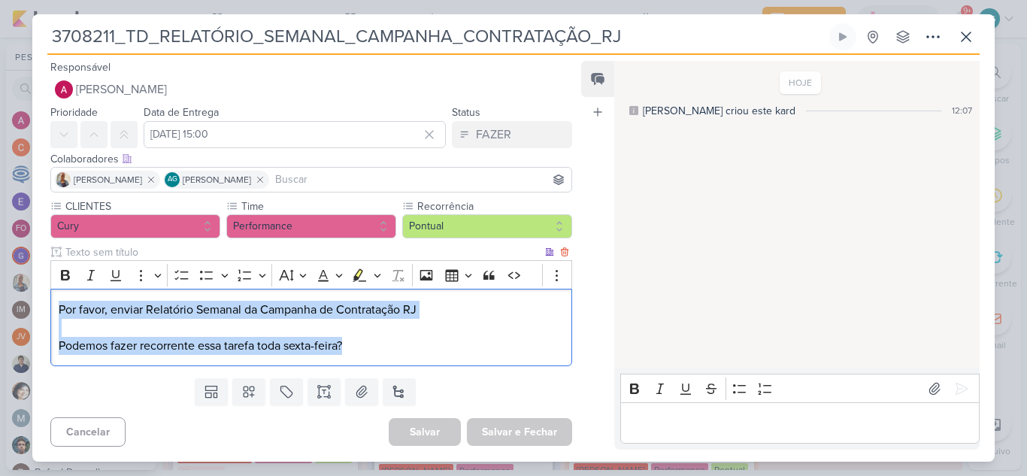
drag, startPoint x: 368, startPoint y: 346, endPoint x: 52, endPoint y: 308, distance: 318.1
click at [52, 308] on div "Por favor, enviar Relatório Semanal da Campanha de Contratação [PERSON_NAME] fa…" at bounding box center [311, 327] width 522 height 77
copy p "Por favor, enviar Relatório Semanal da Campanha de Contratação [PERSON_NAME] fa…"
click at [939, 39] on icon at bounding box center [933, 37] width 18 height 18
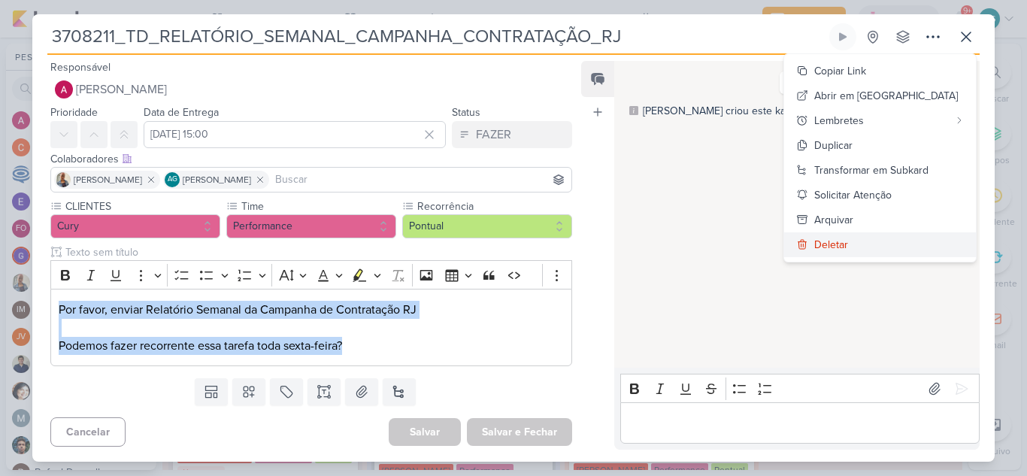
click at [899, 247] on button "Deletar" at bounding box center [880, 244] width 192 height 25
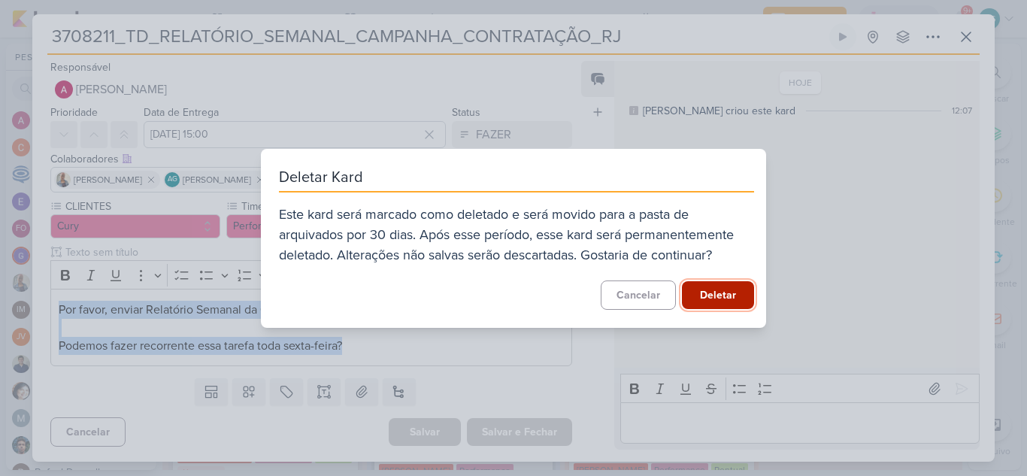
click at [734, 289] on button "Deletar" at bounding box center [718, 295] width 72 height 28
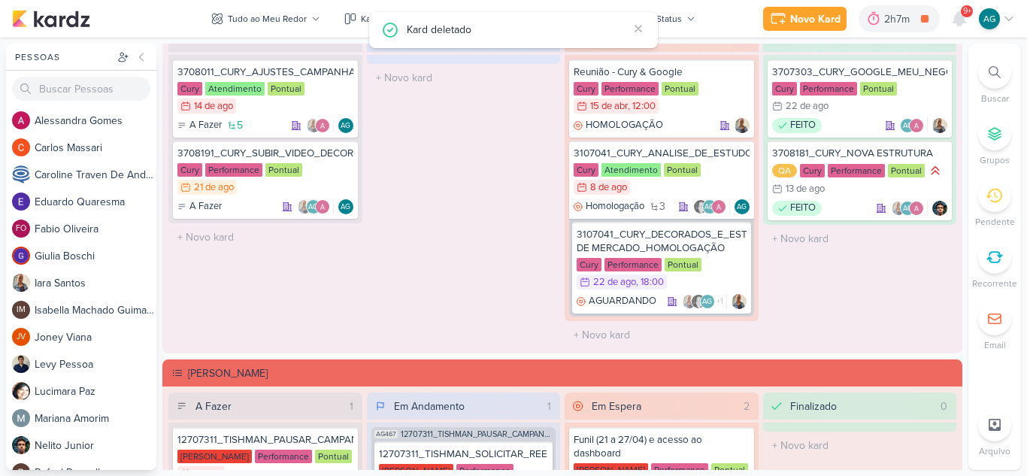
click at [1010, 252] on div at bounding box center [994, 257] width 33 height 33
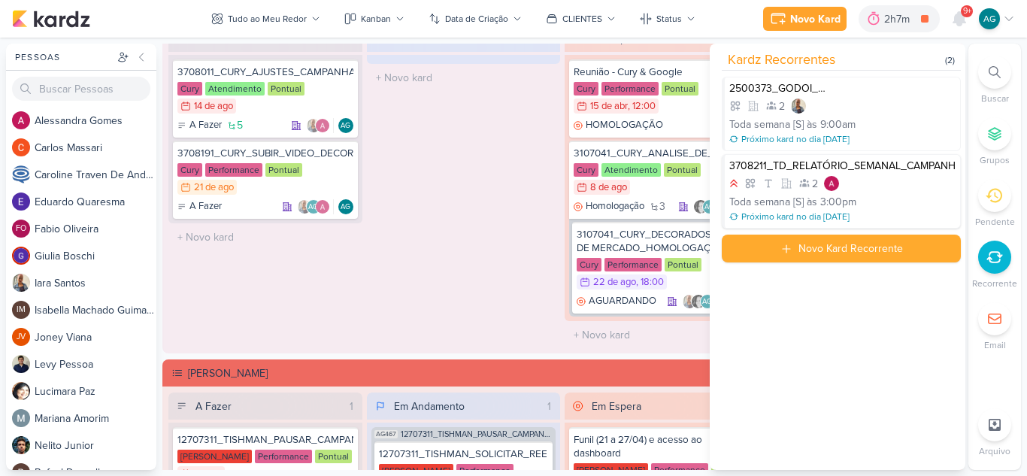
click at [912, 199] on div "Toda semana [S] às 3:00pm" at bounding box center [842, 202] width 226 height 16
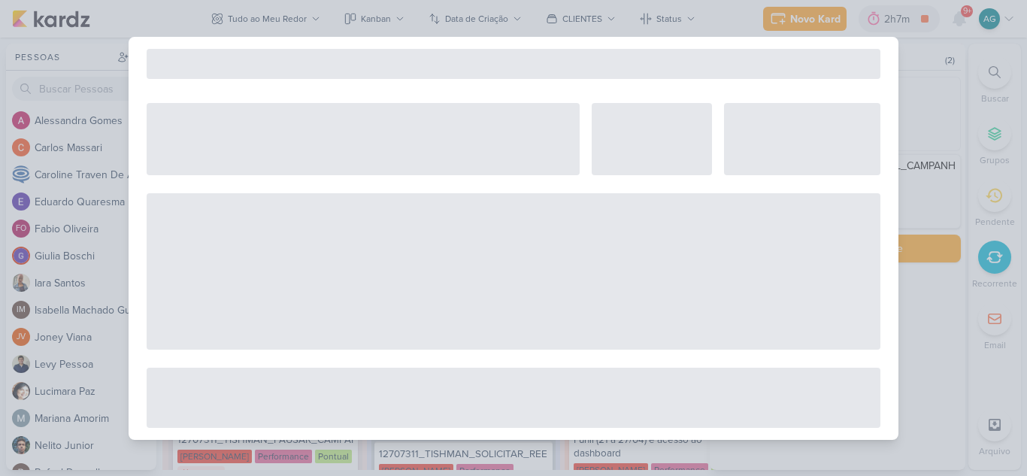
select select "12"
select select "week"
select select "3"
select select "pm"
select select "America/Sao_Paulo"
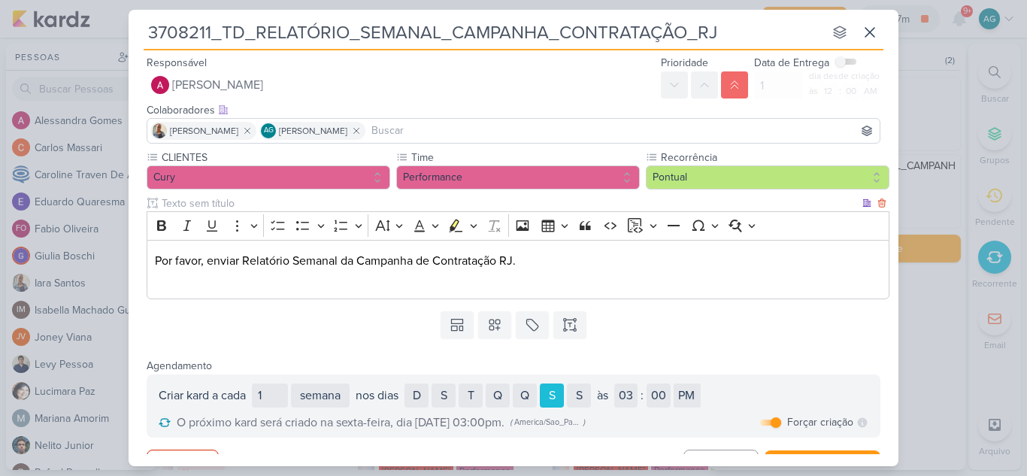
scroll to position [28, 0]
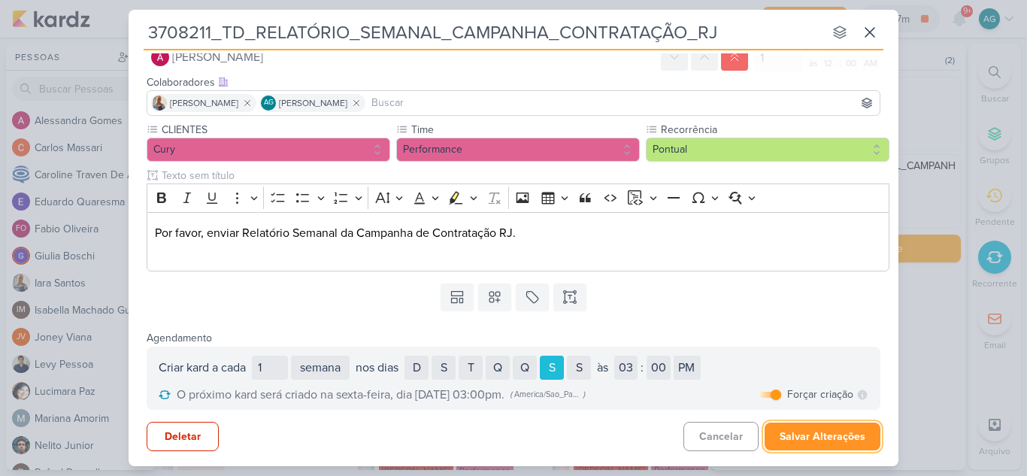
click at [848, 444] on button "Salvar Alterações" at bounding box center [823, 437] width 116 height 28
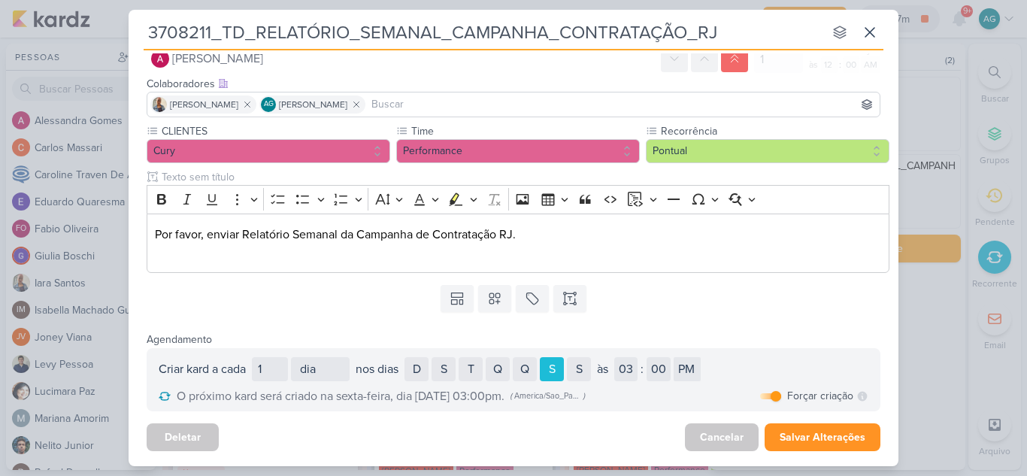
scroll to position [0, 0]
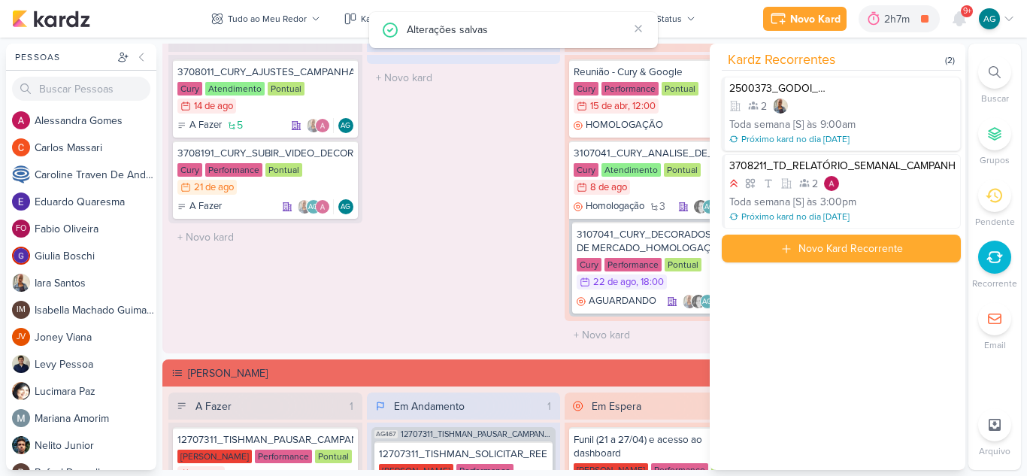
click at [914, 119] on div "Toda semana [S] às 9:00am" at bounding box center [842, 125] width 226 height 16
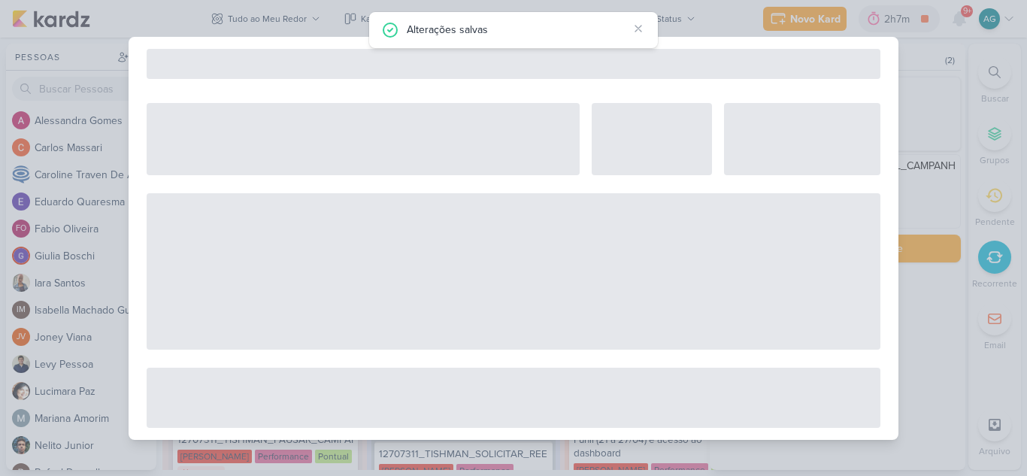
select select "12"
select select "week"
select select "9"
select select "America/Sao_Paulo"
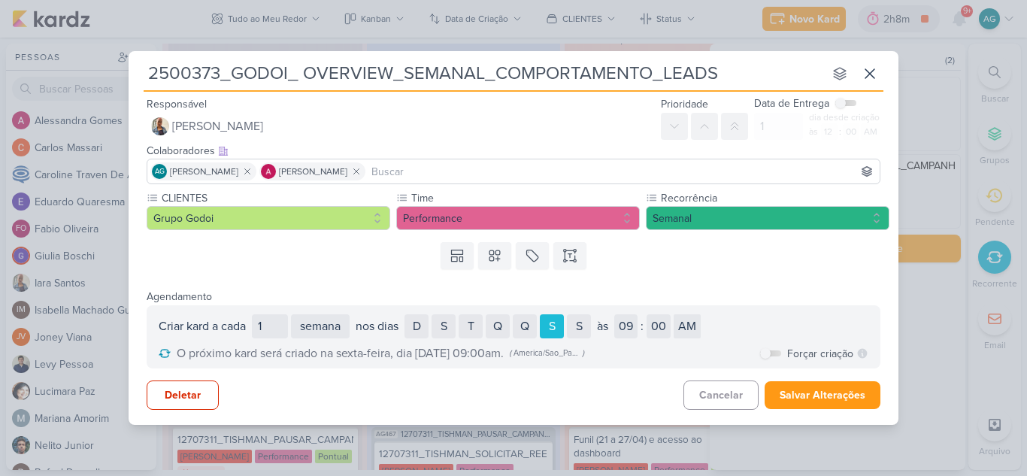
click at [775, 355] on label at bounding box center [770, 353] width 21 height 6
click at [771, 355] on input "checkbox" at bounding box center [765, 353] width 11 height 11
checkbox input "true"
click at [836, 401] on button "Salvar Alterações" at bounding box center [823, 395] width 116 height 28
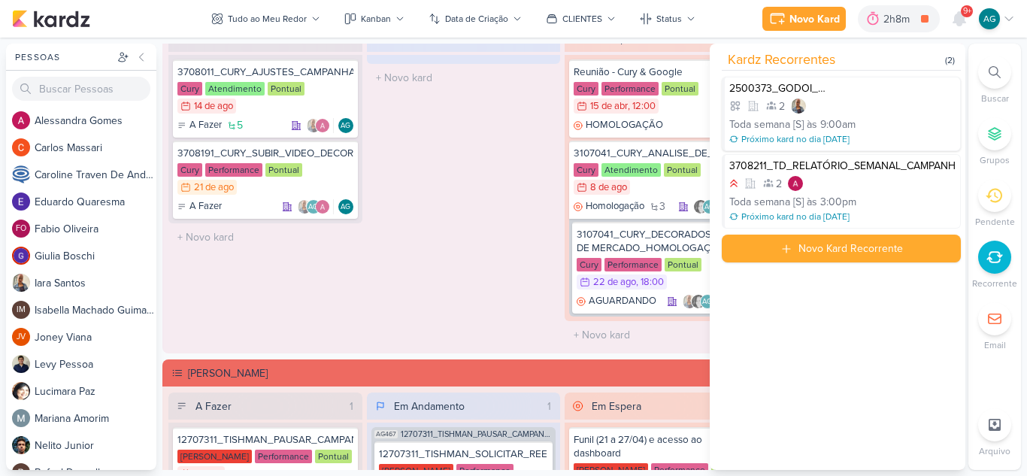
click at [913, 92] on div "2500373_GODOI_ OVERVIEW_SEMANAL_COMPORTAMENTO_LEADS" at bounding box center [842, 89] width 226 height 14
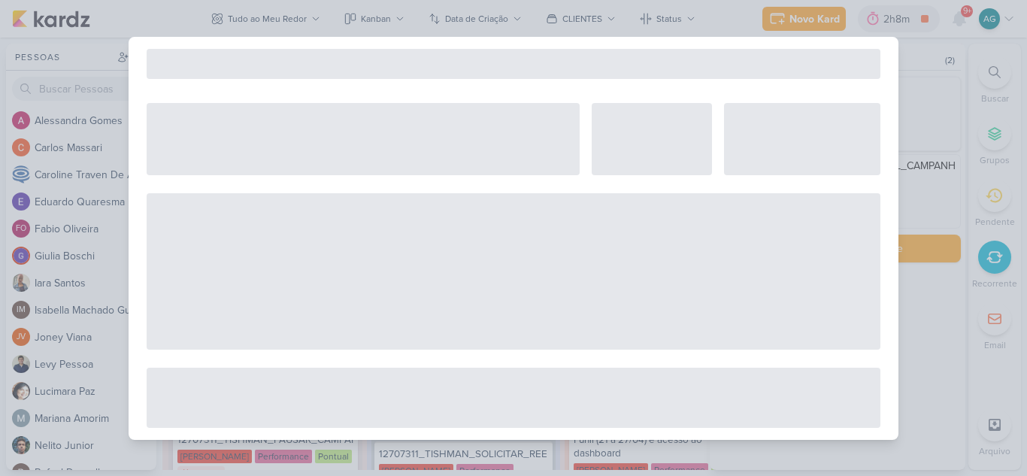
select select "12"
select select "week"
select select "9"
select select "America/Sao_Paulo"
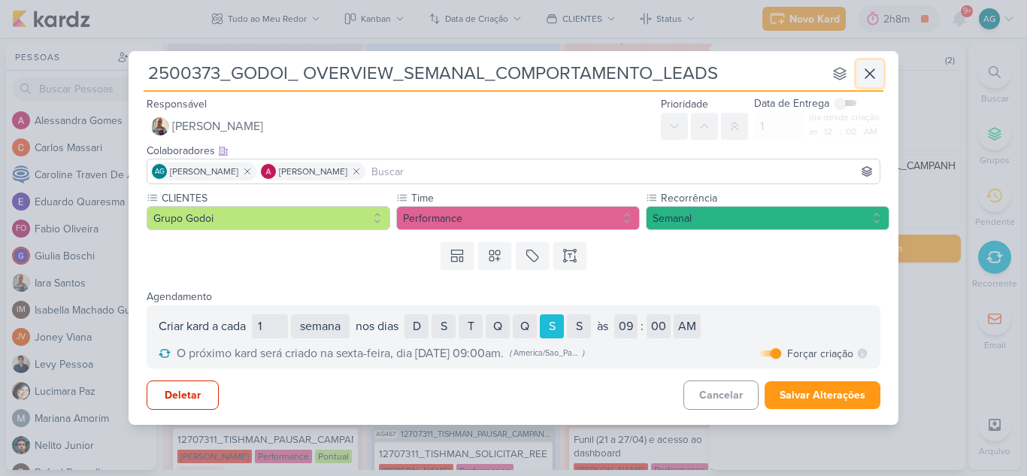
click at [876, 74] on icon at bounding box center [870, 74] width 18 height 18
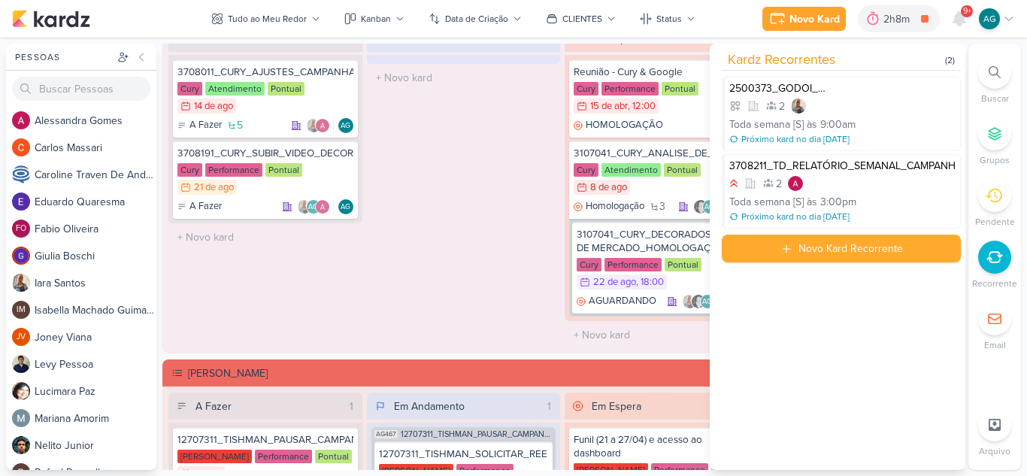
click at [417, 269] on div "Em Andamento 0 O título do kard deve ter menos que 100 caracteres" at bounding box center [464, 187] width 194 height 324
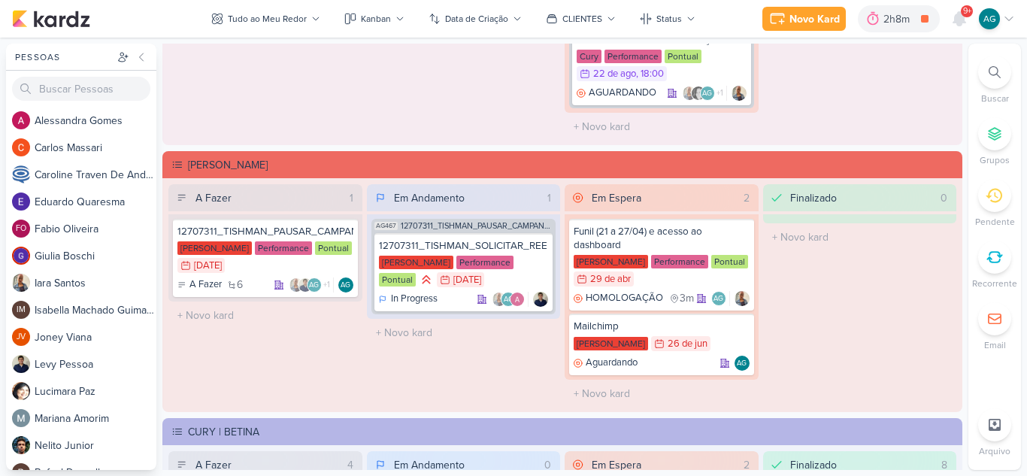
scroll to position [1579, 0]
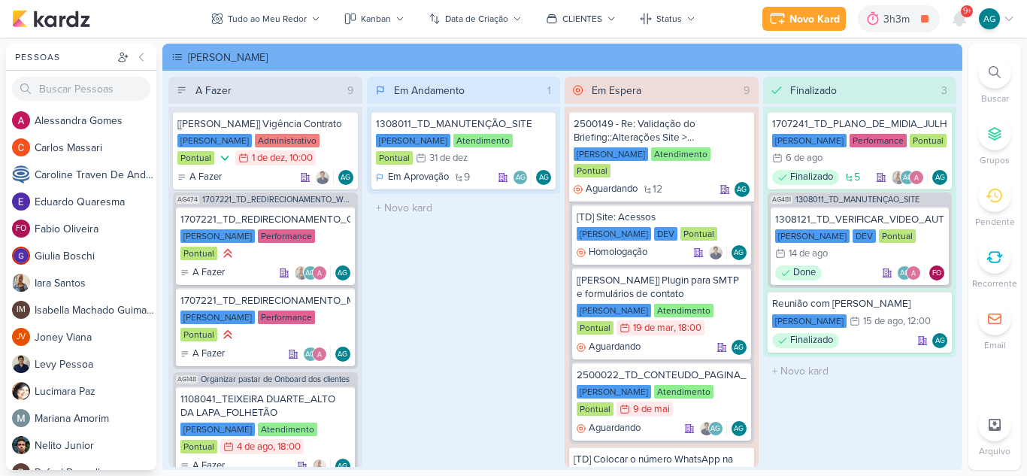
click at [993, 264] on icon at bounding box center [995, 257] width 17 height 17
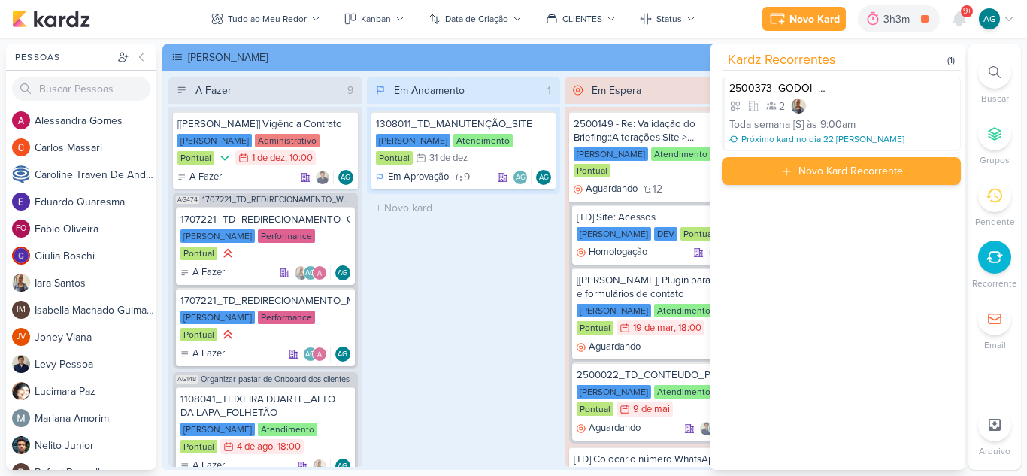
click at [869, 174] on div "Novo Kard Recorrente" at bounding box center [851, 171] width 105 height 16
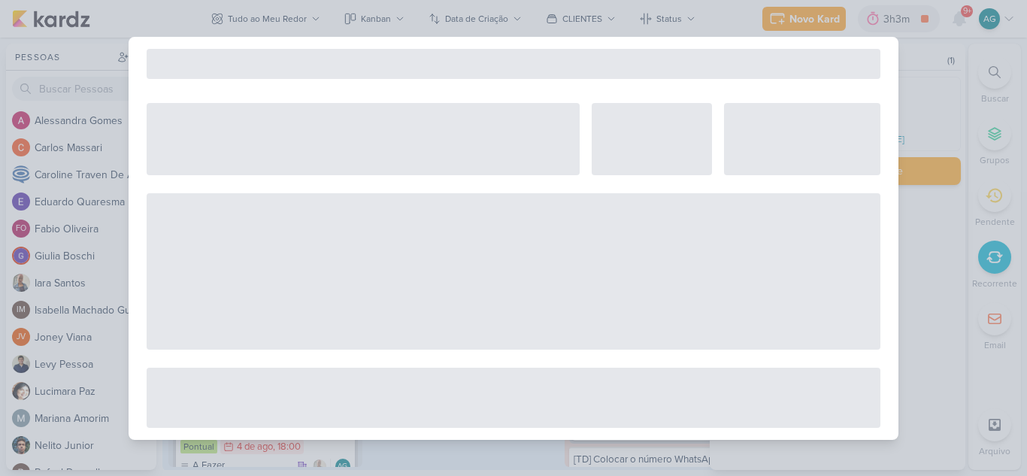
select select "5"
select select "pm"
select select "week"
select select "9"
select select "America/Sao_Paulo"
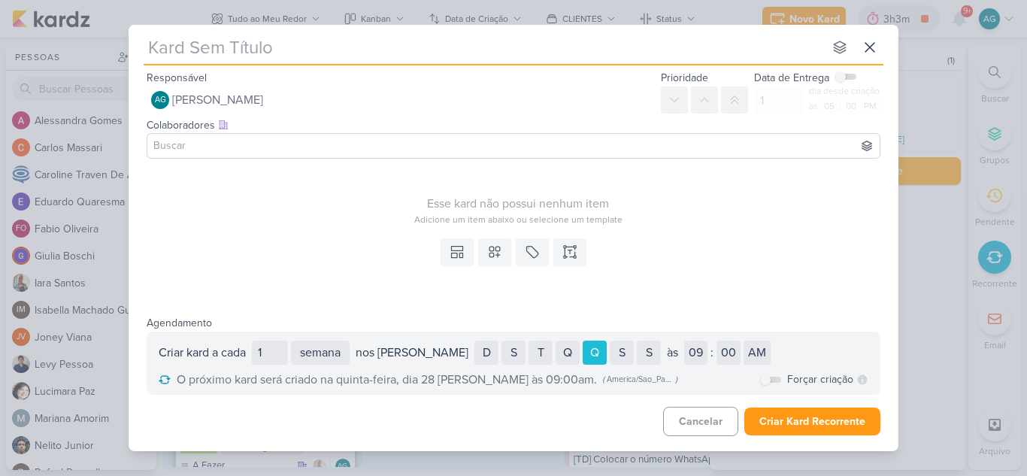
click at [373, 48] on input "text" at bounding box center [484, 47] width 680 height 27
paste input "3708211_TD_RELATÓRIO_SEMANAL_CAMPANHA_CONTRATAÇÃO_RJ"
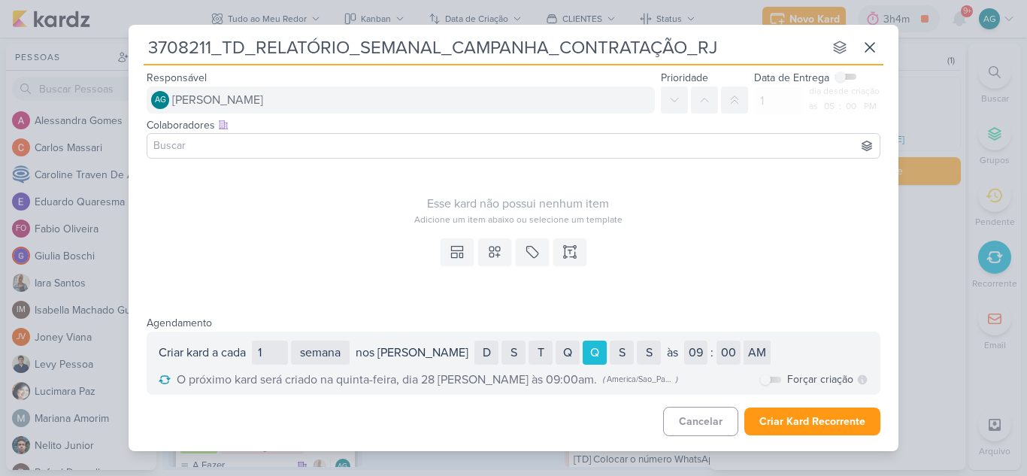
type input "3708211_TD_RELATÓRIO_SEMANAL_CAMPANHA_CONTRATAÇÃO_RJ"
click at [263, 102] on span "[PERSON_NAME]" at bounding box center [217, 100] width 91 height 18
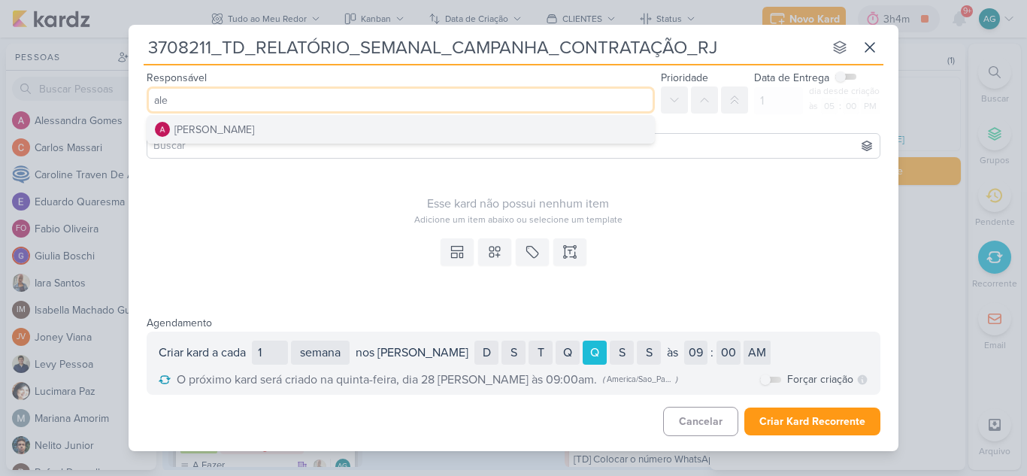
type input "ale"
click at [299, 123] on button "[PERSON_NAME]" at bounding box center [400, 129] width 507 height 27
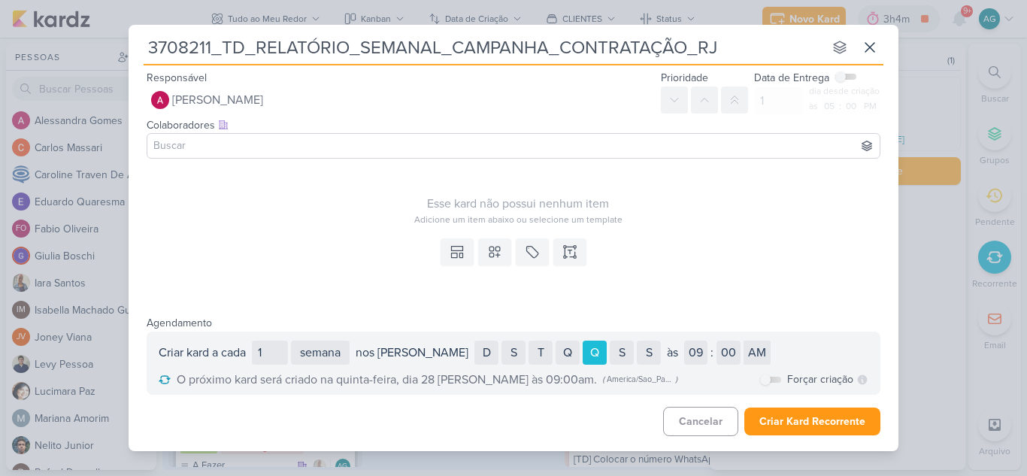
click at [296, 153] on input at bounding box center [513, 146] width 726 height 18
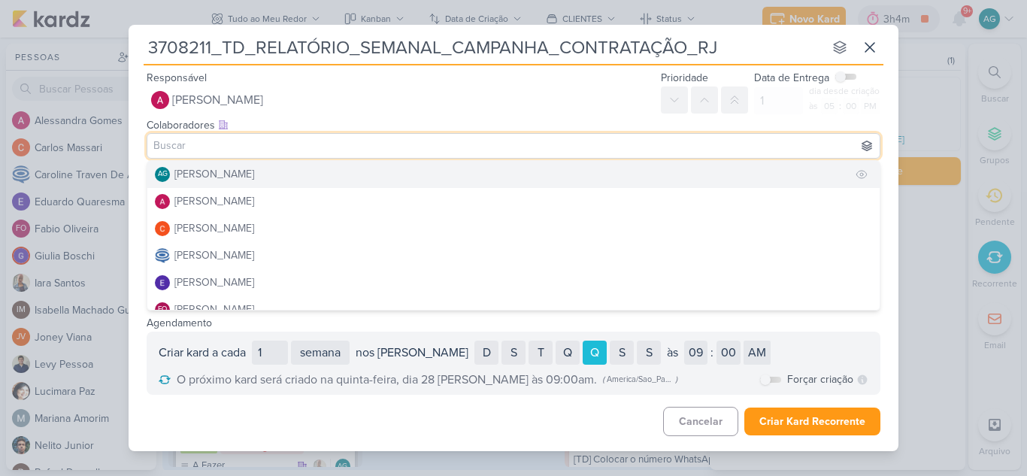
click at [254, 171] on div "[PERSON_NAME]" at bounding box center [214, 174] width 80 height 16
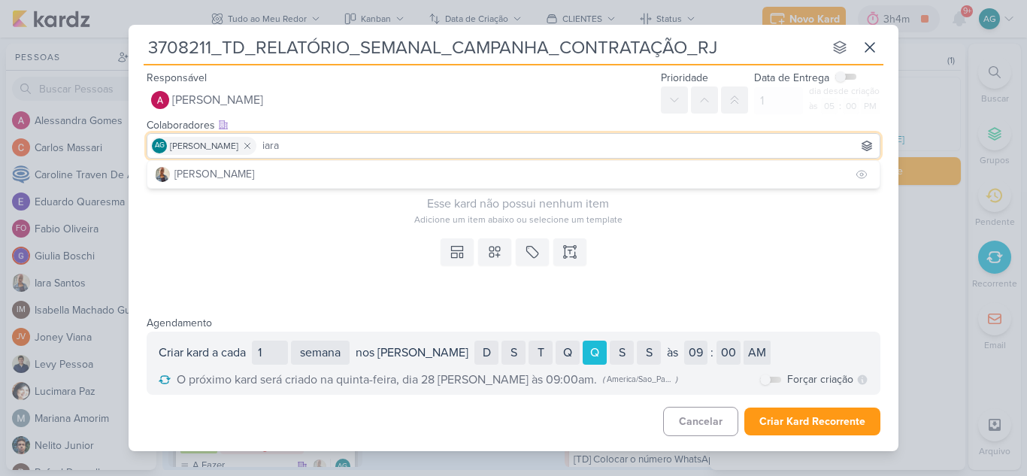
type input "iara"
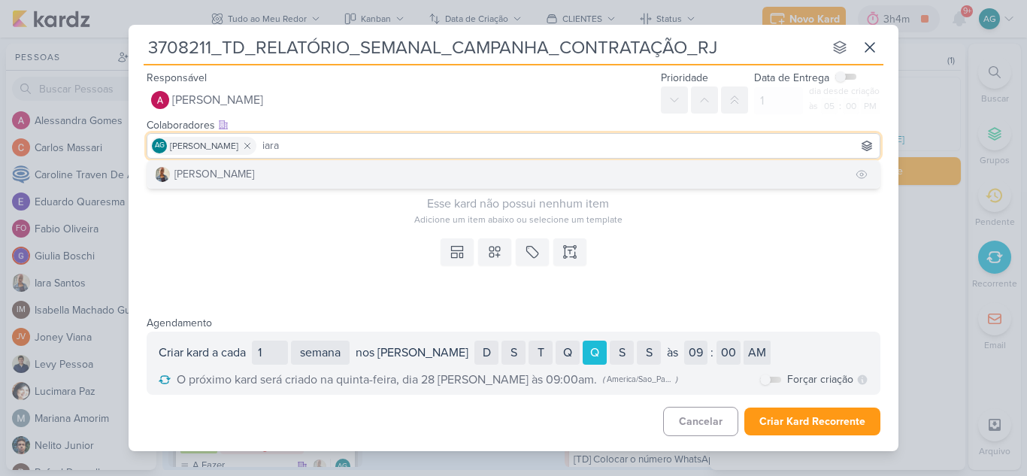
click at [282, 177] on button "[PERSON_NAME]" at bounding box center [513, 174] width 732 height 27
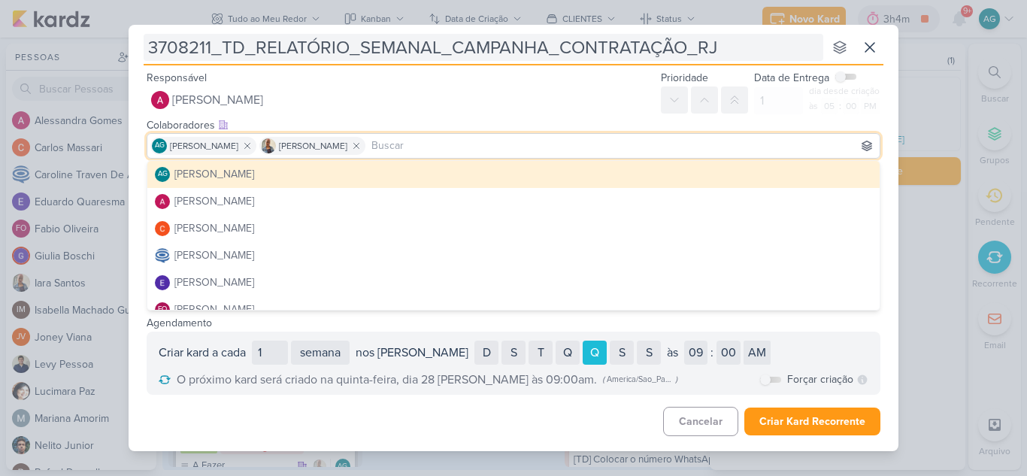
click at [766, 51] on input "3708211_TD_RELATÓRIO_SEMANAL_CAMPANHA_CONTRATAÇÃO_RJ" at bounding box center [484, 47] width 680 height 27
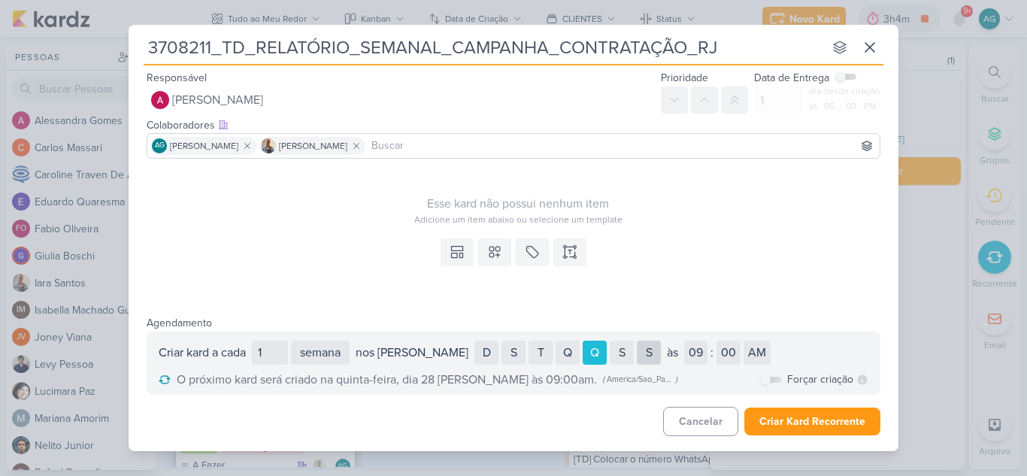
click at [637, 351] on div "S" at bounding box center [649, 353] width 24 height 24
click at [583, 356] on div "Q" at bounding box center [595, 353] width 24 height 24
click at [610, 350] on div "S" at bounding box center [622, 353] width 24 height 24
click at [637, 353] on div "S" at bounding box center [649, 353] width 24 height 24
click at [684, 353] on select "01 02 03 04 05 06 07 08 09 10 11 12" at bounding box center [695, 353] width 23 height 24
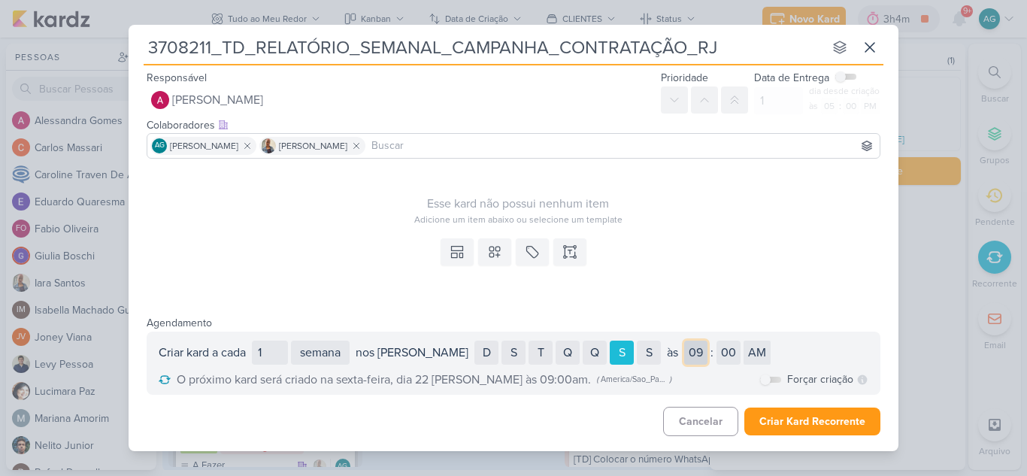
click at [684, 353] on select "01 02 03 04 05 06 07 08 09 10 11 12" at bounding box center [695, 353] width 23 height 24
click at [744, 357] on select "AM PM" at bounding box center [757, 353] width 27 height 24
select select "pm"
click at [744, 341] on select "AM PM" at bounding box center [757, 353] width 27 height 24
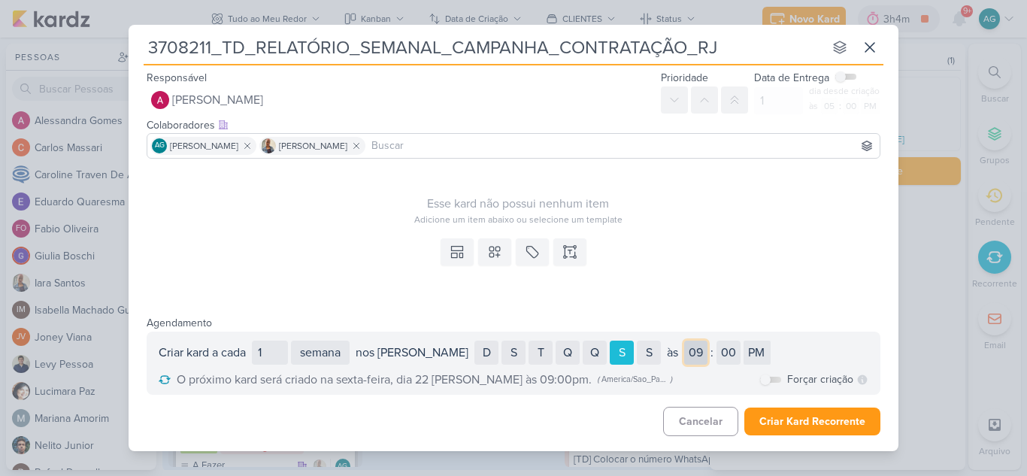
click at [684, 350] on select "01 02 03 04 05 06 07 08 09 10 11 12" at bounding box center [695, 353] width 23 height 24
select select "3"
click at [684, 341] on select "01 02 03 04 05 06 07 08 09 10 11 12" at bounding box center [695, 353] width 23 height 24
click at [779, 378] on label at bounding box center [770, 380] width 21 height 6
click at [771, 378] on input "checkbox" at bounding box center [765, 380] width 11 height 11
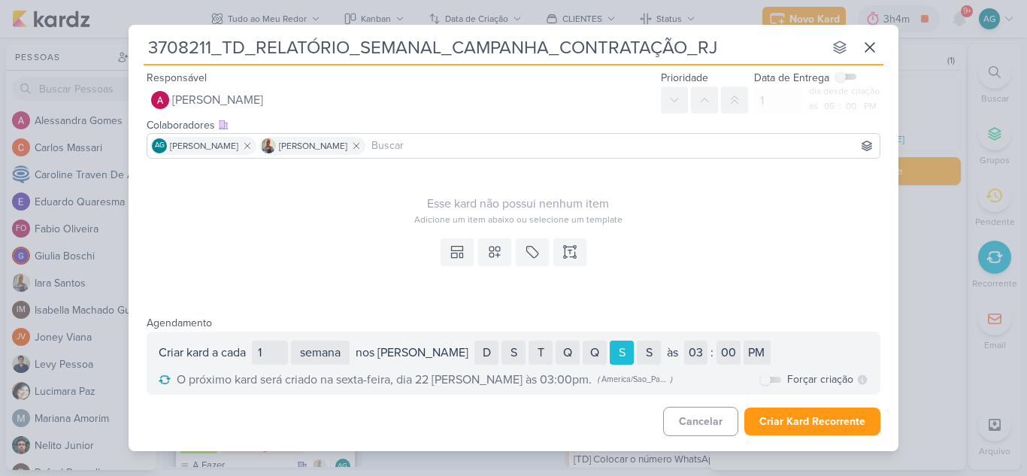
checkbox input "true"
click at [574, 251] on icon at bounding box center [570, 251] width 15 height 15
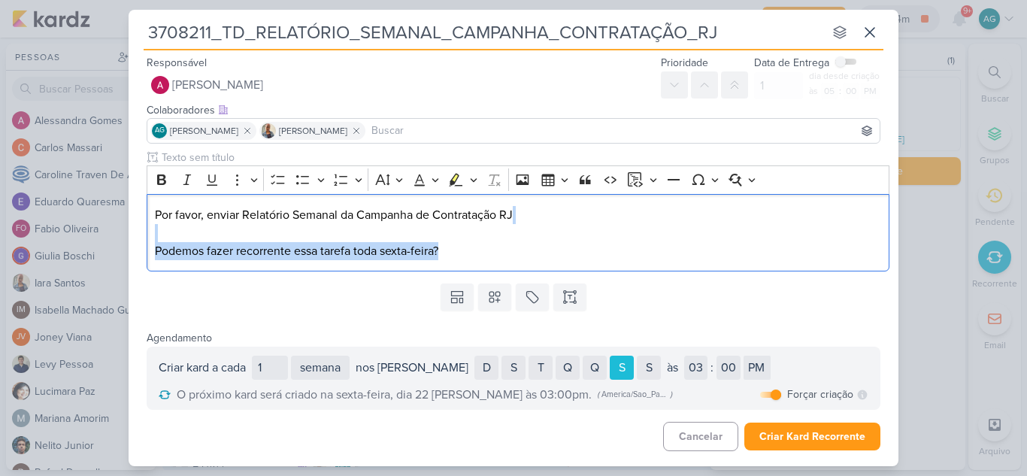
drag, startPoint x: 481, startPoint y: 253, endPoint x: 144, endPoint y: 241, distance: 337.9
click at [144, 241] on div "Clique para deixar o item visível somente à membros da sua organização Rich Tex…" at bounding box center [514, 214] width 770 height 128
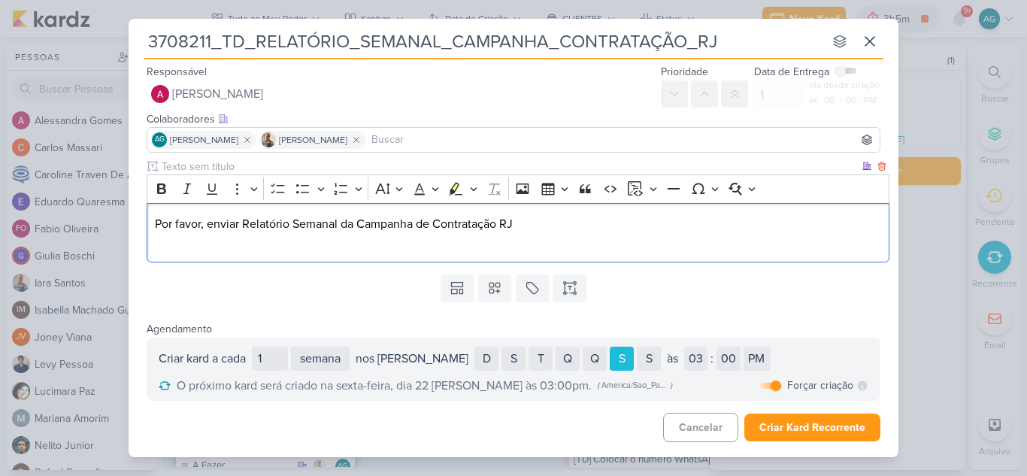
click at [538, 221] on p "Por favor, enviar Relatório Semanal da Campanha de Contratação RJ" at bounding box center [518, 233] width 727 height 36
click at [732, 96] on icon at bounding box center [735, 94] width 12 height 12
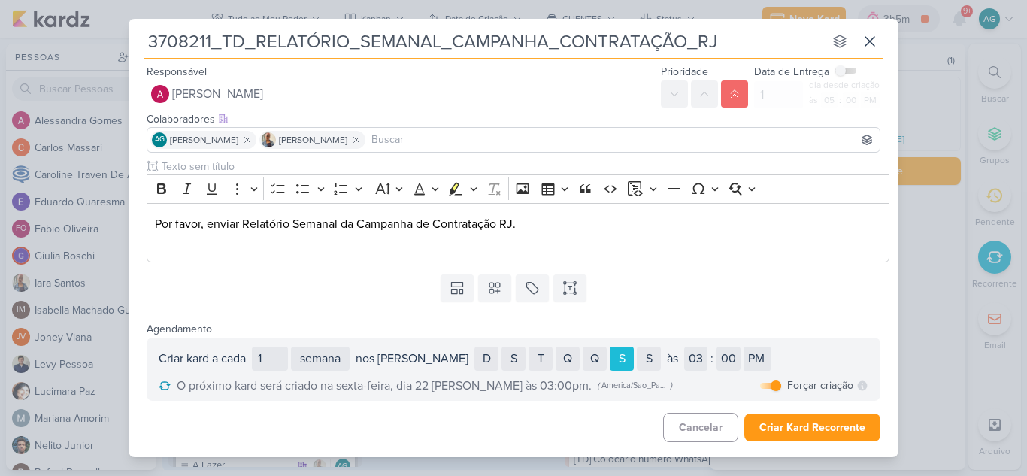
click at [850, 71] on label at bounding box center [845, 71] width 21 height 6
click at [846, 71] on input "checkbox" at bounding box center [840, 70] width 11 height 11
click at [850, 71] on input "checkbox" at bounding box center [851, 70] width 11 height 11
click at [850, 71] on label at bounding box center [845, 71] width 21 height 6
click at [846, 71] on input "checkbox" at bounding box center [840, 70] width 11 height 11
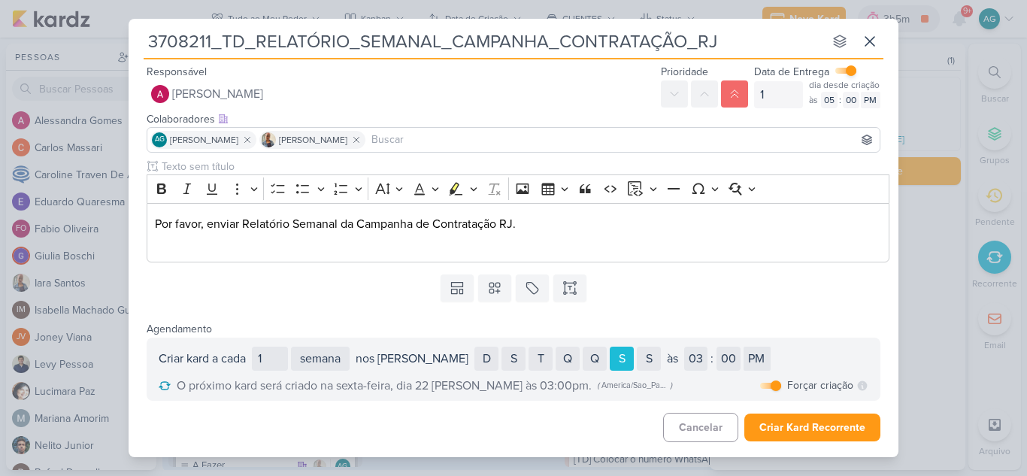
click at [853, 72] on input "checkbox" at bounding box center [851, 70] width 11 height 11
checkbox input "false"
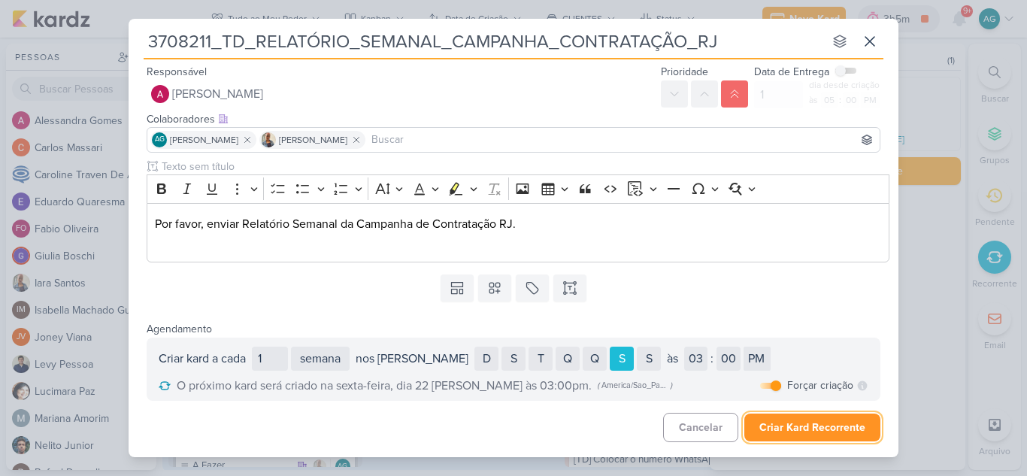
click at [796, 426] on button "Criar Kard Recorrente" at bounding box center [812, 428] width 136 height 28
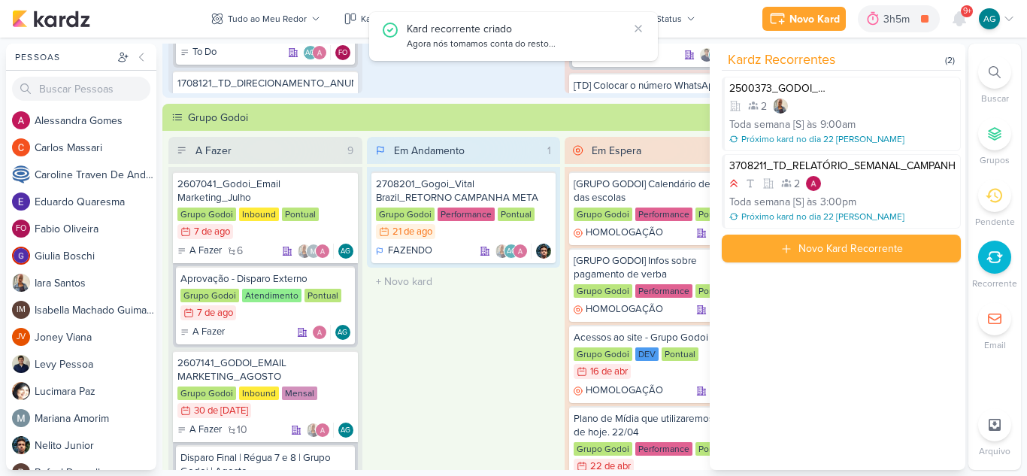
scroll to position [376, 0]
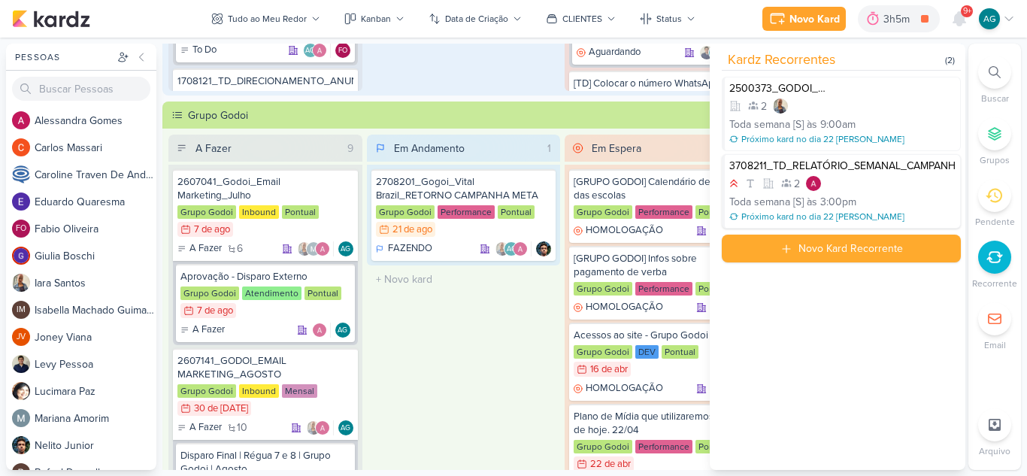
click at [893, 187] on div "2" at bounding box center [842, 183] width 226 height 15
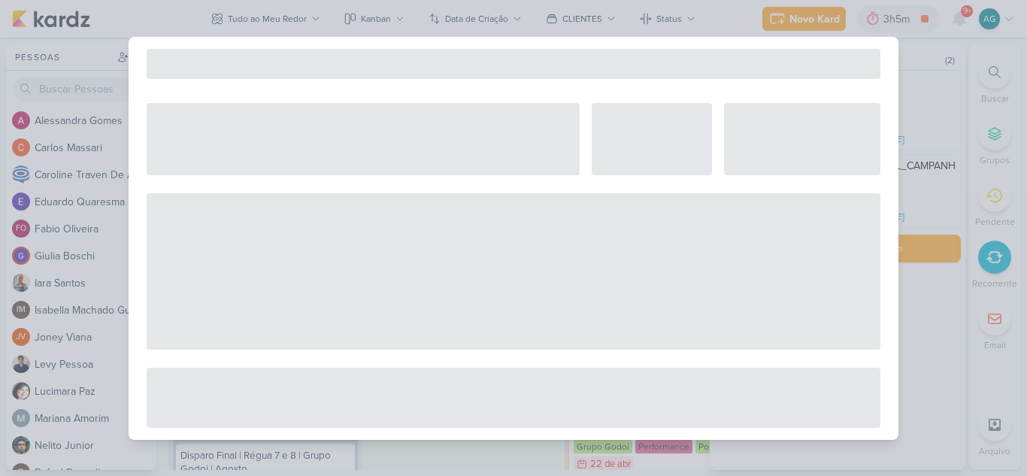
select select "12"
select select "week"
select select "3"
select select "pm"
select select "America/Sao_Paulo"
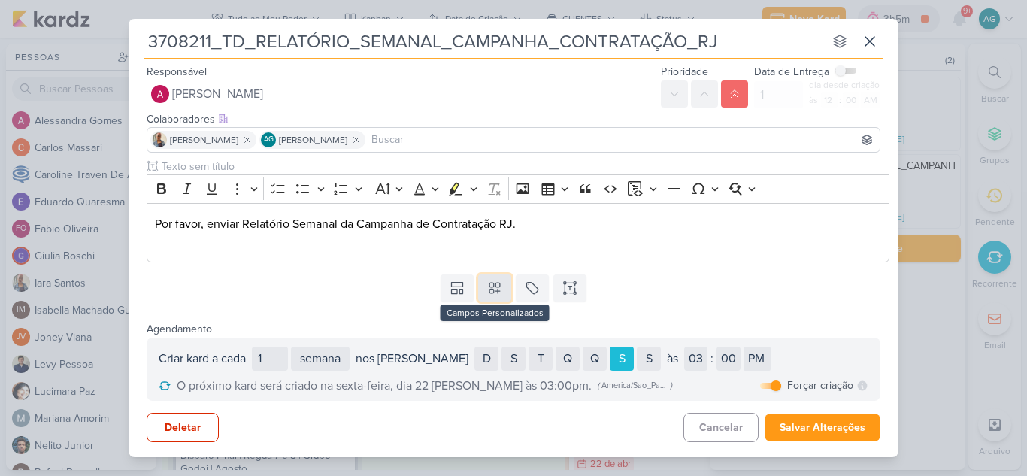
click at [497, 287] on icon at bounding box center [494, 288] width 15 height 15
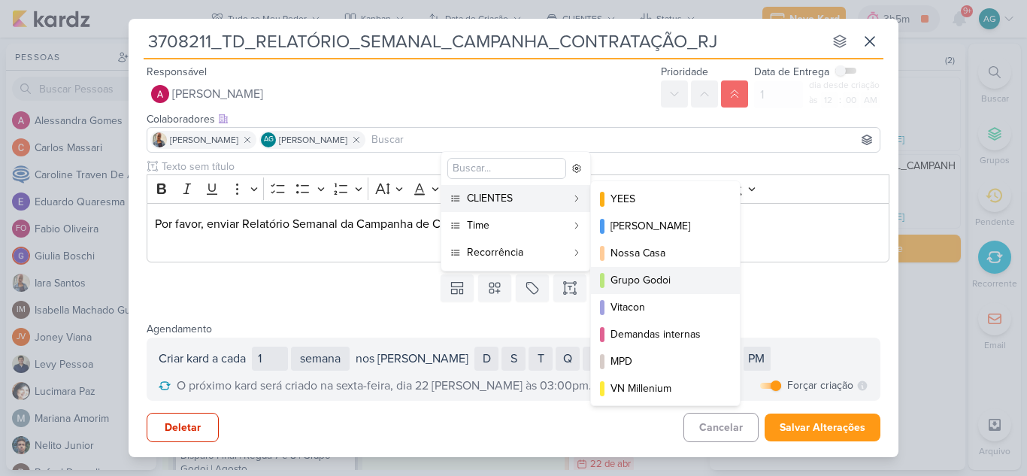
scroll to position [75, 0]
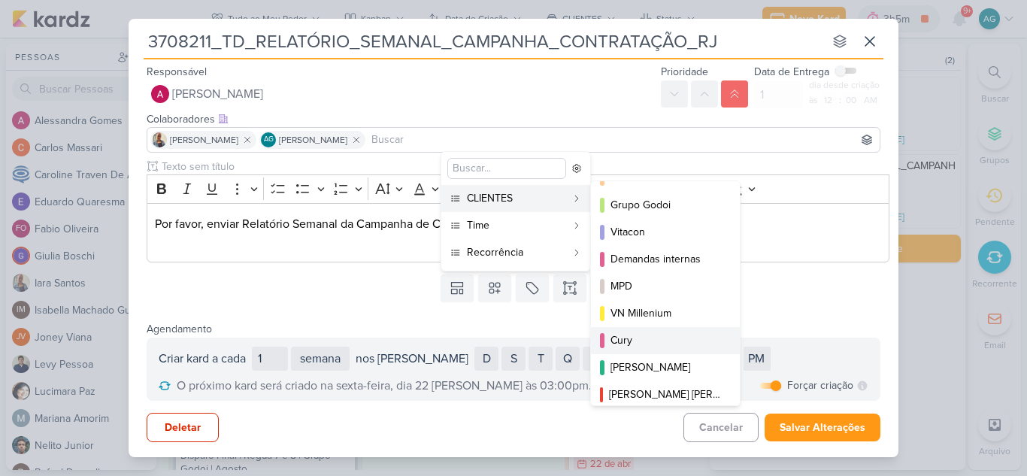
click at [639, 335] on div "Cury" at bounding box center [666, 340] width 111 height 16
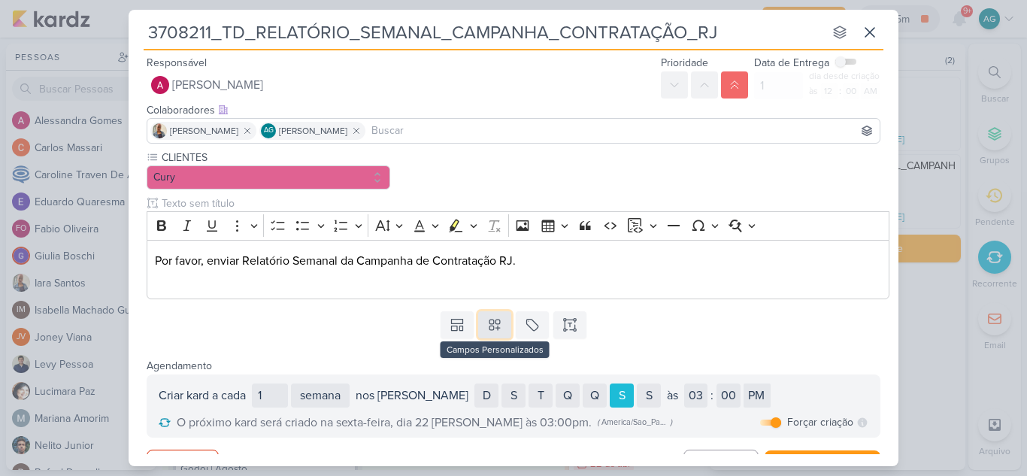
click at [490, 323] on icon at bounding box center [495, 325] width 11 height 11
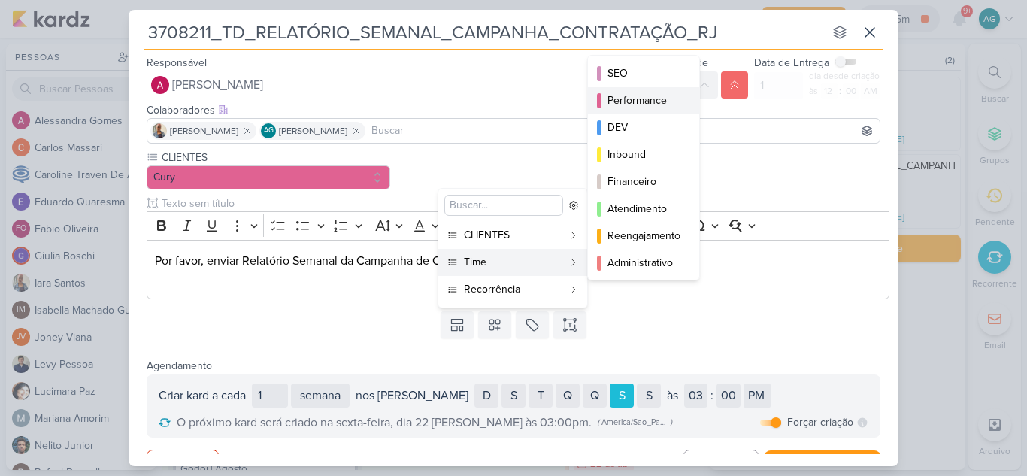
click at [647, 107] on div "Performance" at bounding box center [645, 100] width 74 height 16
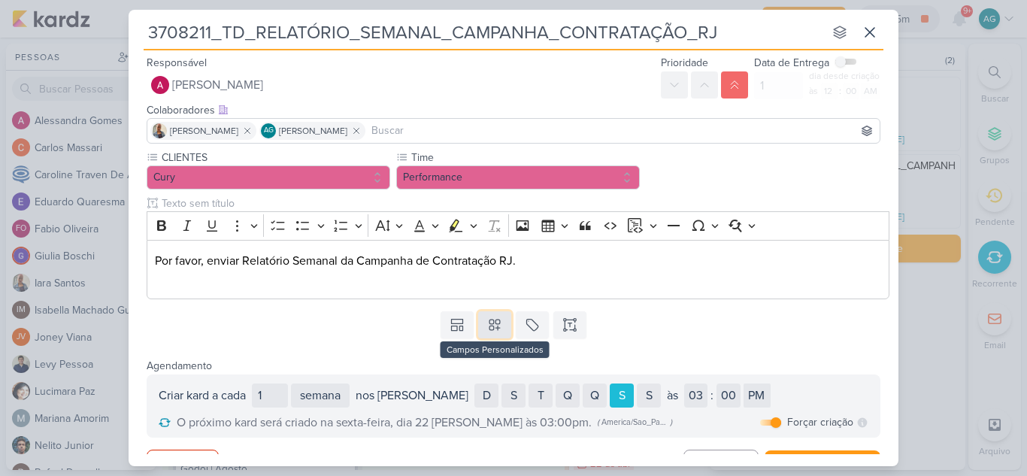
click at [496, 326] on icon at bounding box center [494, 324] width 15 height 15
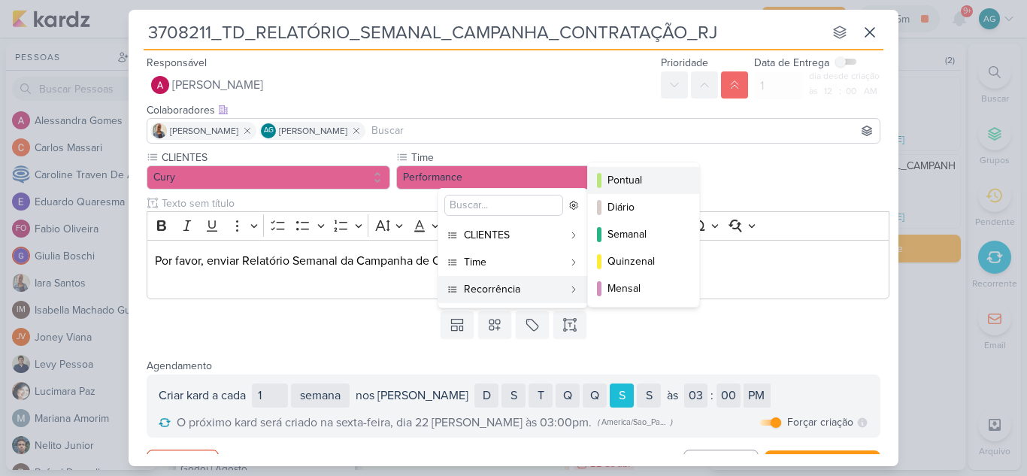
click at [624, 180] on div "Pontual" at bounding box center [645, 180] width 74 height 16
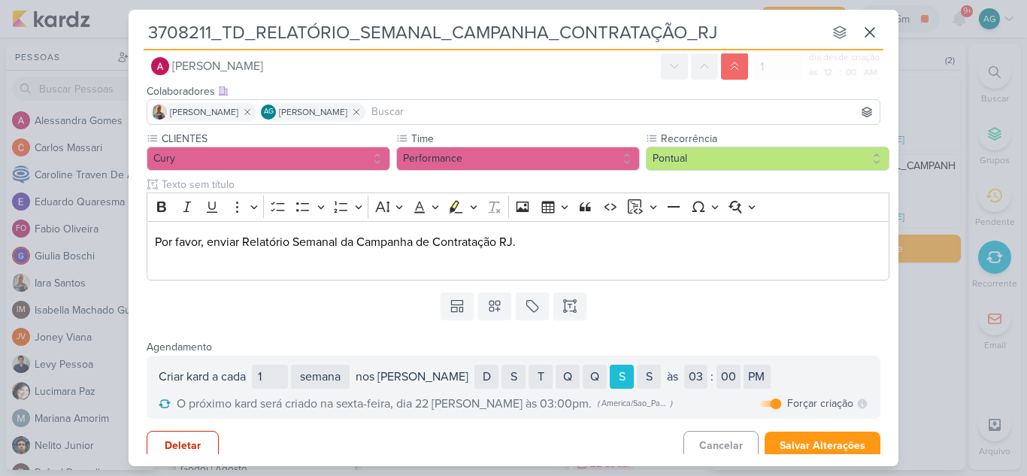
scroll to position [28, 0]
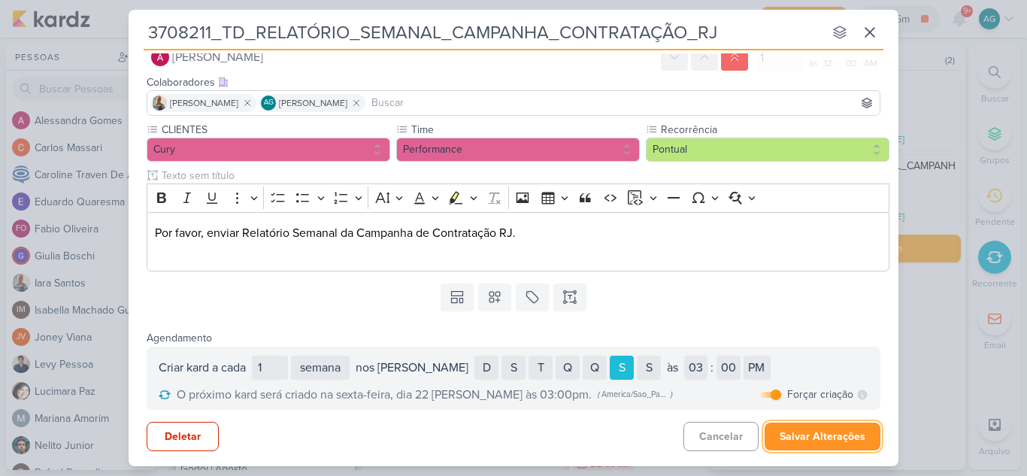
click at [818, 438] on button "Salvar Alterações" at bounding box center [823, 437] width 116 height 28
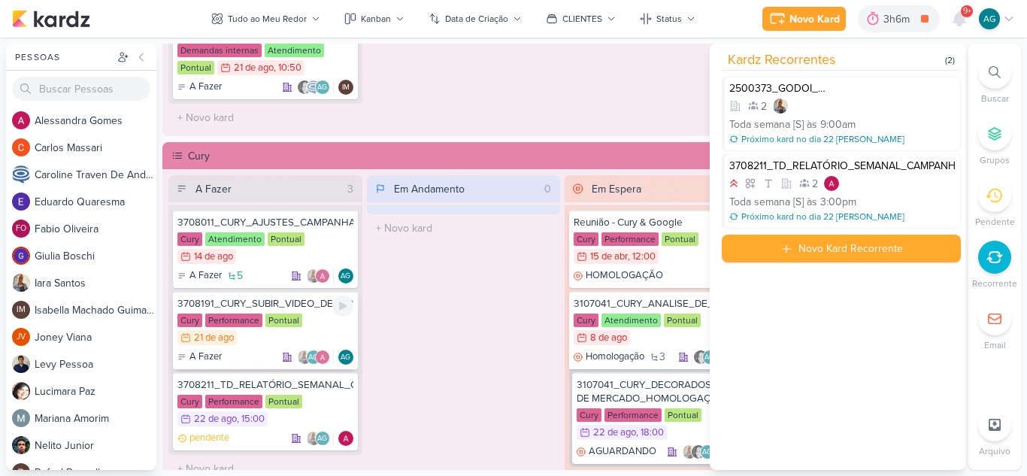
scroll to position [1278, 0]
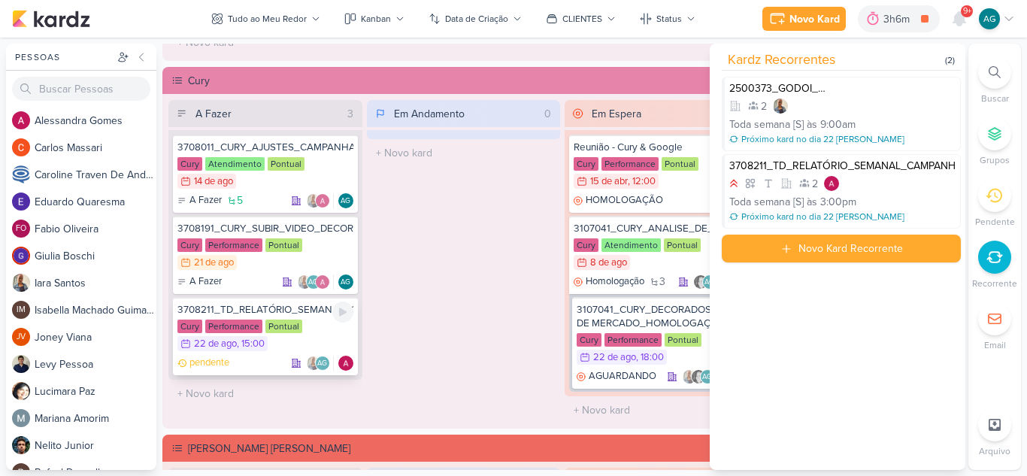
click at [305, 314] on div "3708211_TD_RELATÓRIO_SEMANAL_CAMPANHA_CONTRATAÇÃO_RJ" at bounding box center [265, 310] width 176 height 14
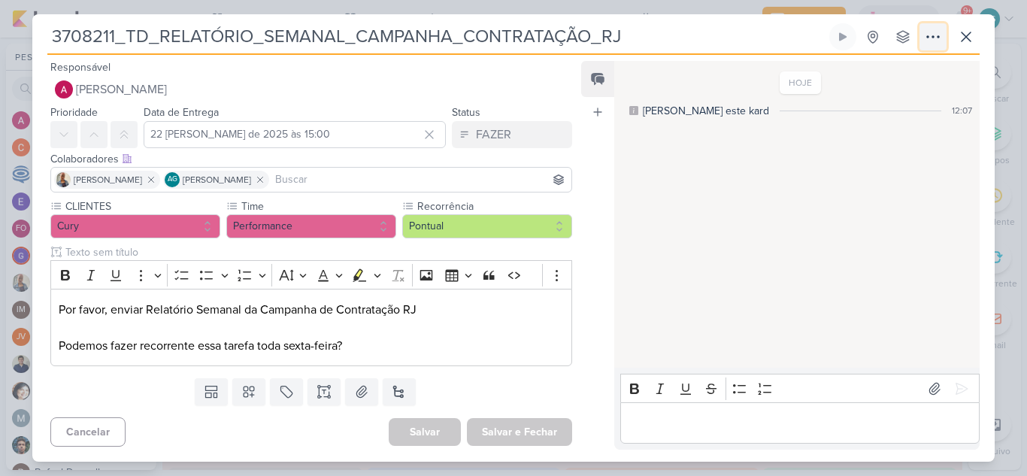
click at [935, 38] on icon at bounding box center [933, 37] width 18 height 18
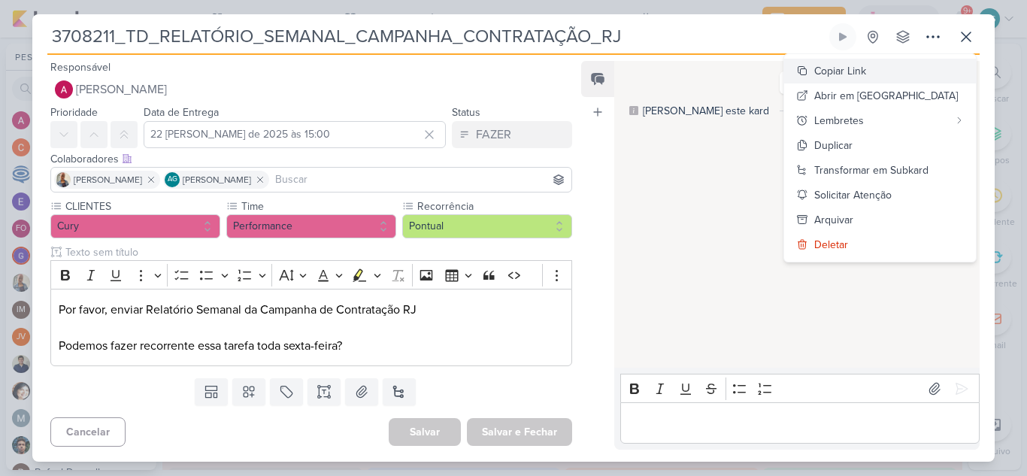
click at [914, 67] on button "Copiar Link" at bounding box center [880, 71] width 192 height 25
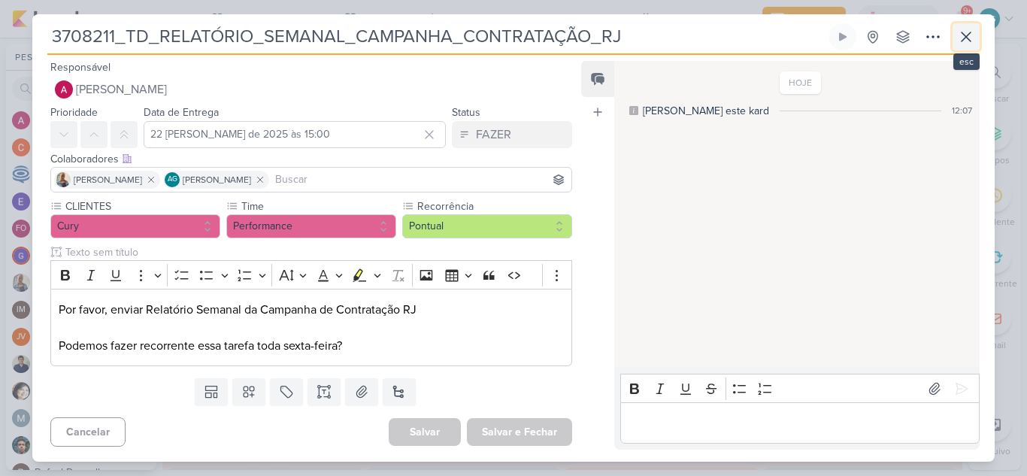
click at [964, 38] on icon at bounding box center [966, 36] width 9 height 9
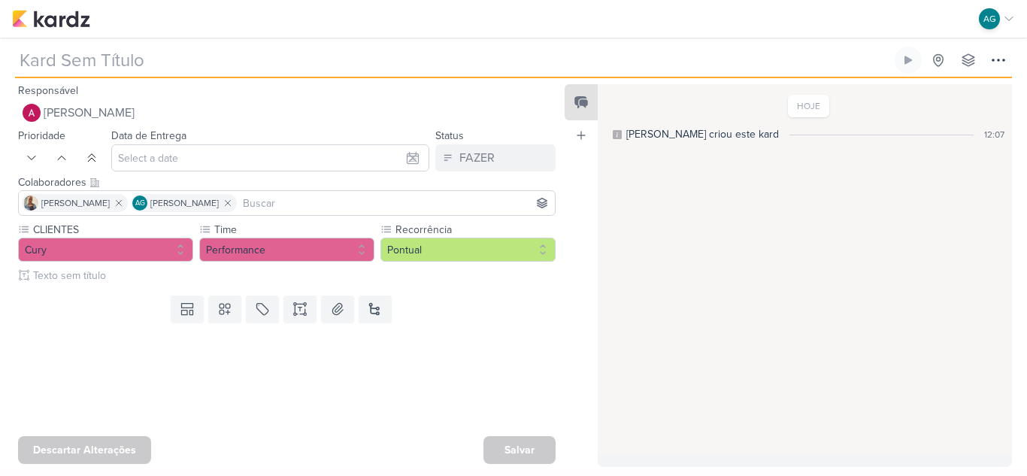
type input "3708211_TD_RELATÓRIO_SEMANAL_CAMPANHA_CONTRATAÇÃO_RJ"
type input "[DATE] 15:00"
